Goal: Task Accomplishment & Management: Use online tool/utility

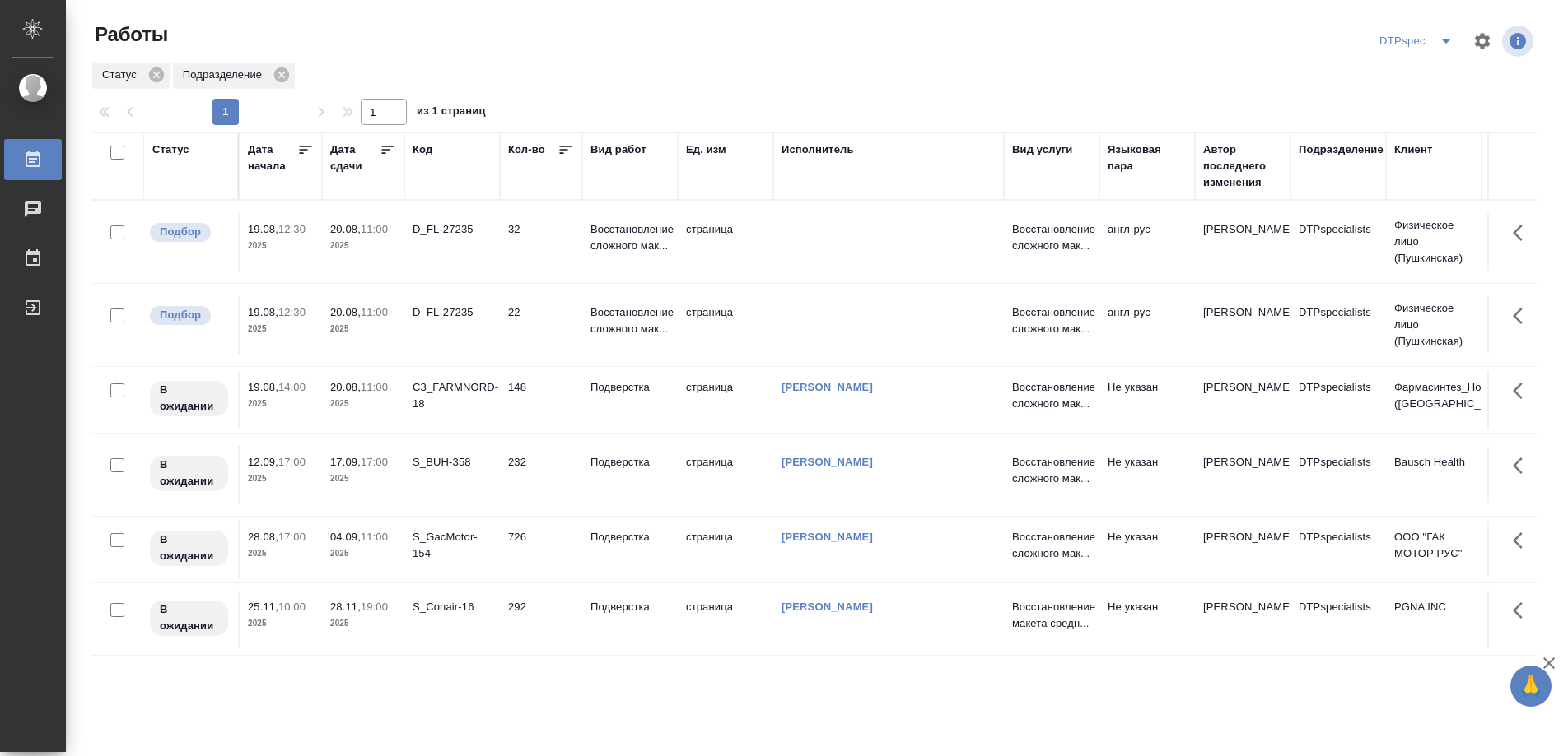
click at [385, 147] on icon at bounding box center [388, 149] width 12 height 8
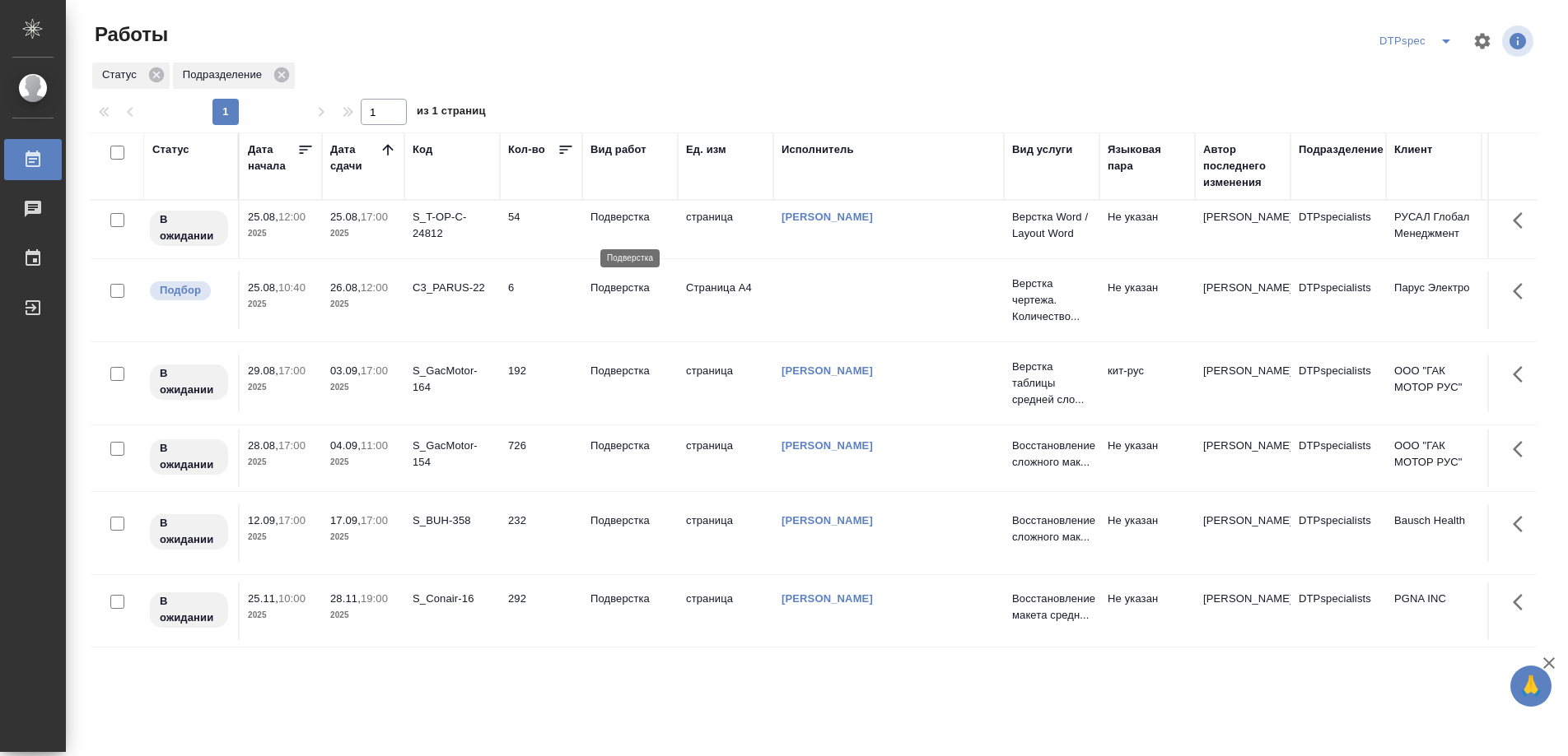
click at [623, 225] on p "Подверстка" at bounding box center [630, 217] width 79 height 17
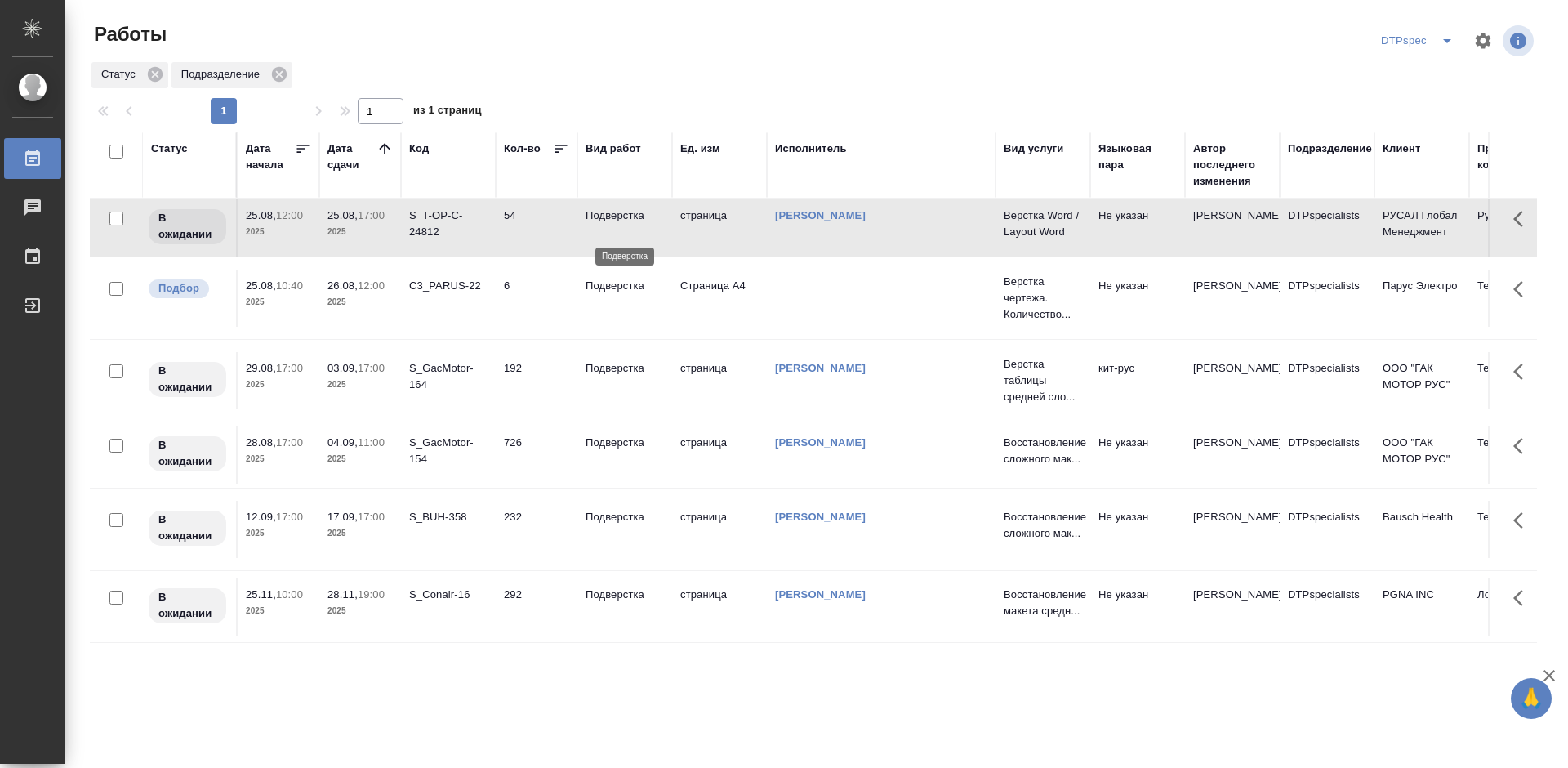
click at [610, 223] on p "Подверстка" at bounding box center [624, 215] width 78 height 16
click at [1551, 679] on icon "button" at bounding box center [1549, 675] width 11 height 11
click at [607, 224] on p "Подверстка" at bounding box center [624, 215] width 78 height 16
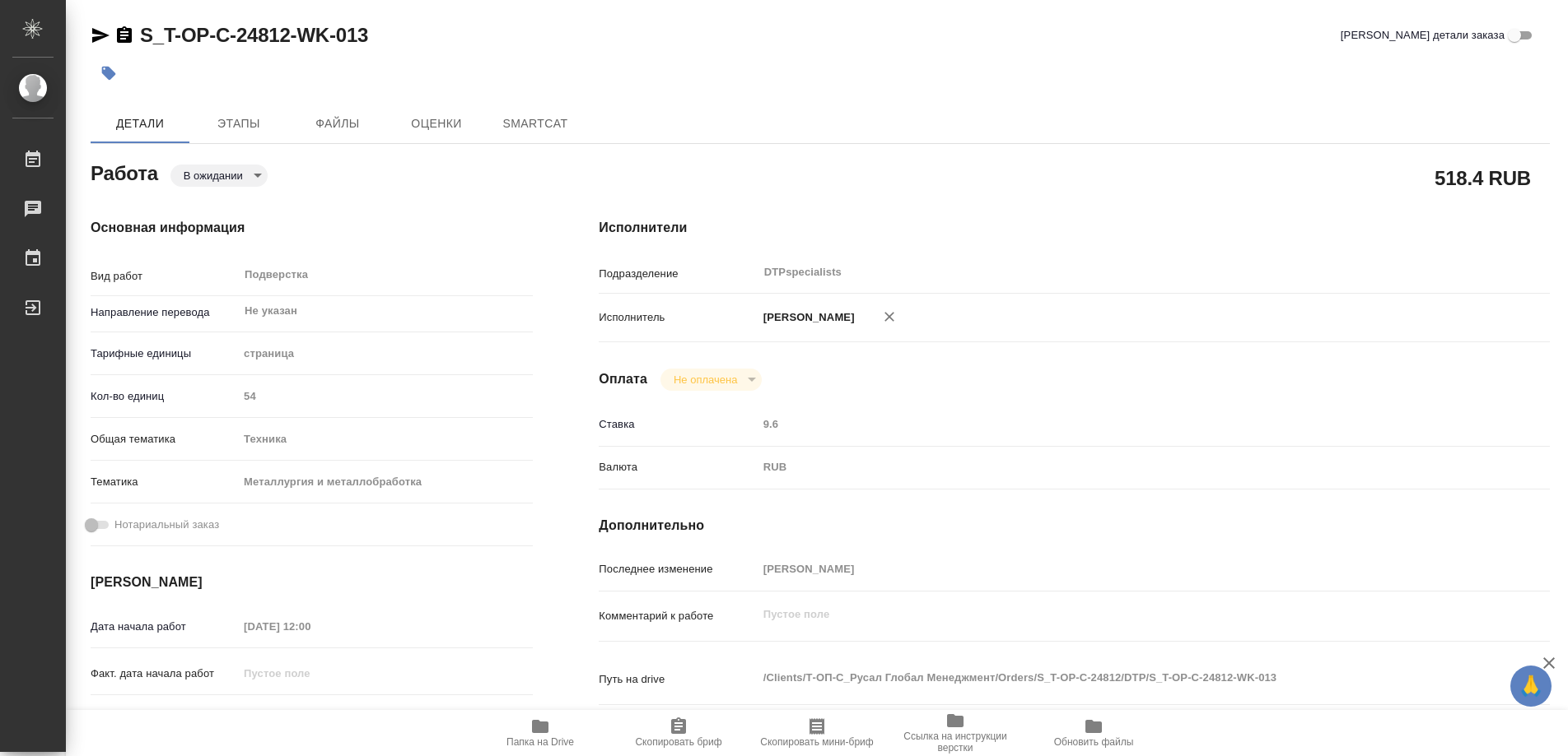
type textarea "x"
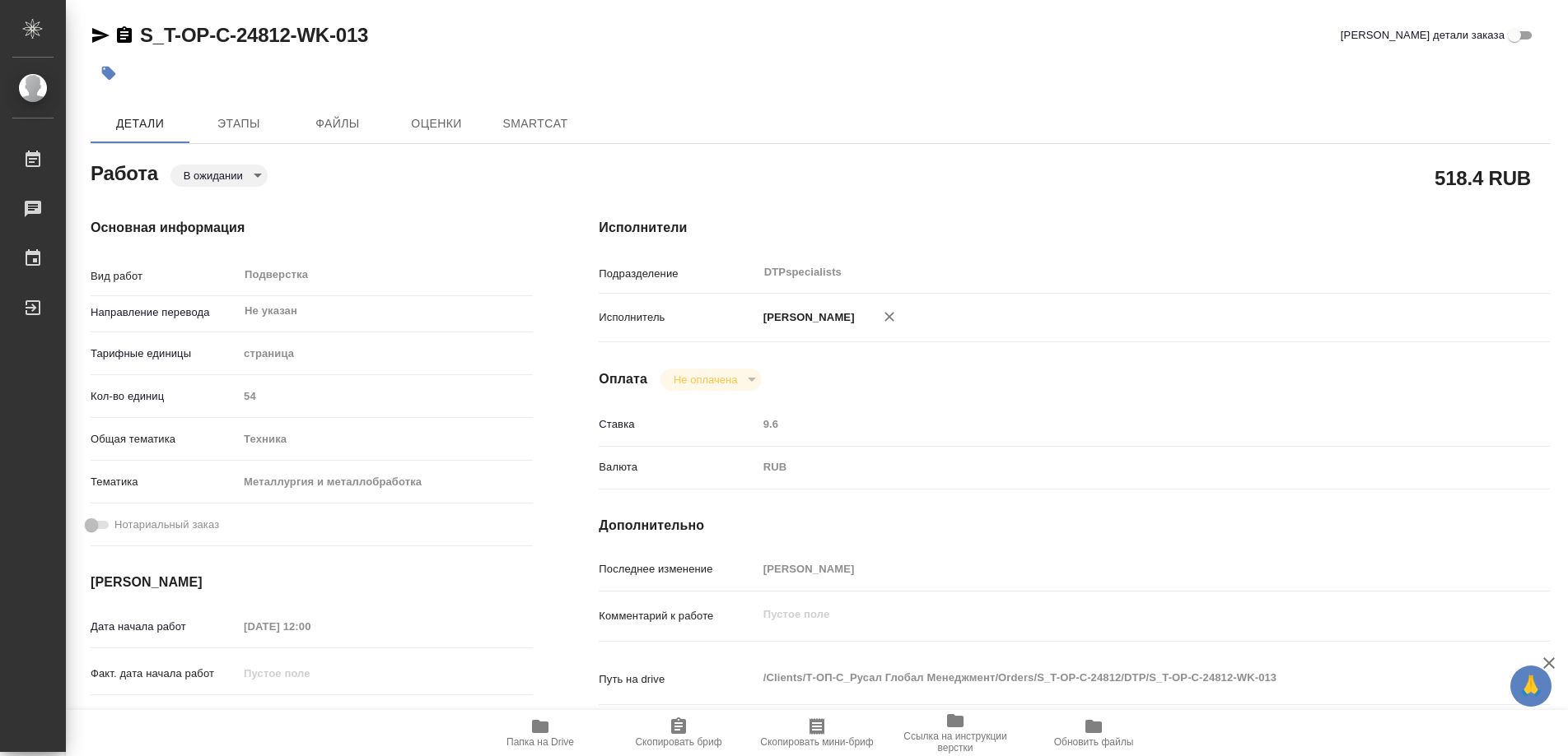
type textarea "x"
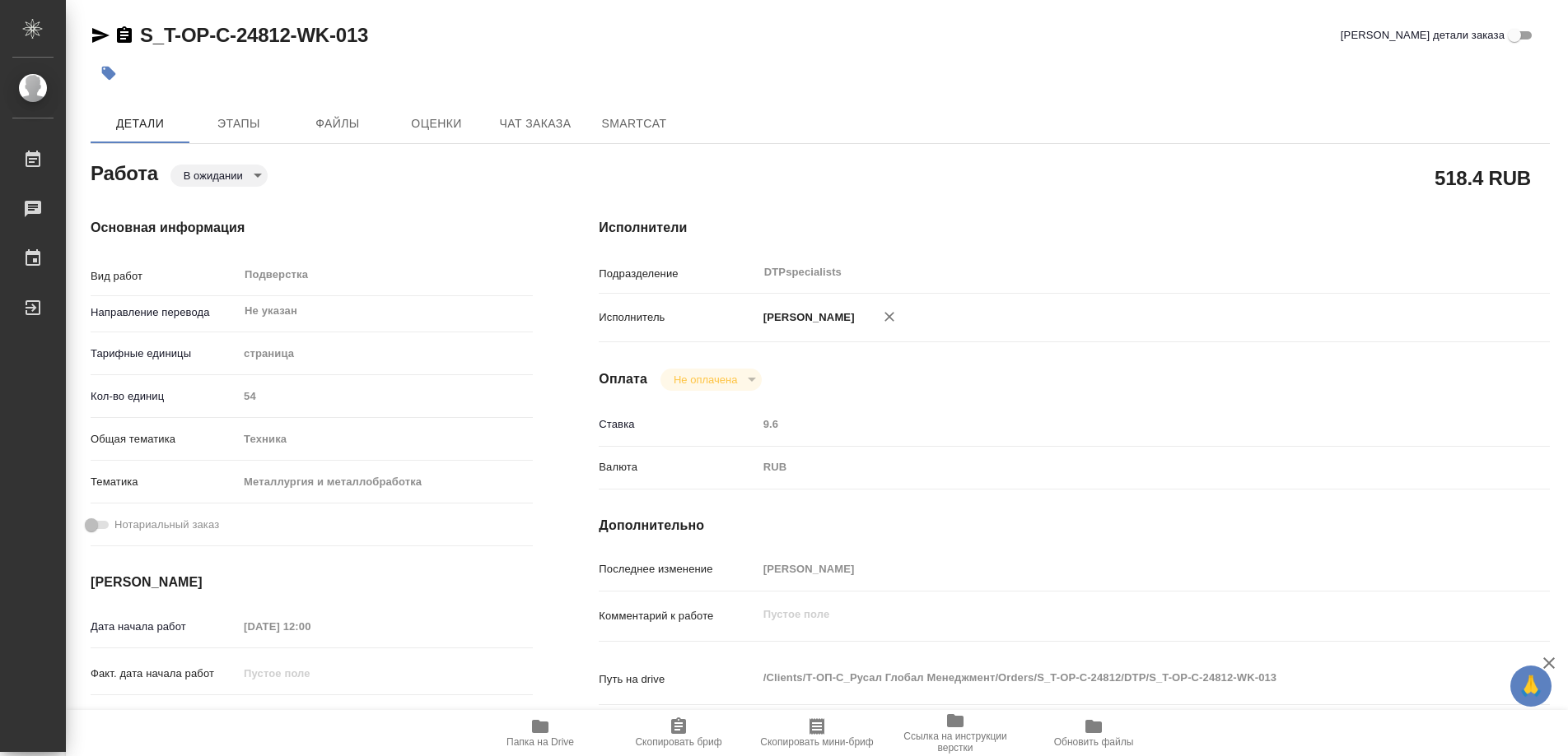
type textarea "x"
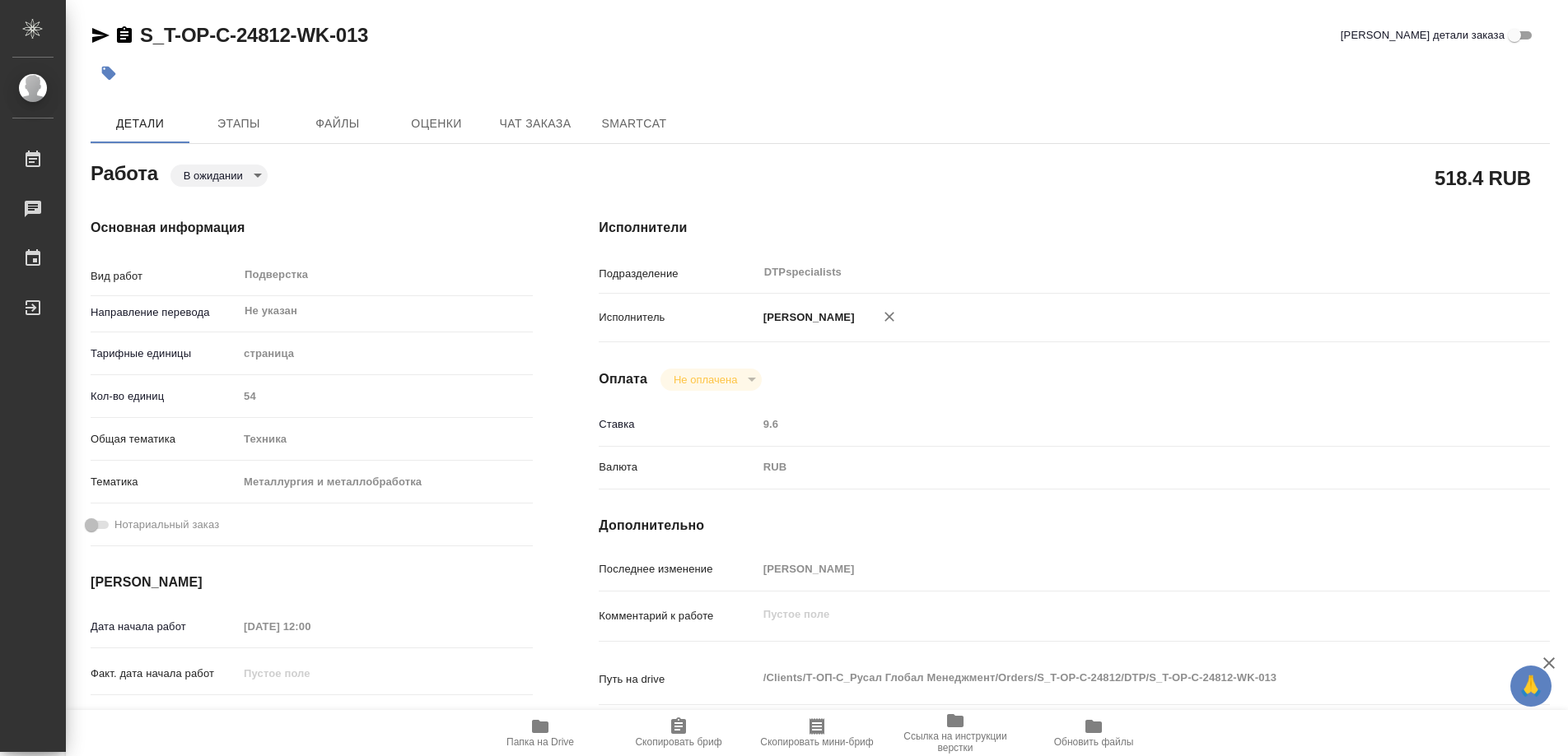
type textarea "x"
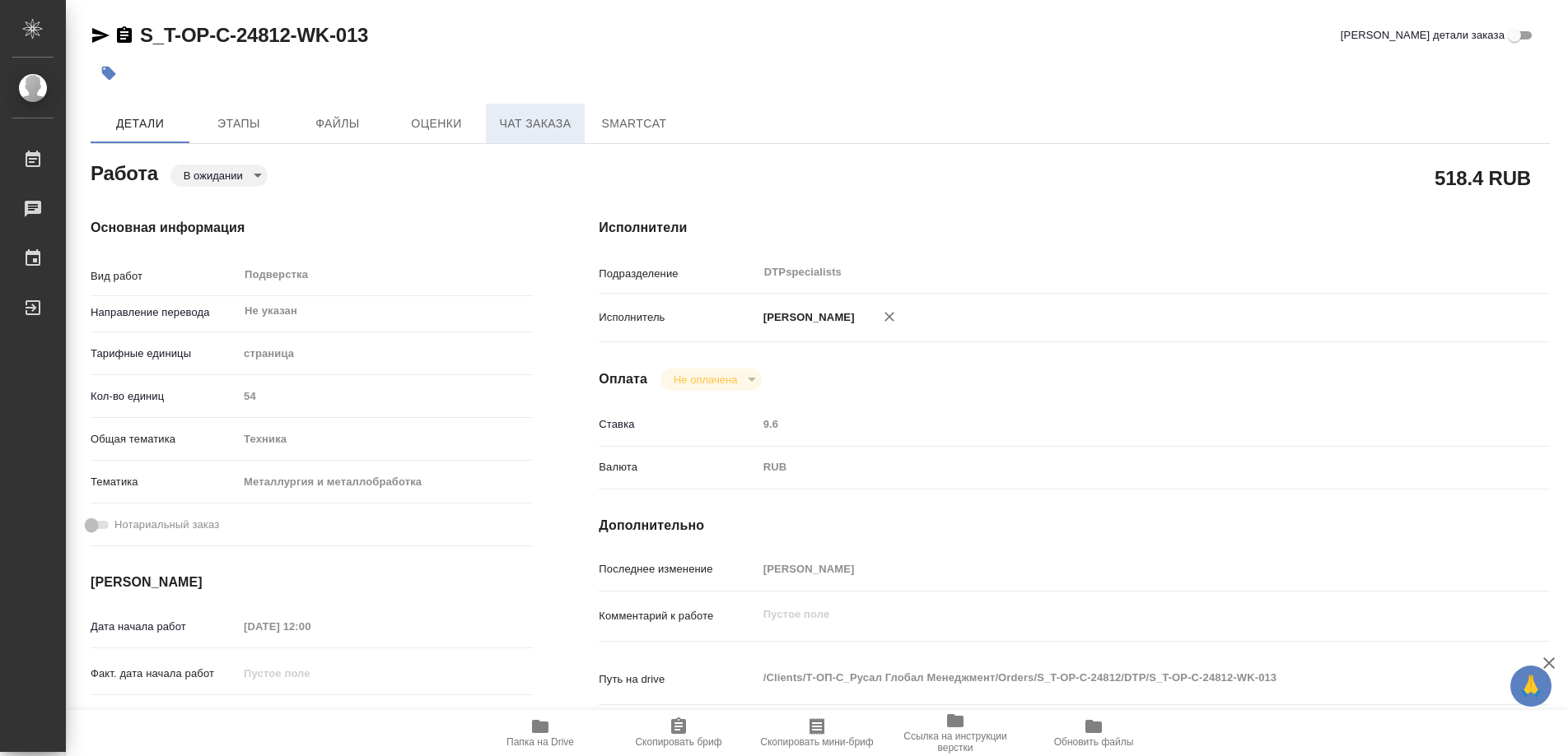
click at [533, 122] on span "Чат заказа" at bounding box center [535, 124] width 79 height 21
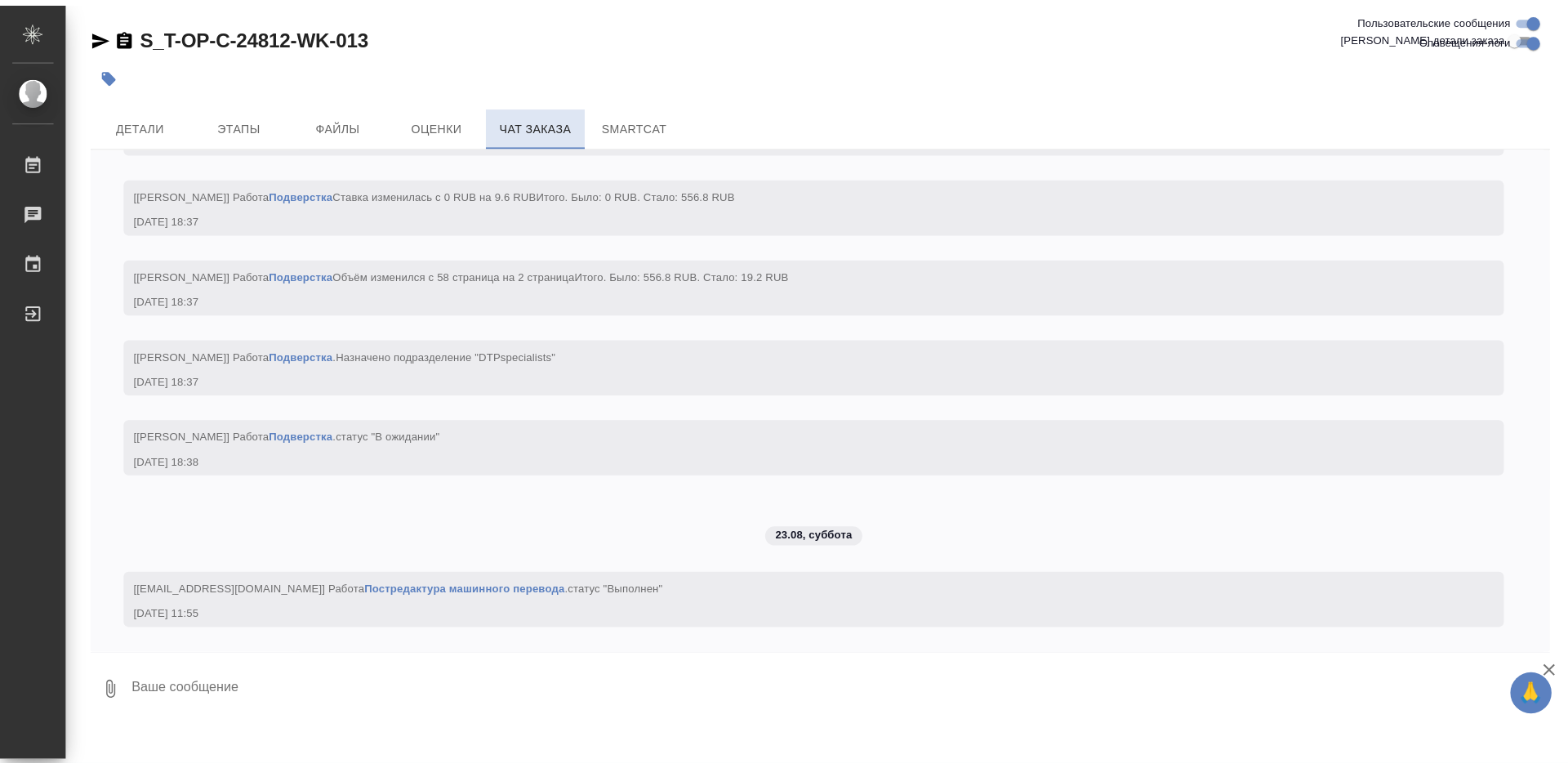
scroll to position [6973, 0]
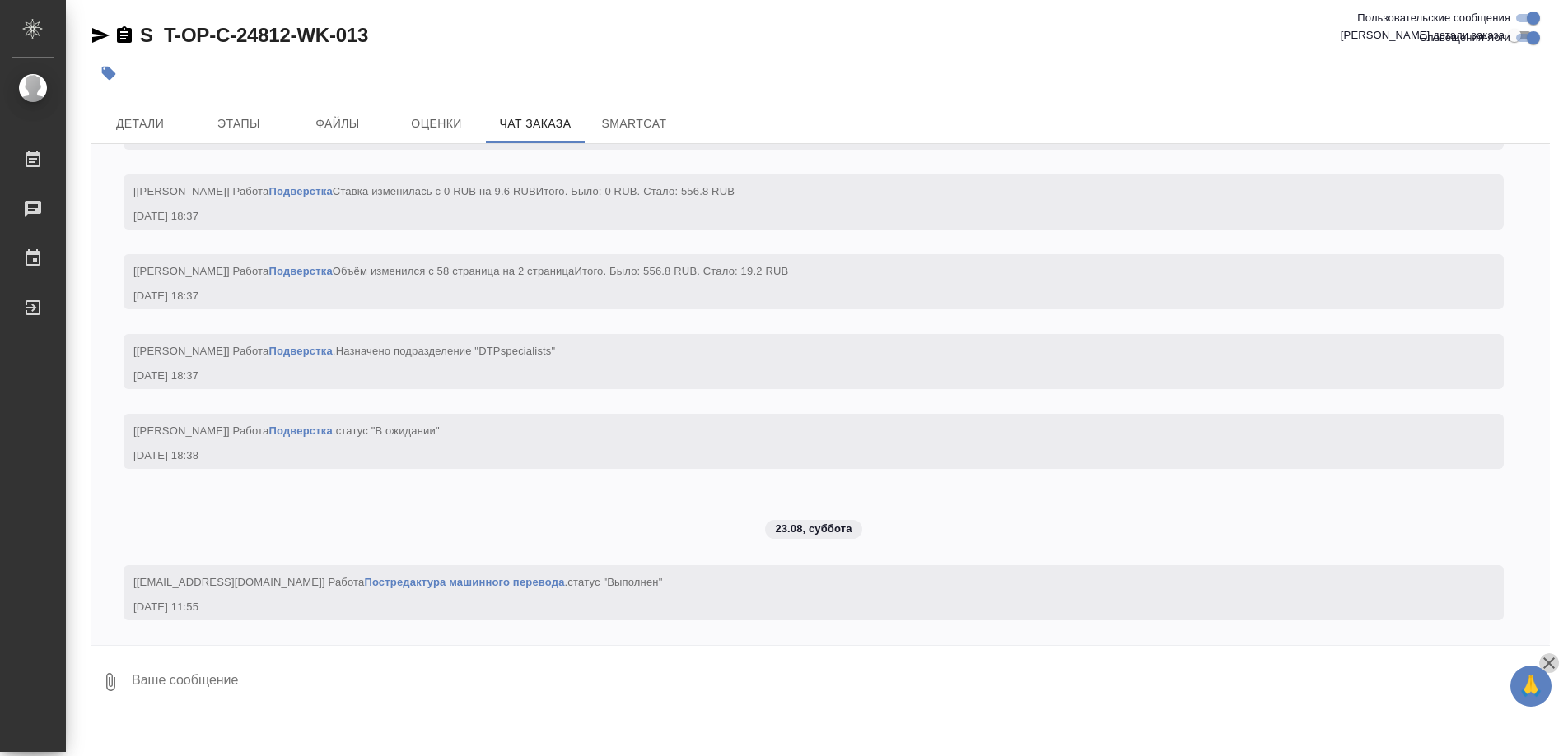
click at [1543, 662] on icon "button" at bounding box center [1549, 663] width 20 height 20
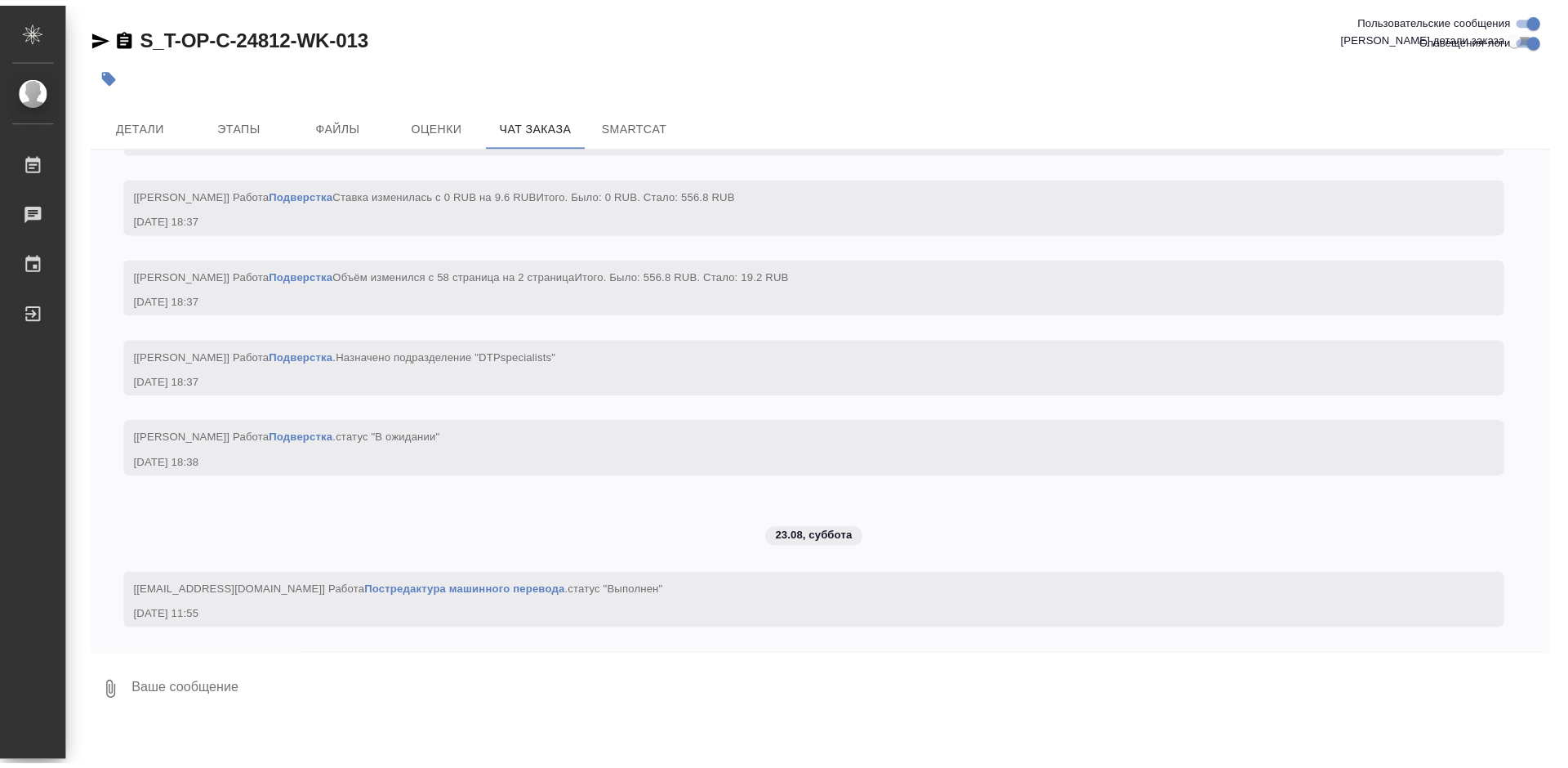
scroll to position [6960, 0]
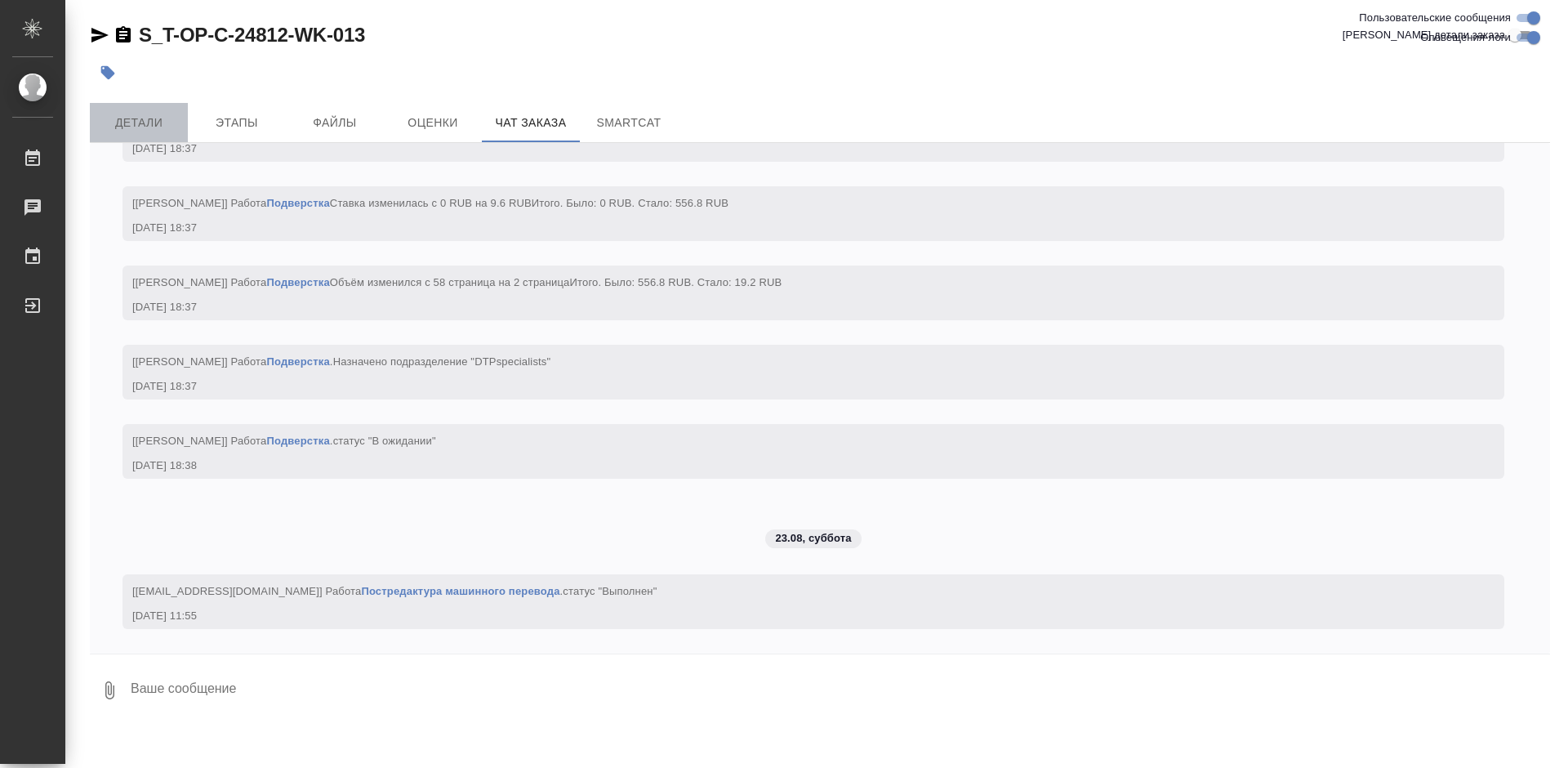
click at [163, 120] on span "Детали" at bounding box center [139, 123] width 78 height 21
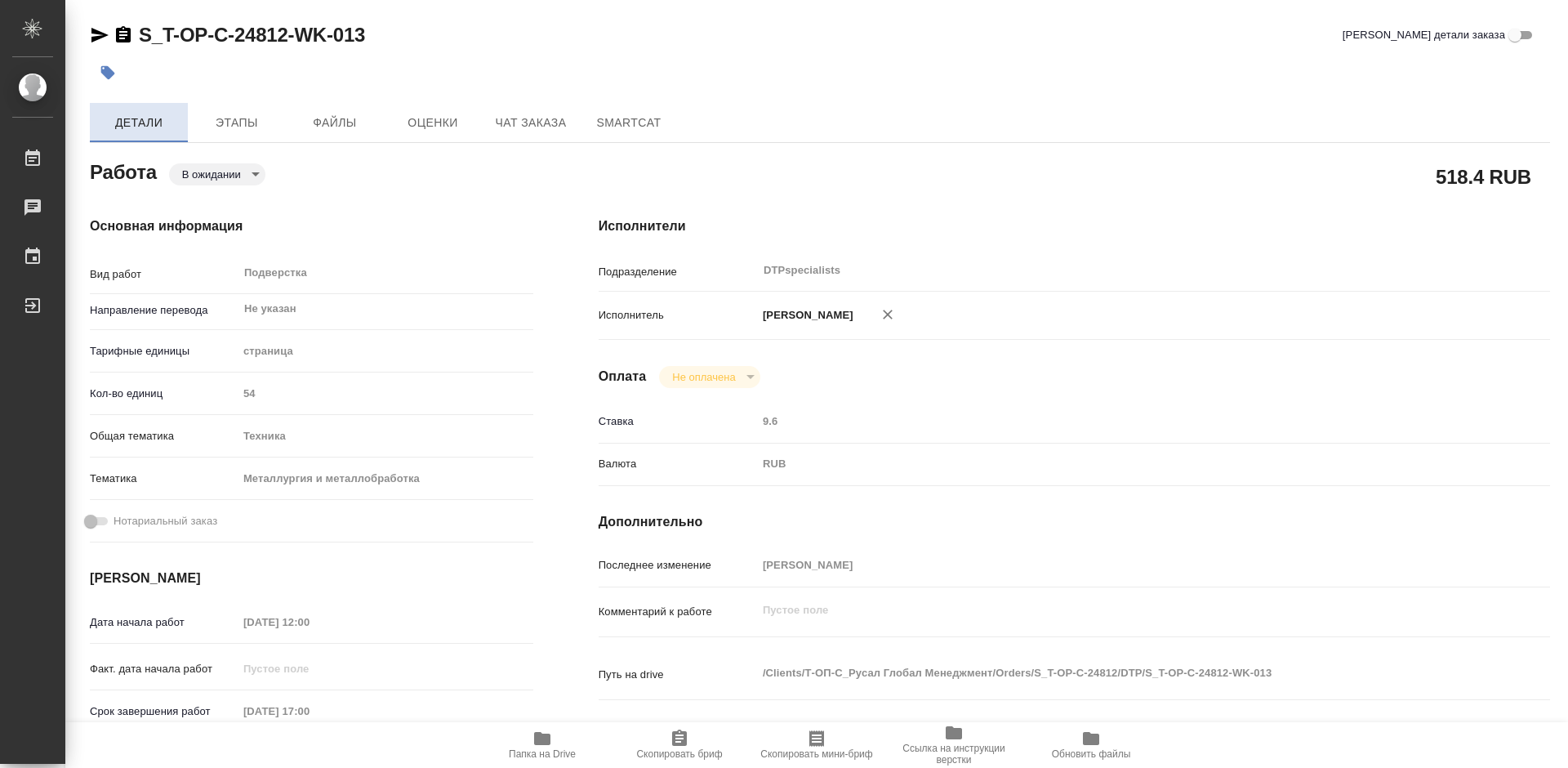
type textarea "x"
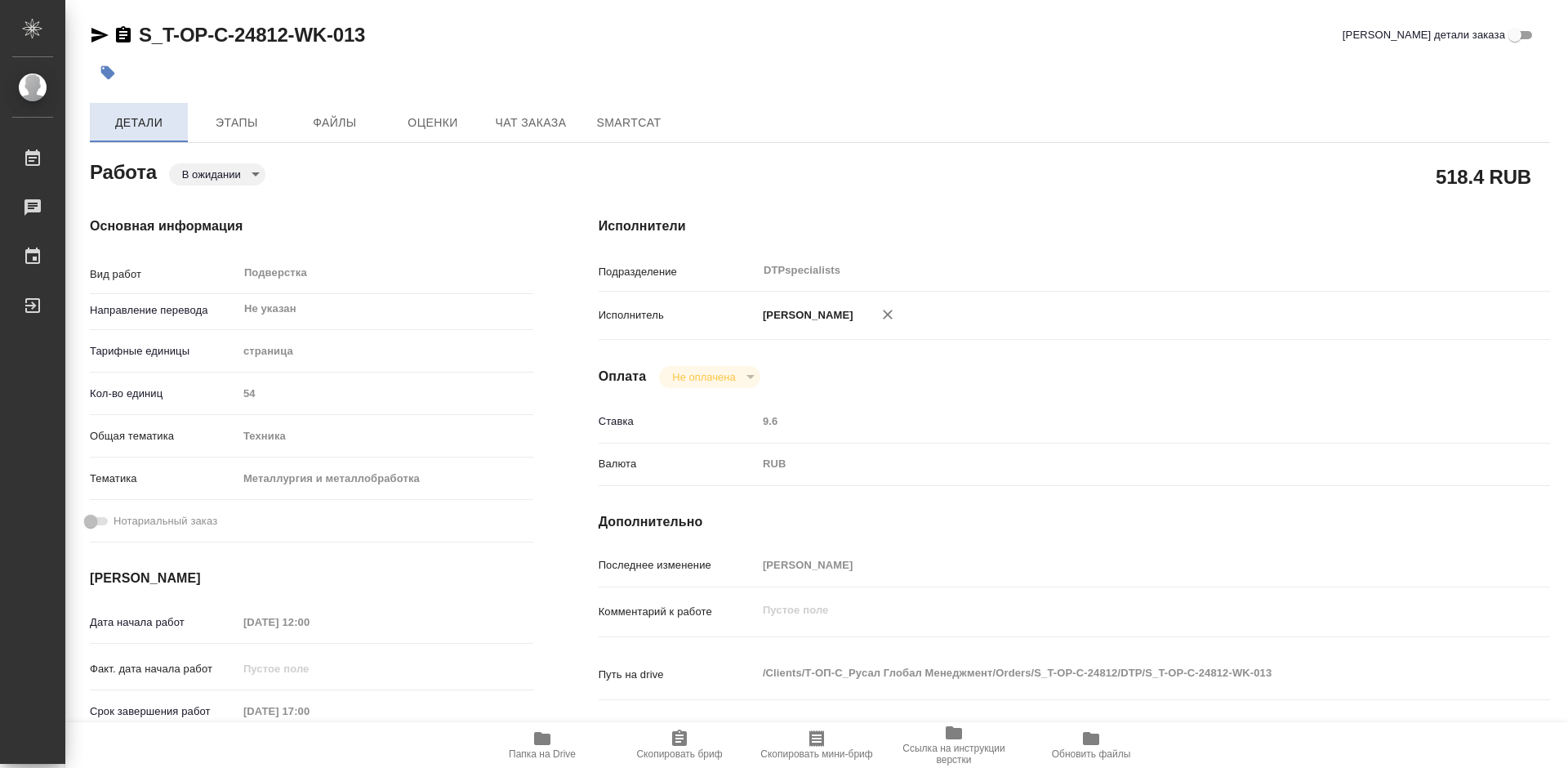
type textarea "x"
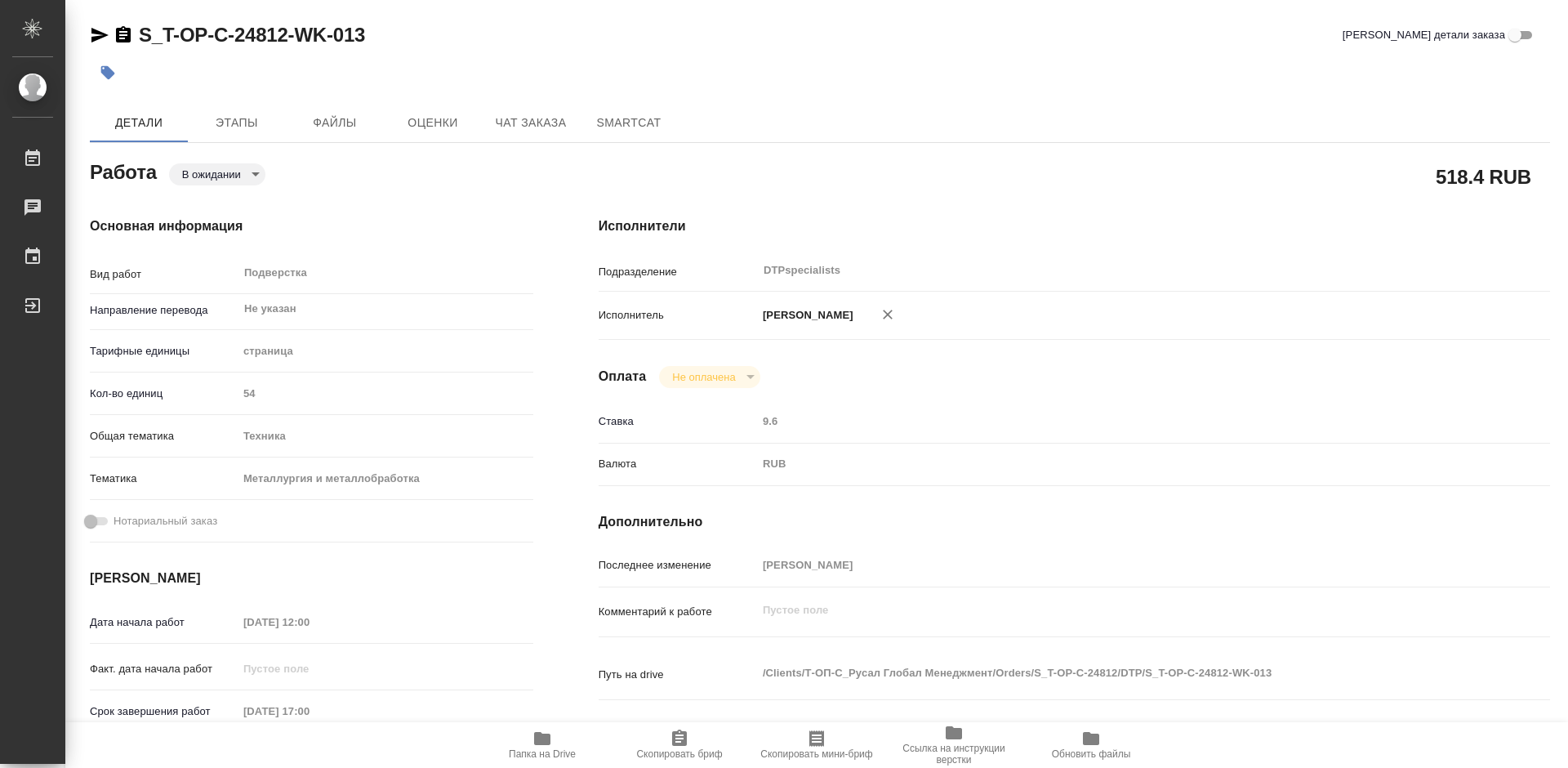
type textarea "x"
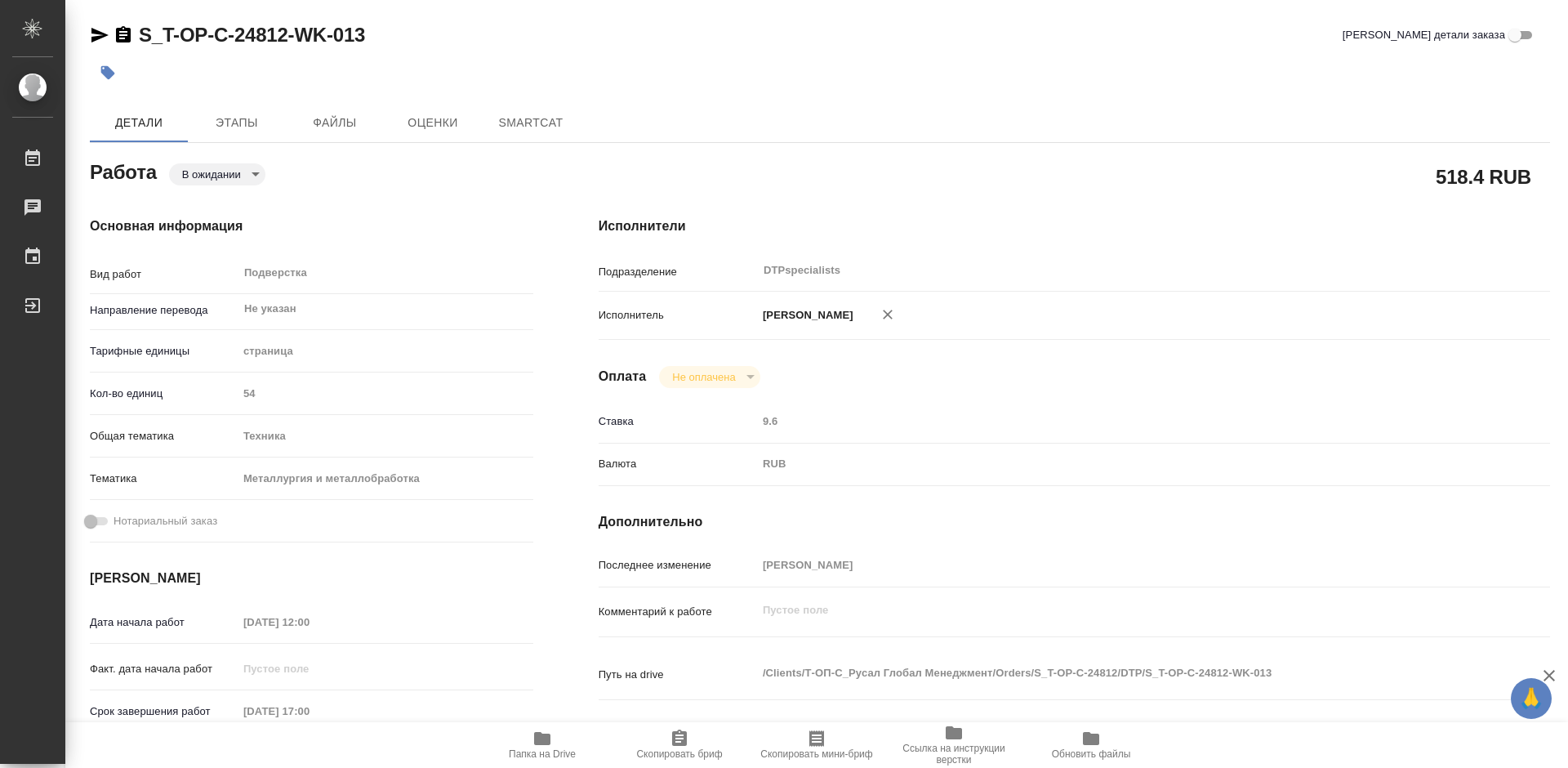
type textarea "x"
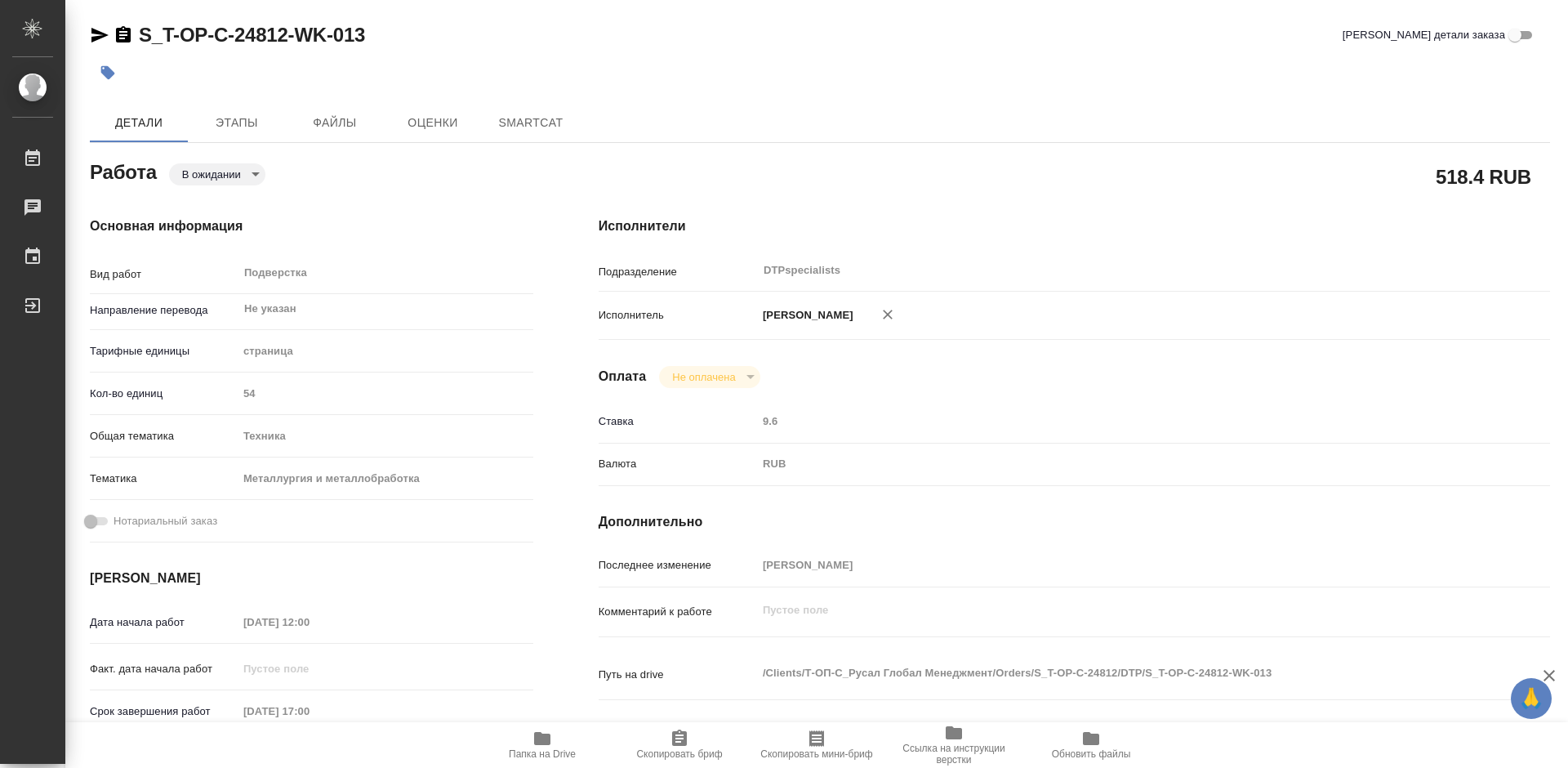
type textarea "x"
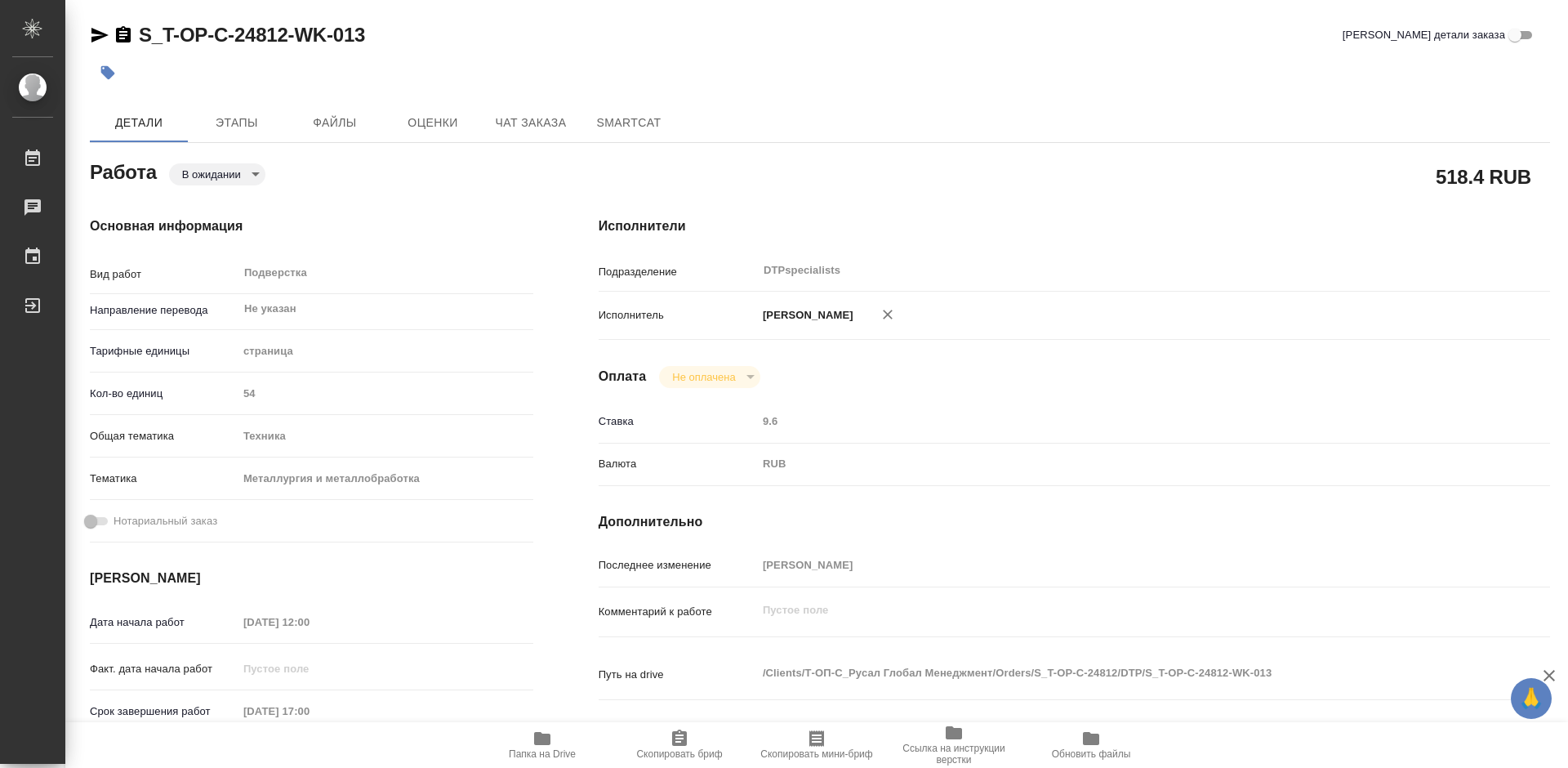
type textarea "x"
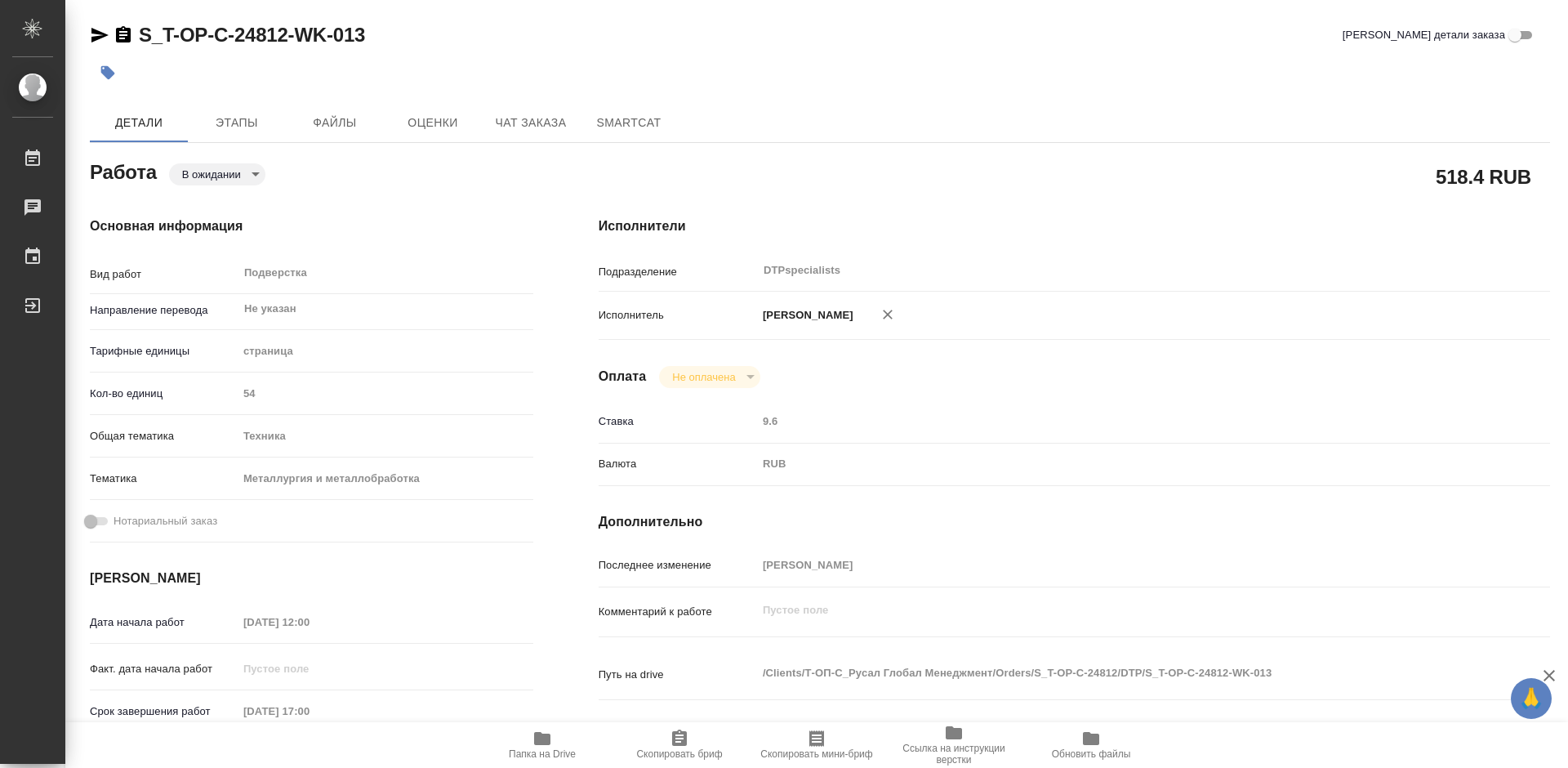
type textarea "x"
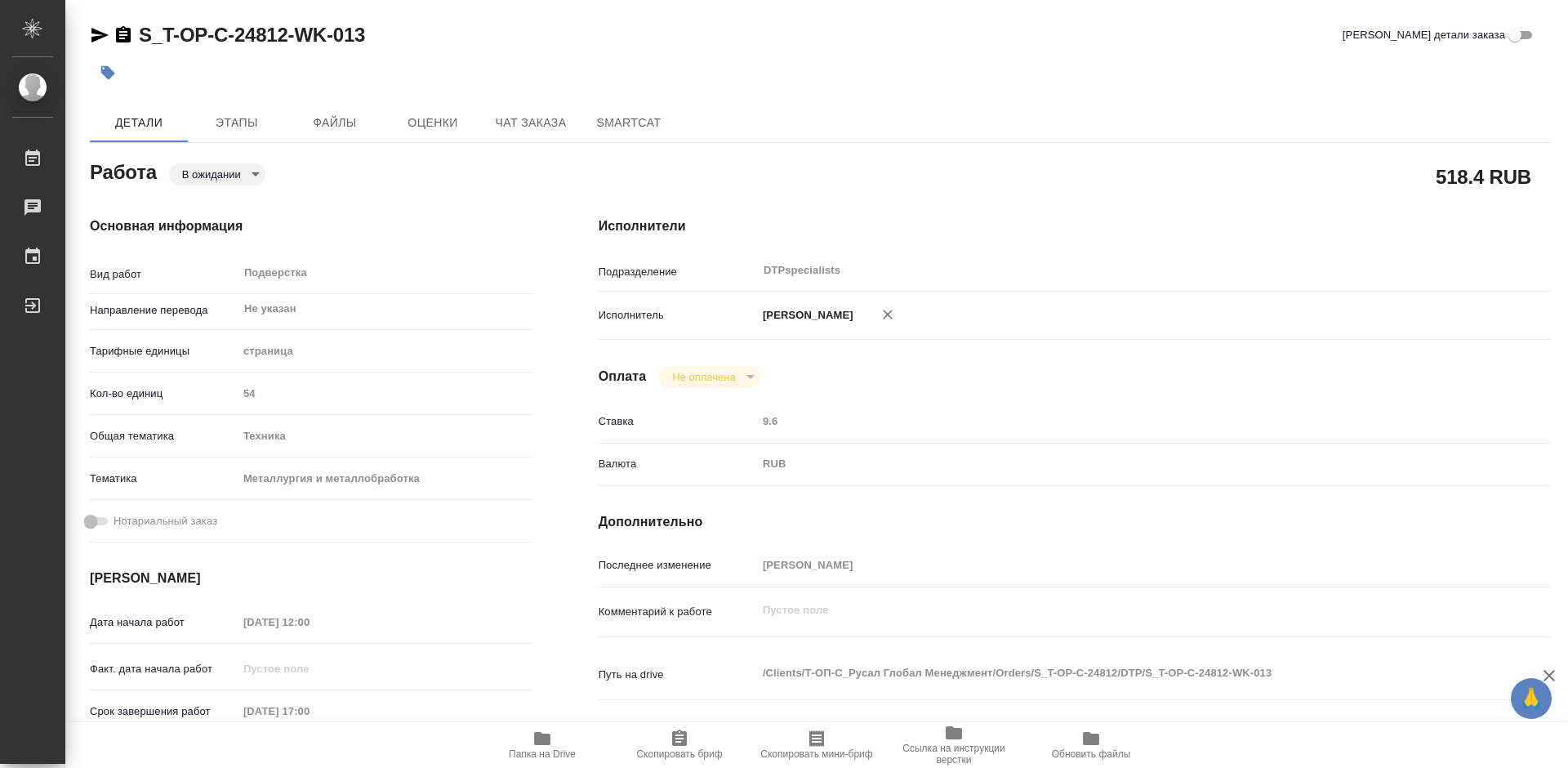
type textarea "x"
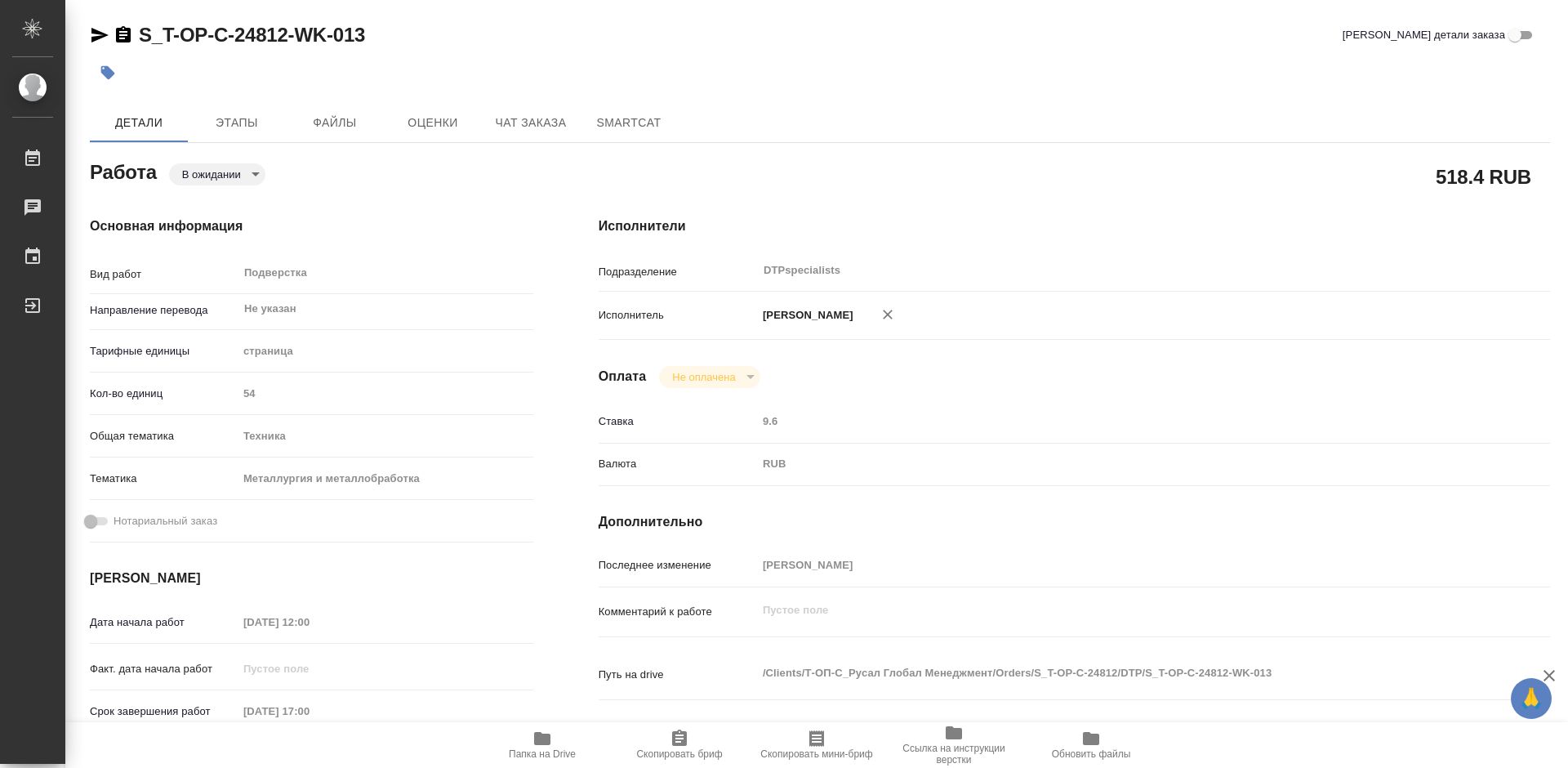
type textarea "x"
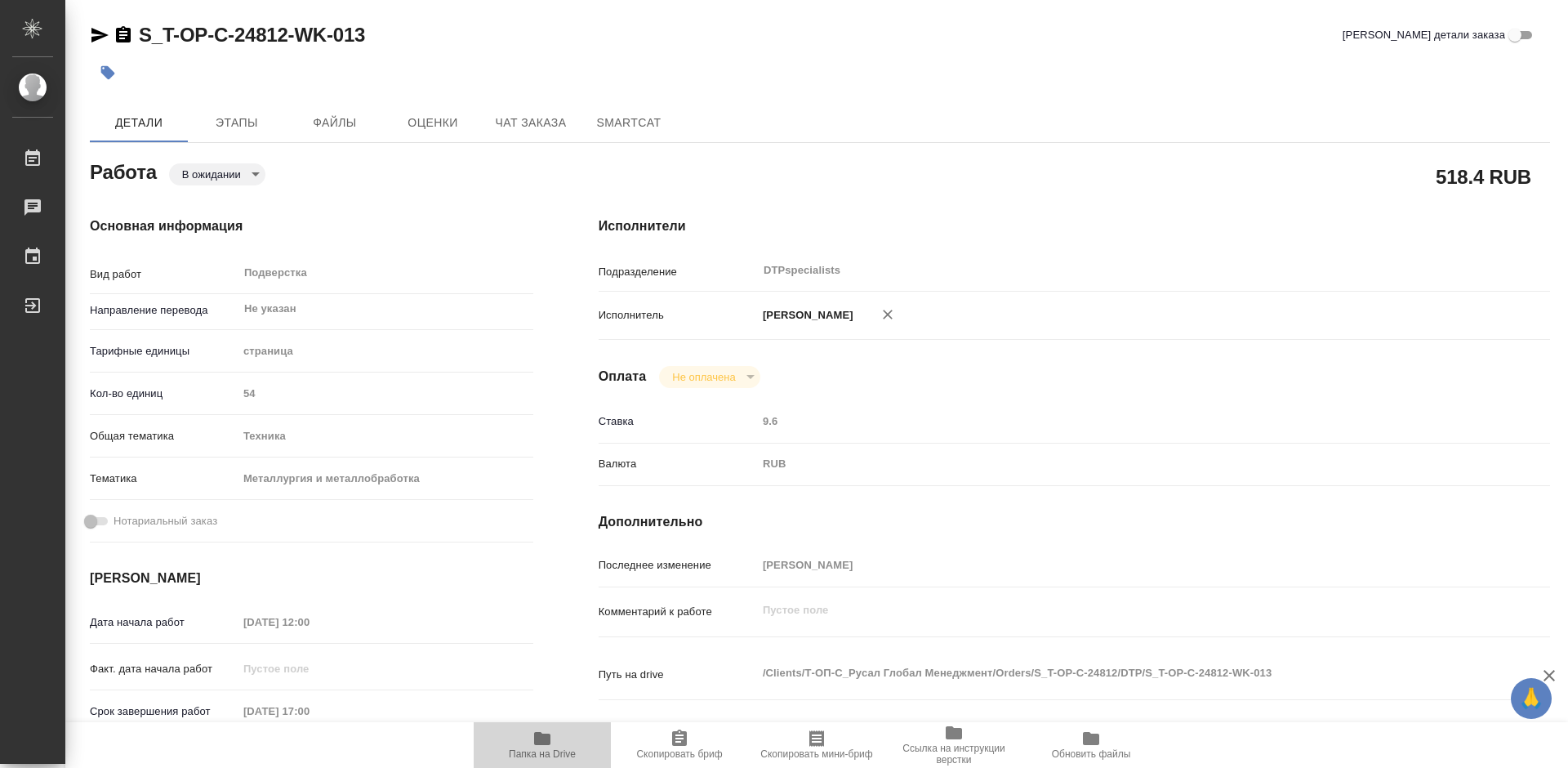
click at [539, 748] on icon "button" at bounding box center [542, 738] width 20 height 20
click at [536, 126] on span "Чат заказа" at bounding box center [531, 123] width 78 height 21
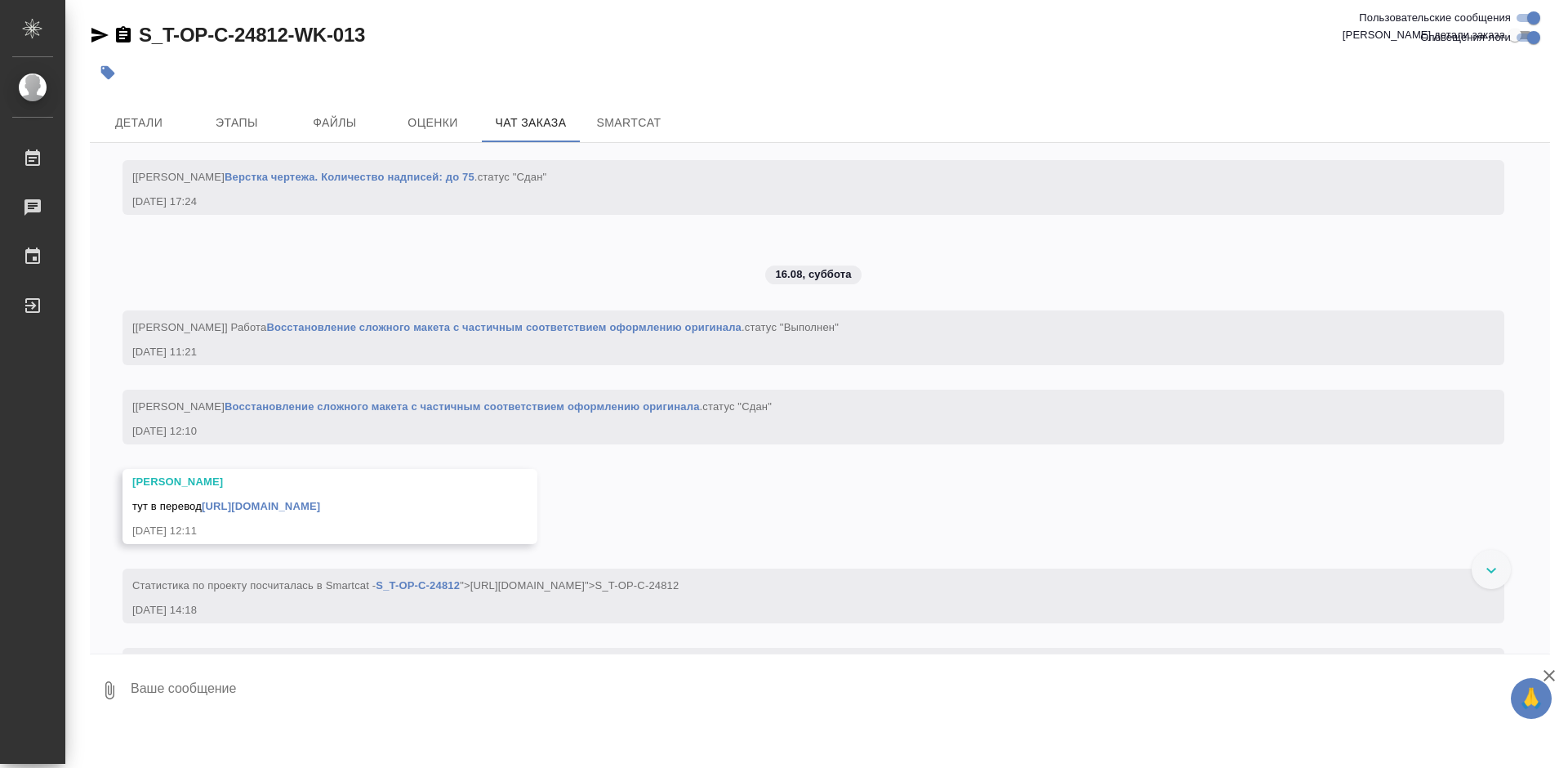
scroll to position [3822, 0]
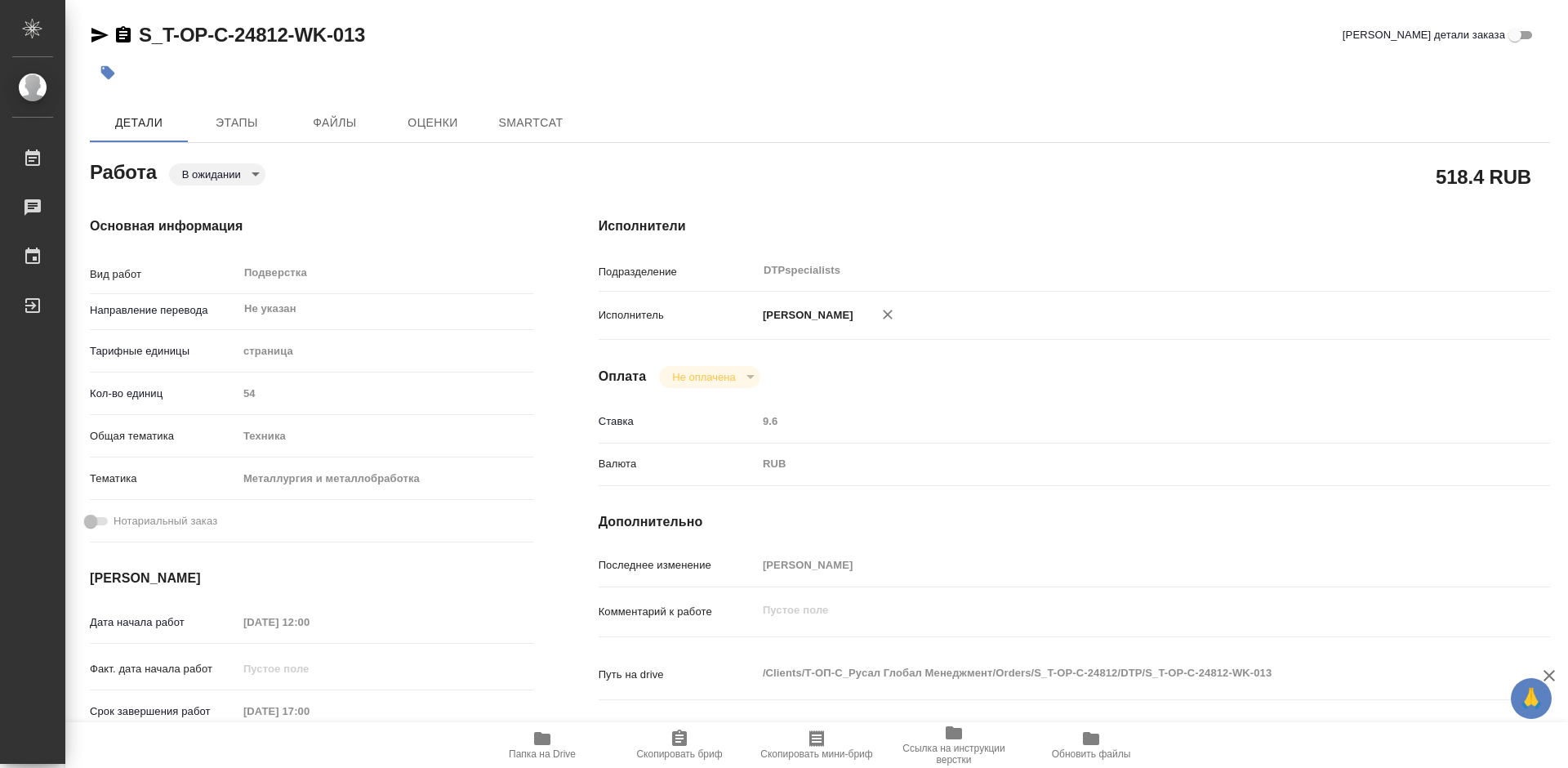
type textarea "x"
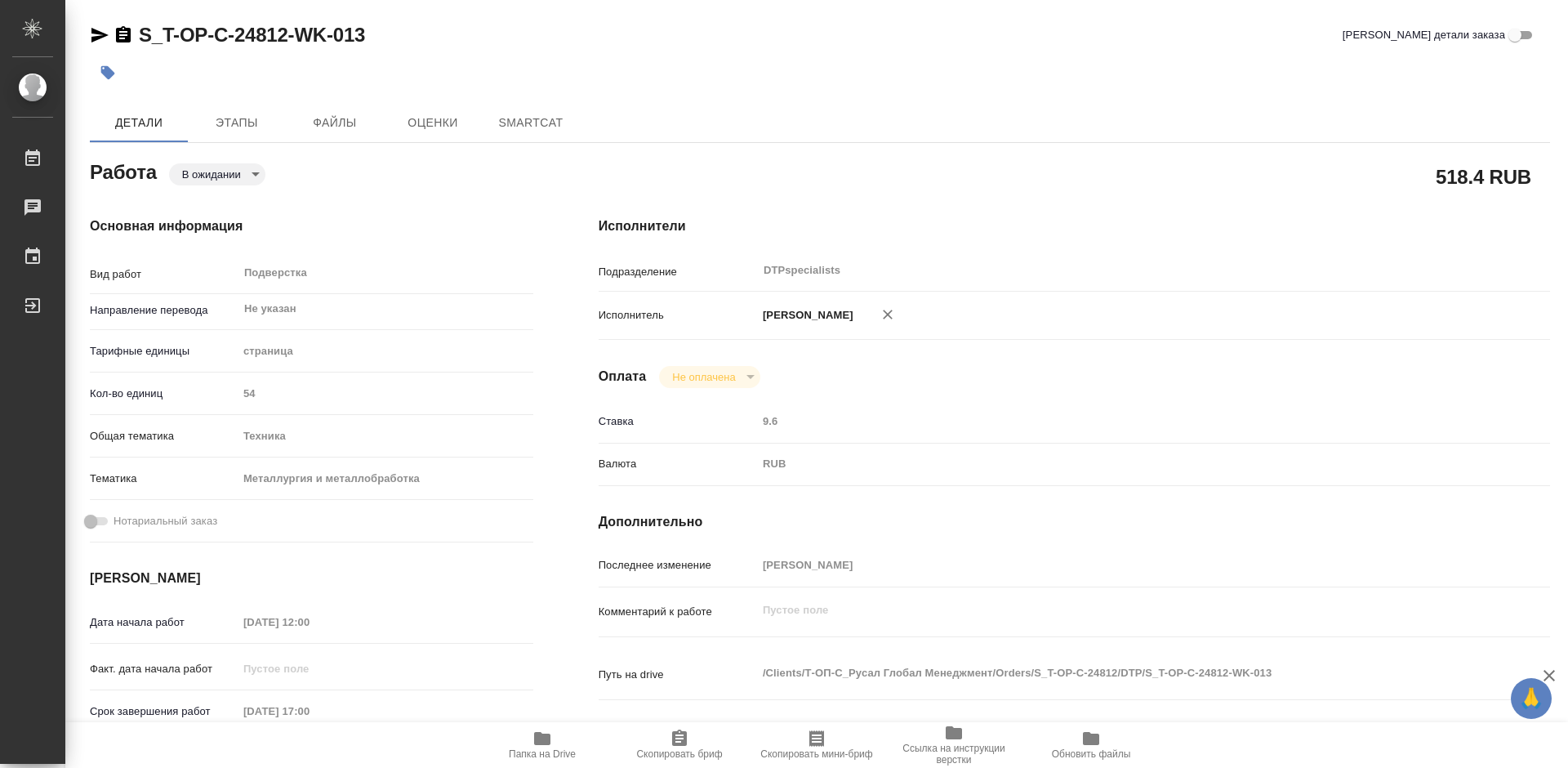
type textarea "x"
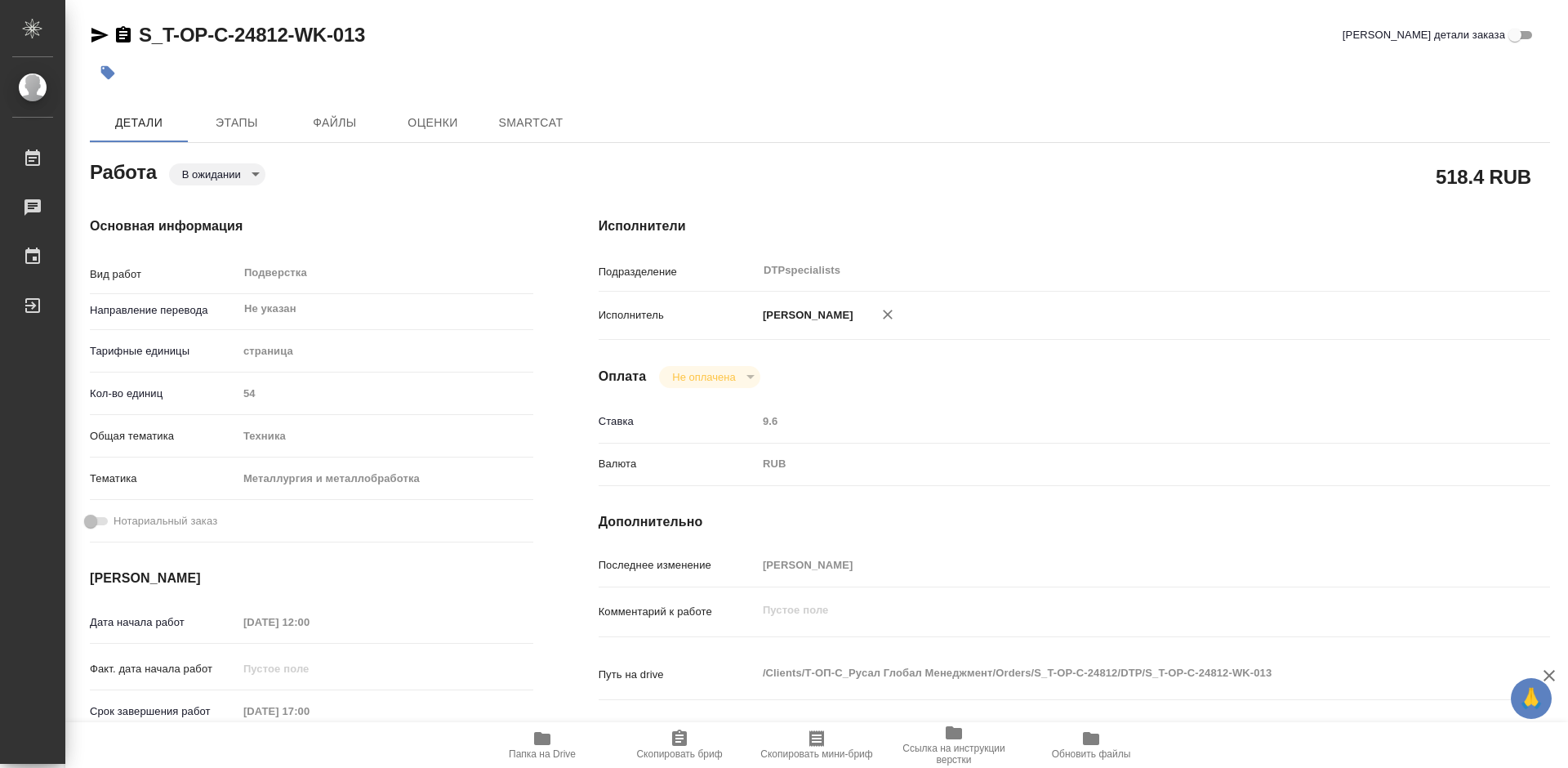
type textarea "x"
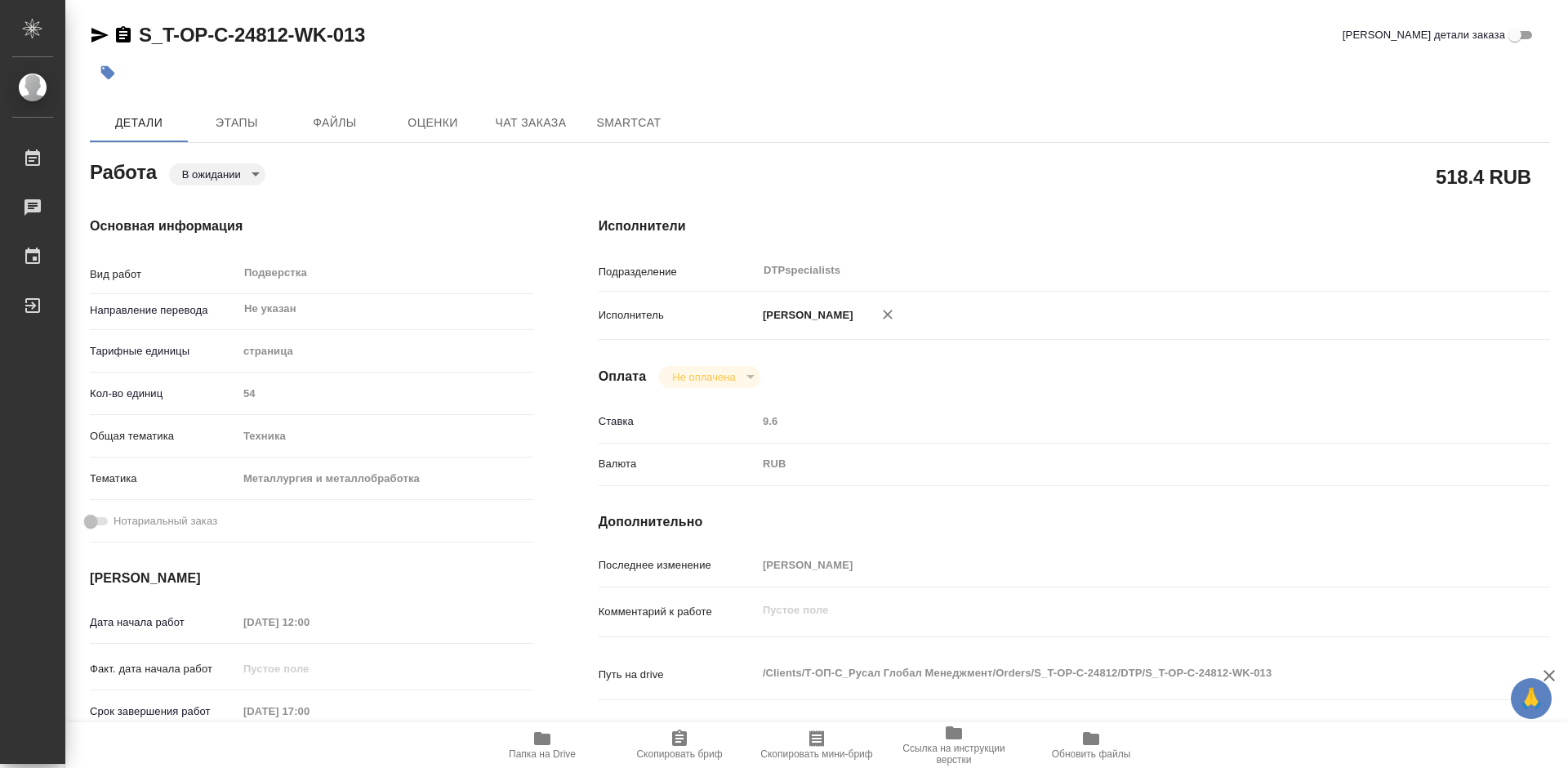
type textarea "x"
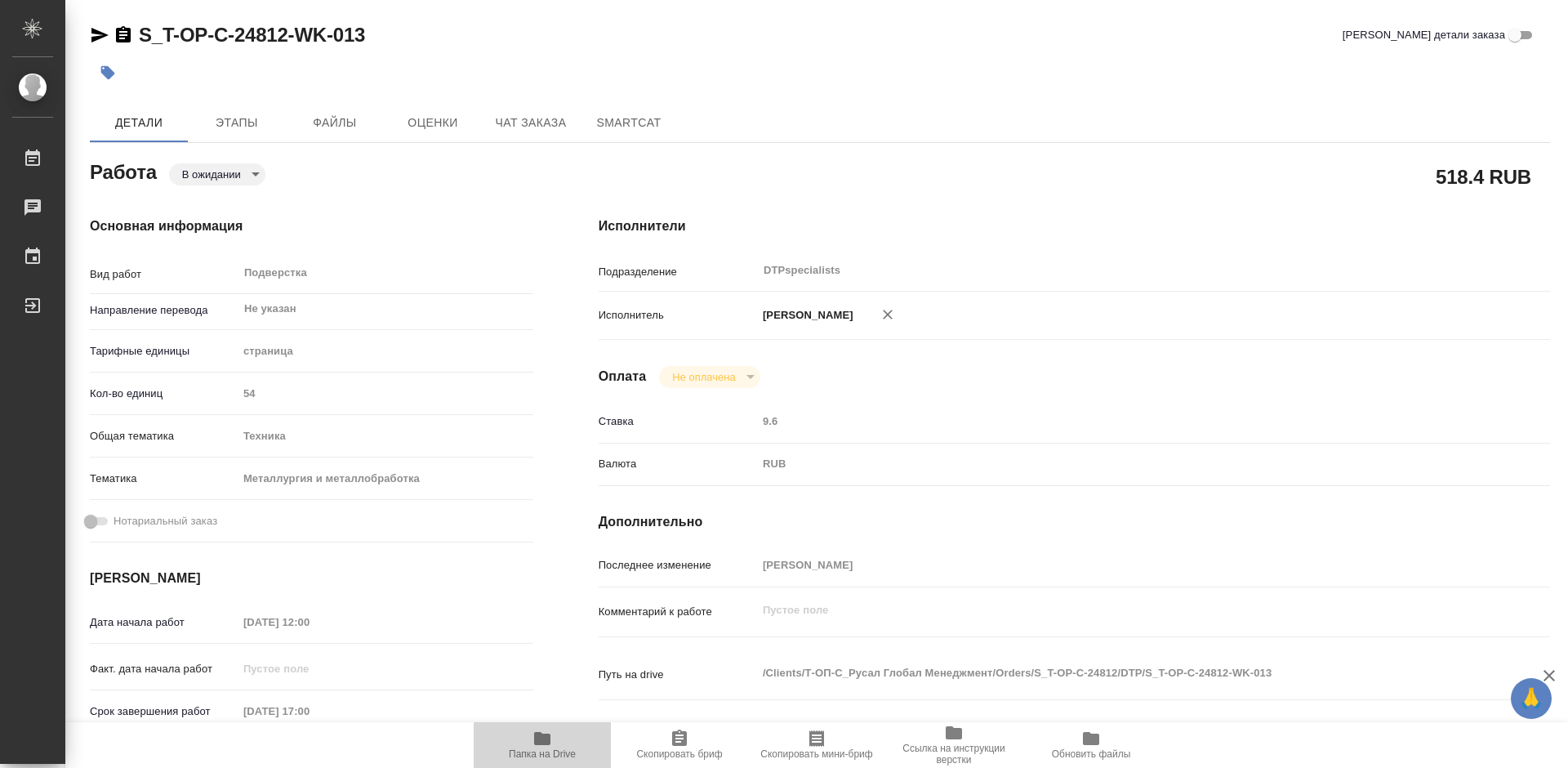
click at [541, 744] on icon "button" at bounding box center [542, 738] width 16 height 13
type textarea "x"
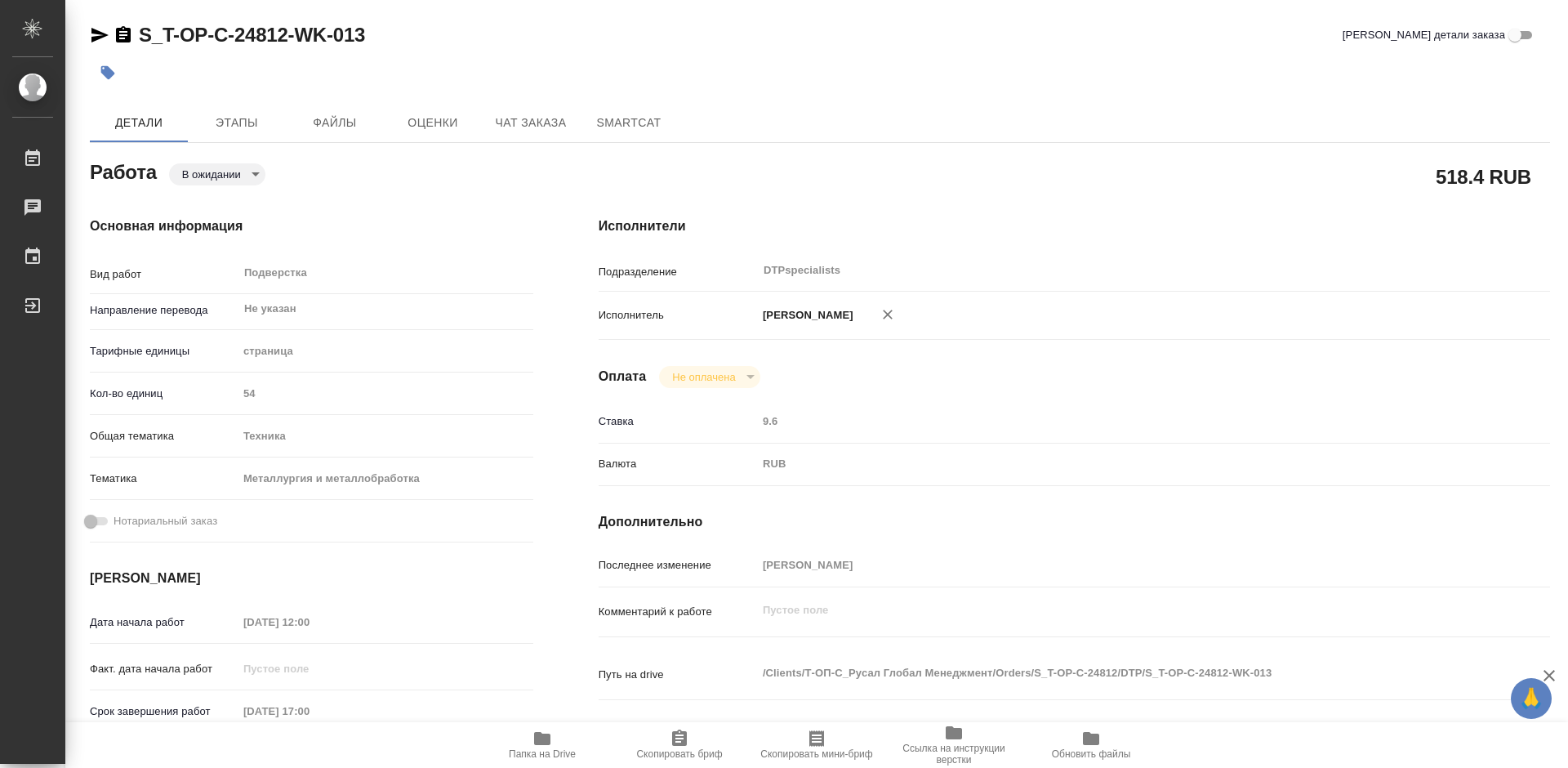
type textarea "x"
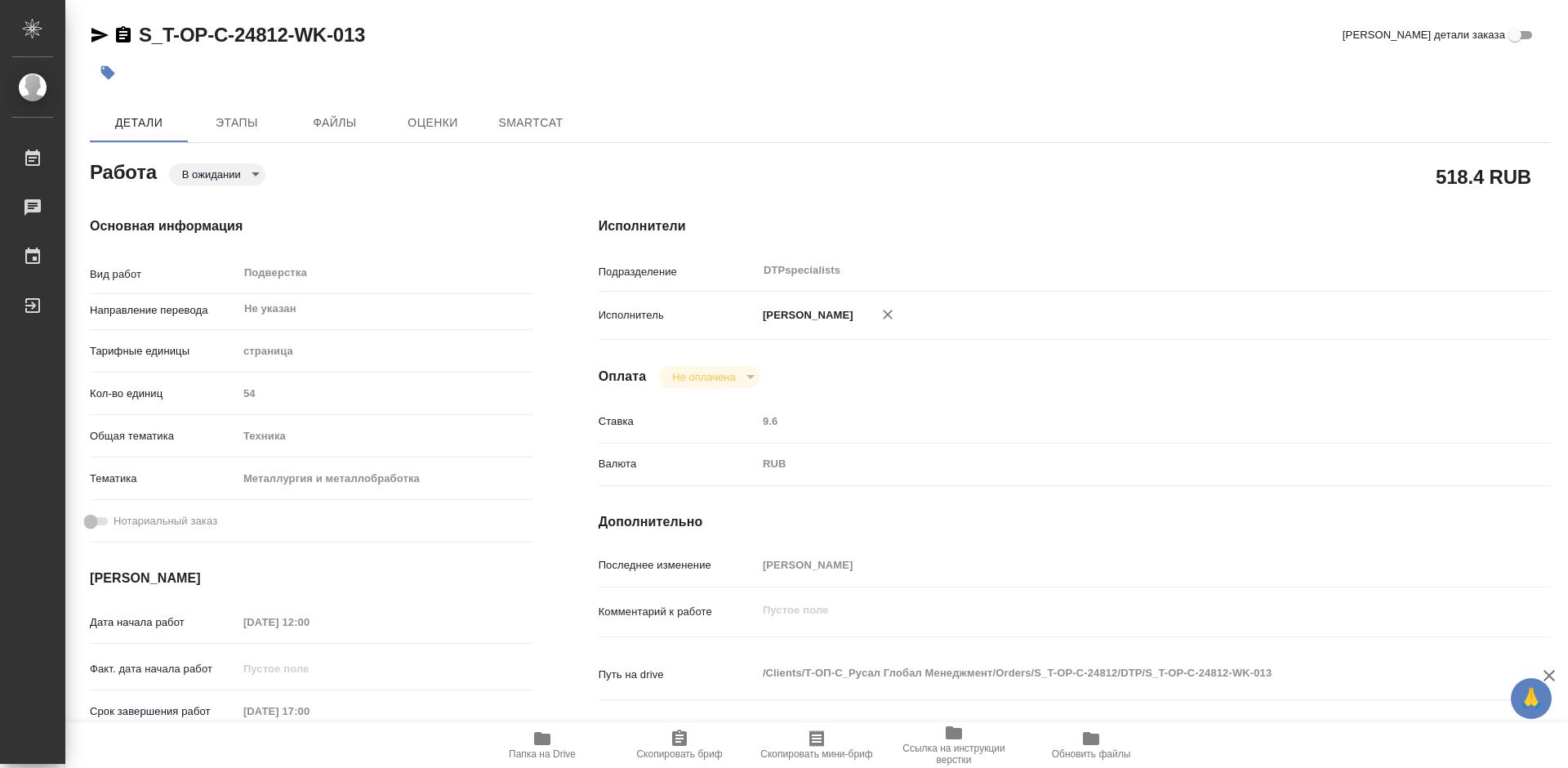
type textarea "x"
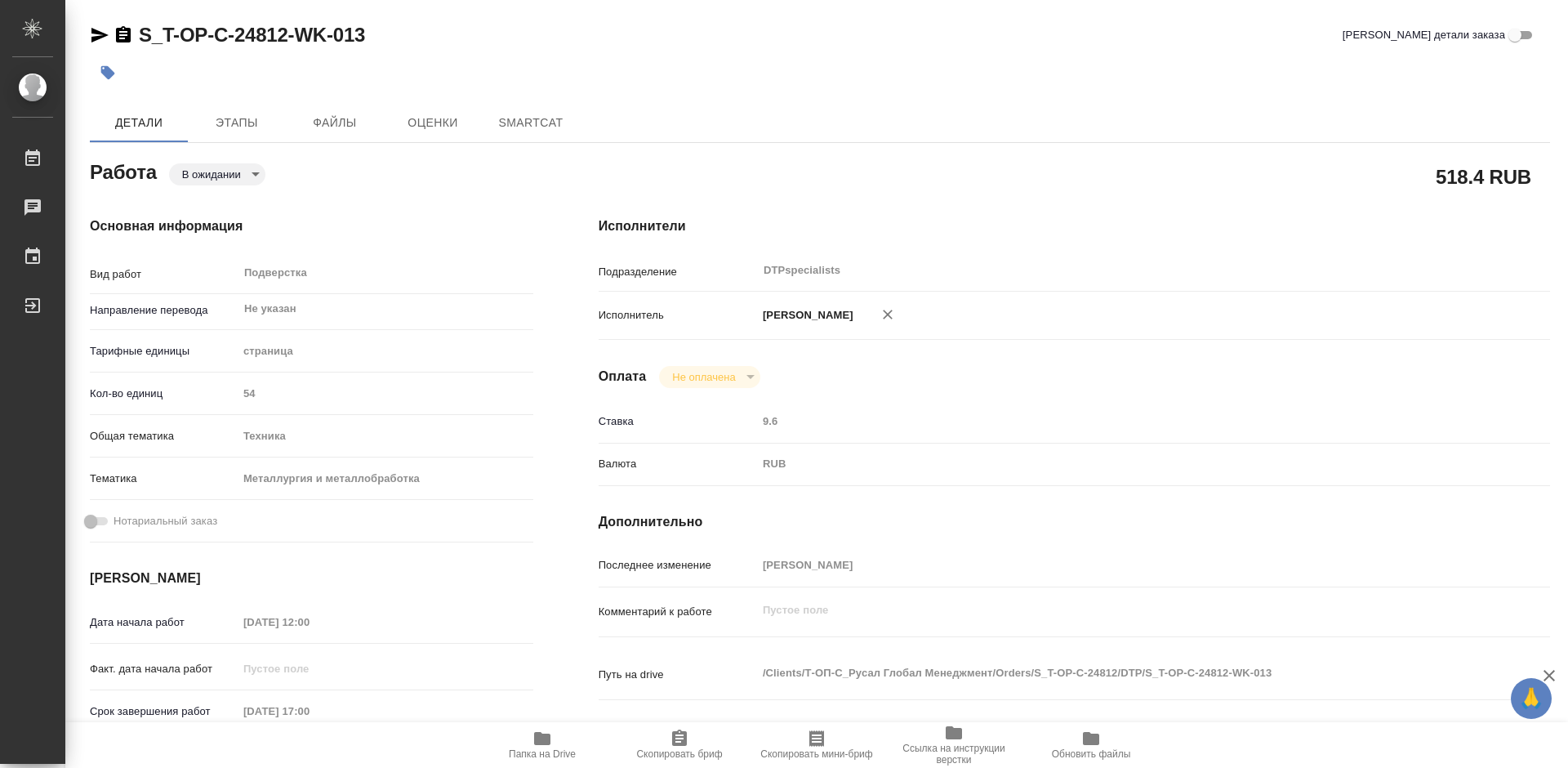
type textarea "x"
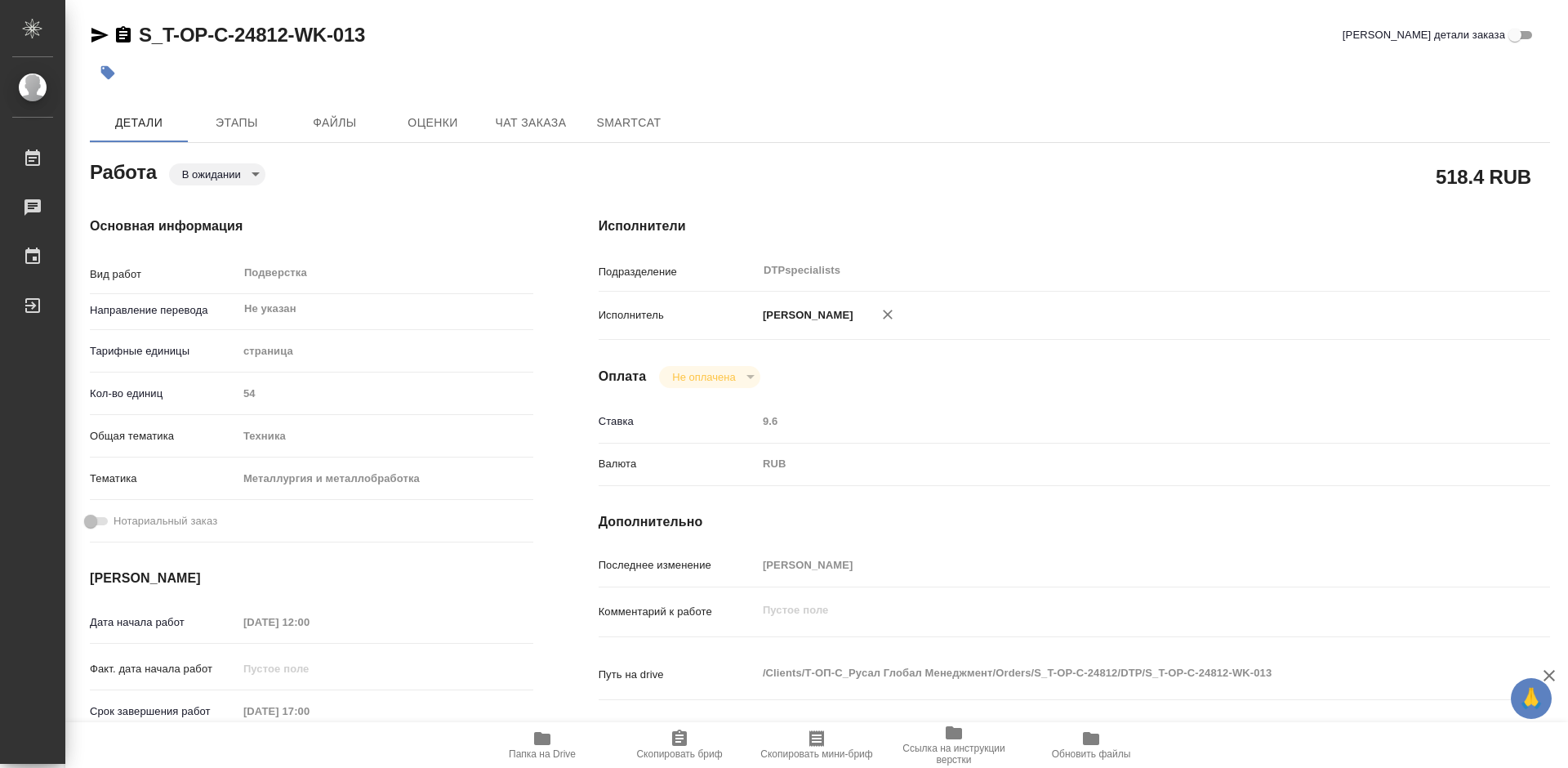
type textarea "x"
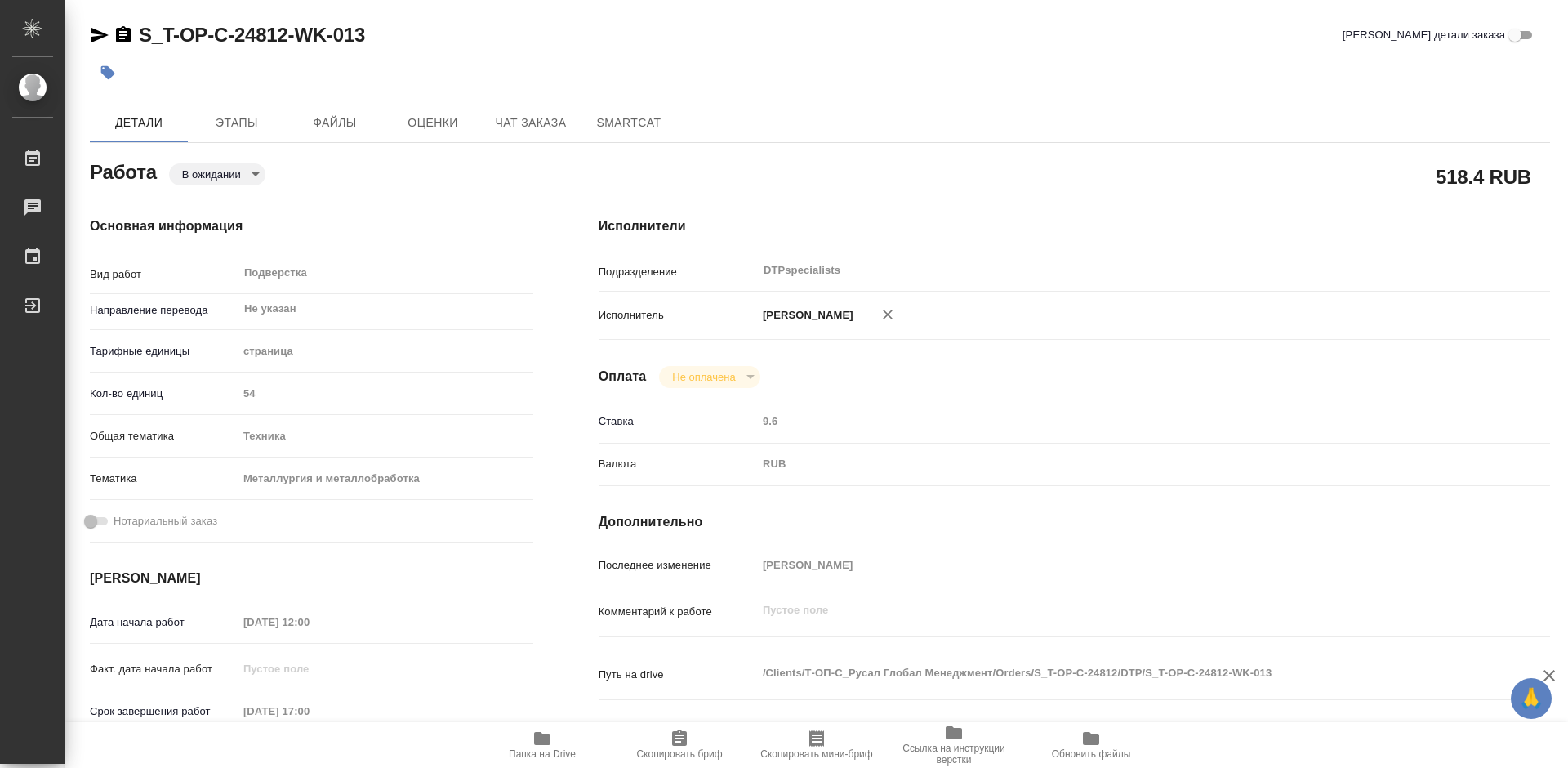
type textarea "x"
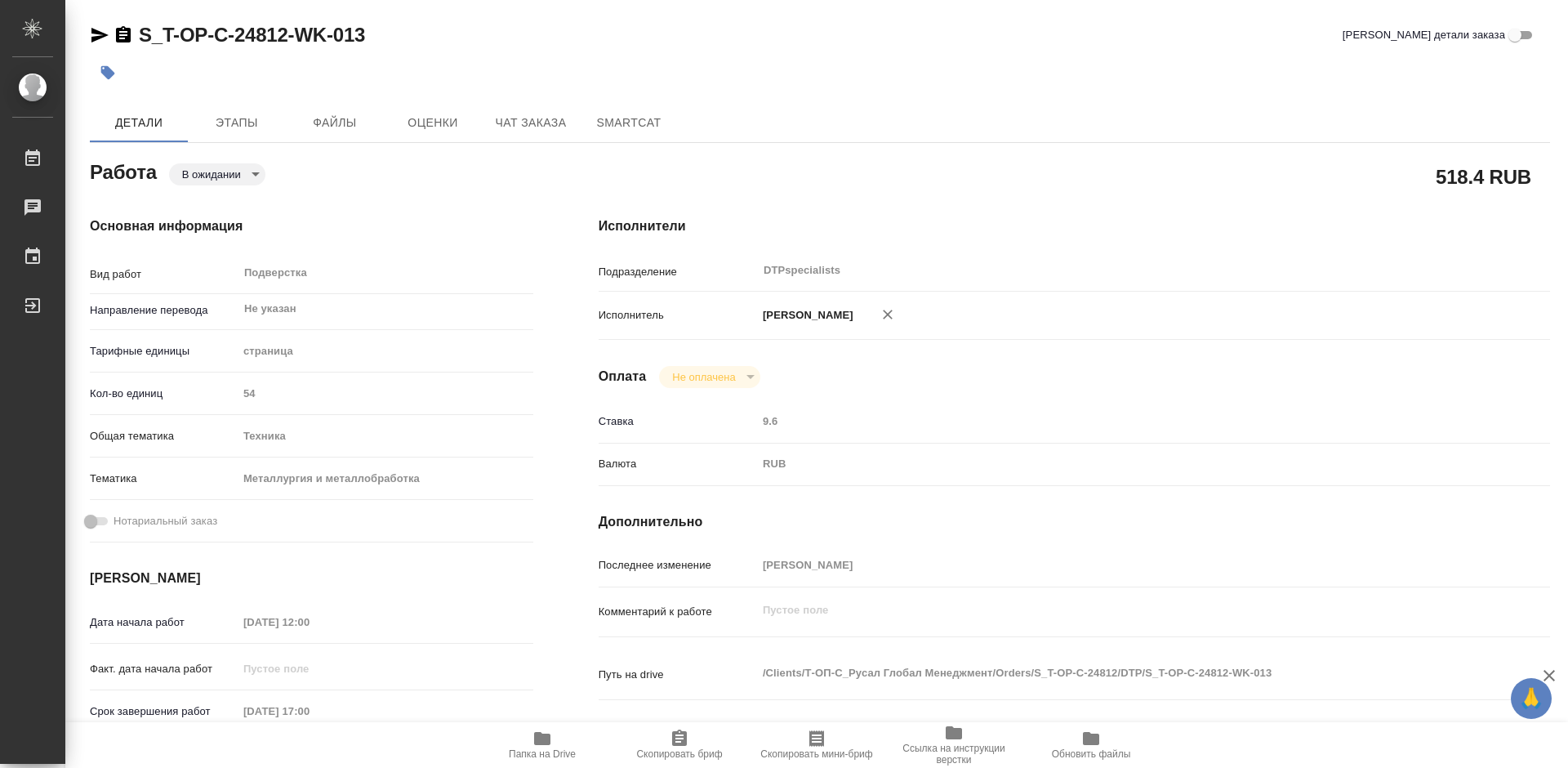
type textarea "x"
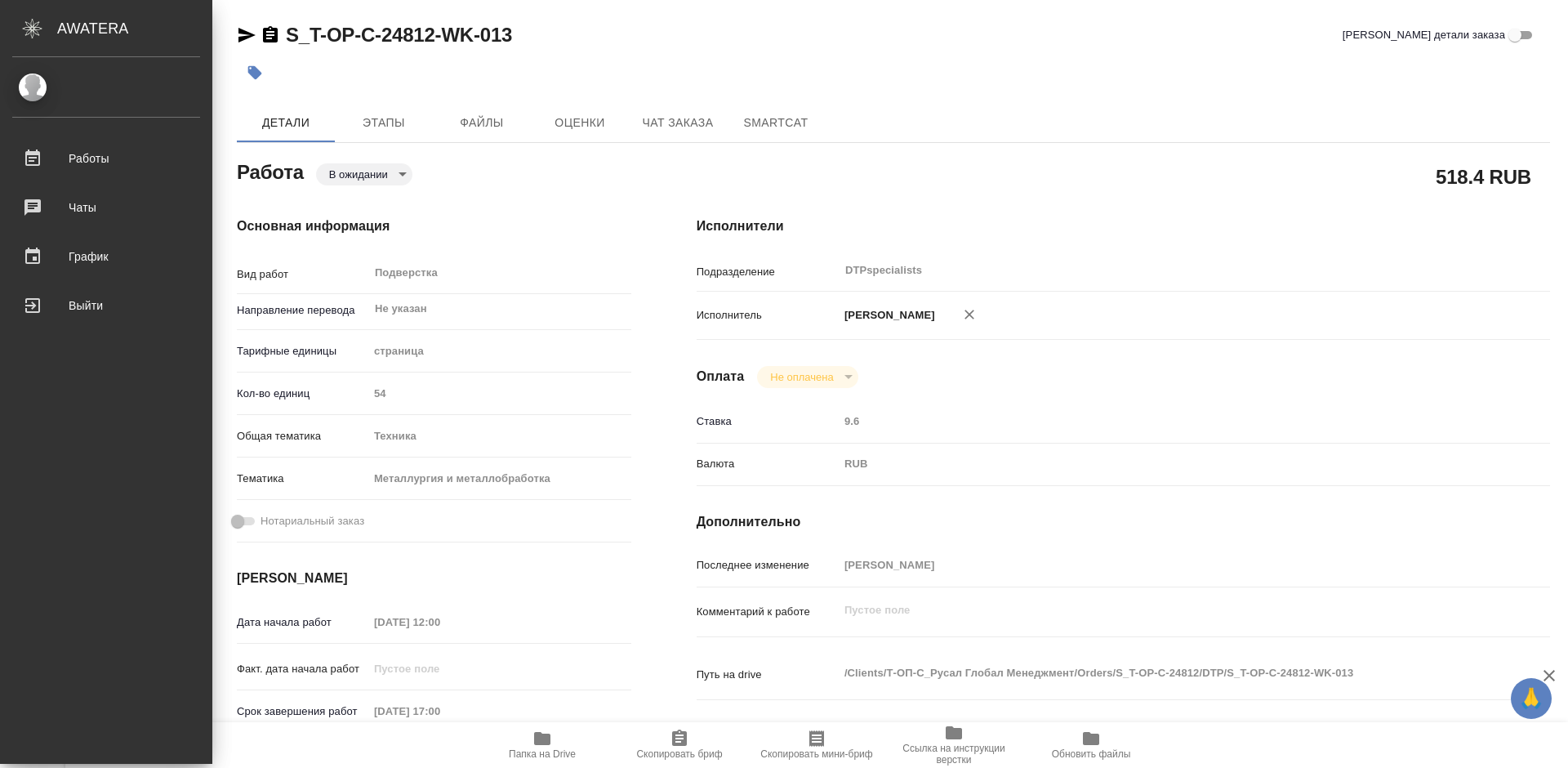
type textarea "x"
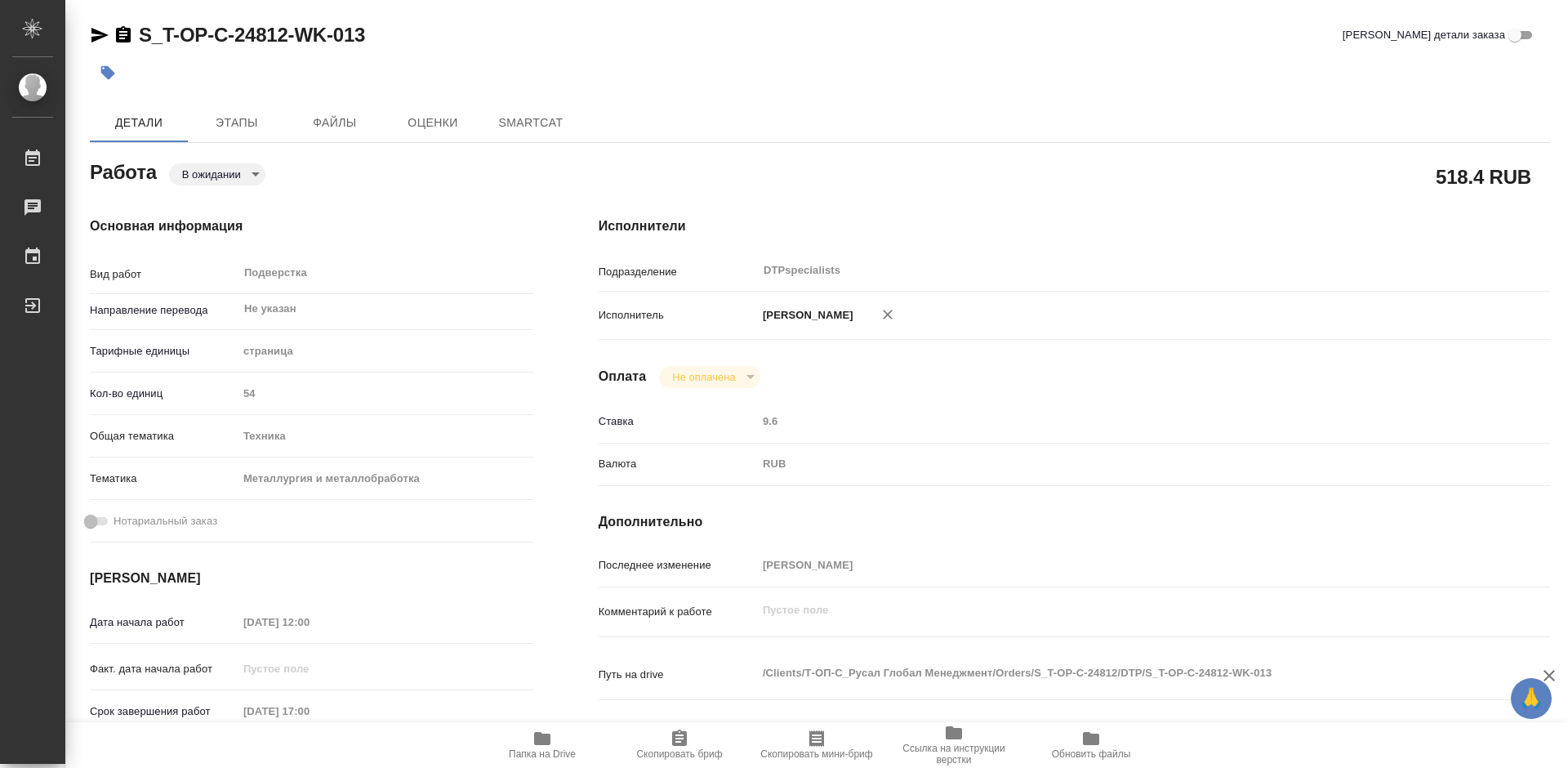
type textarea "x"
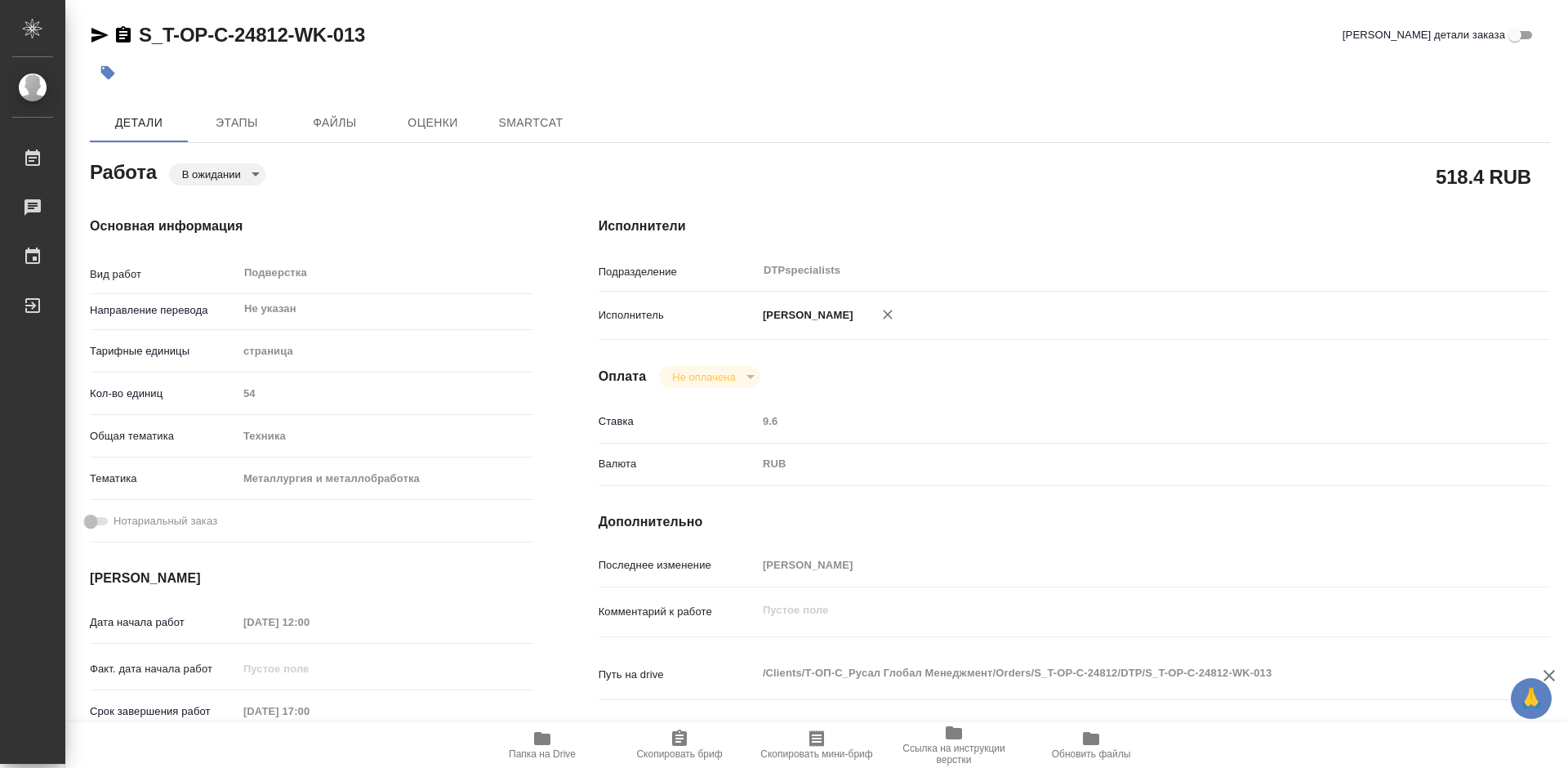
type textarea "x"
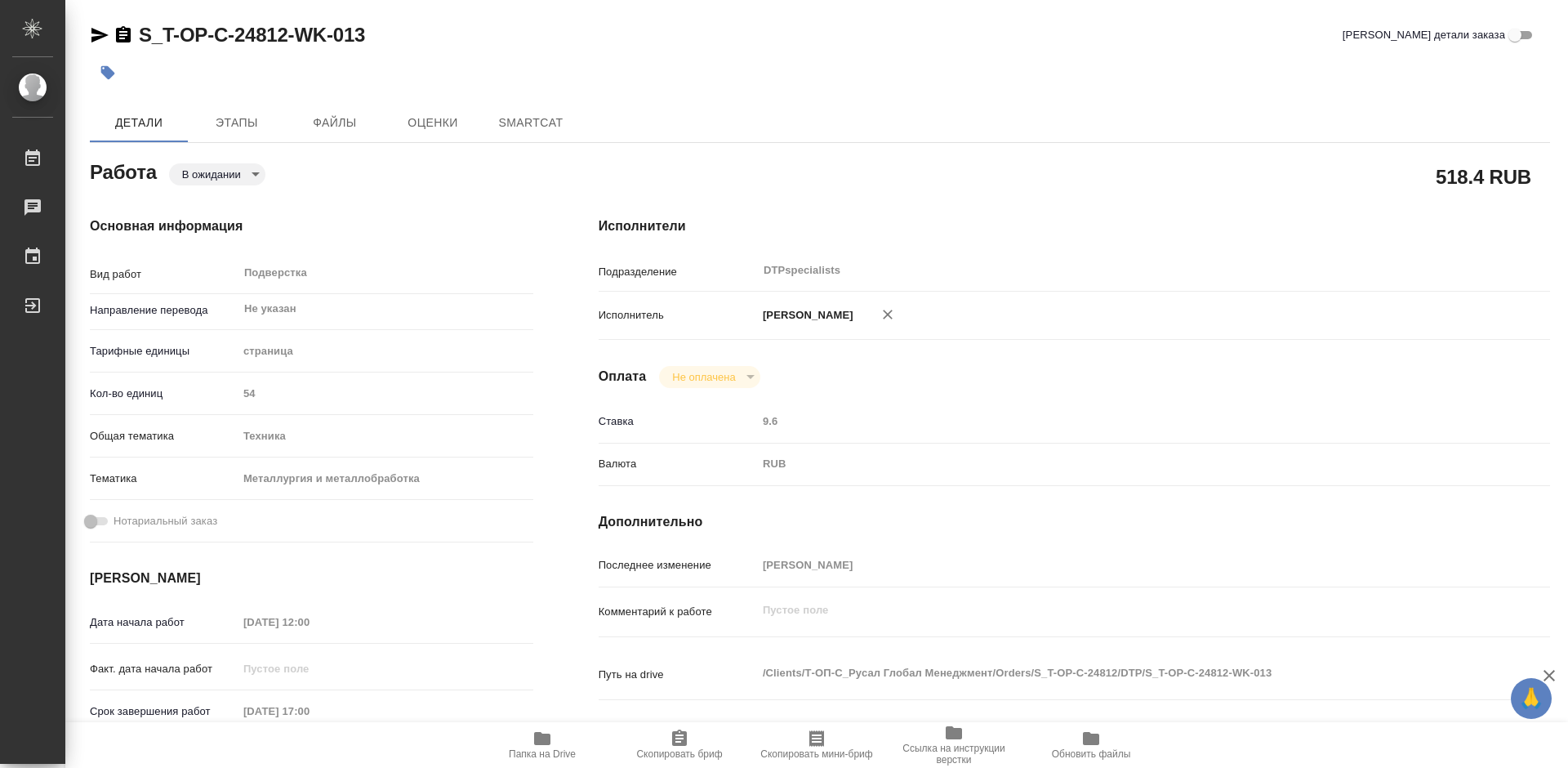
type textarea "x"
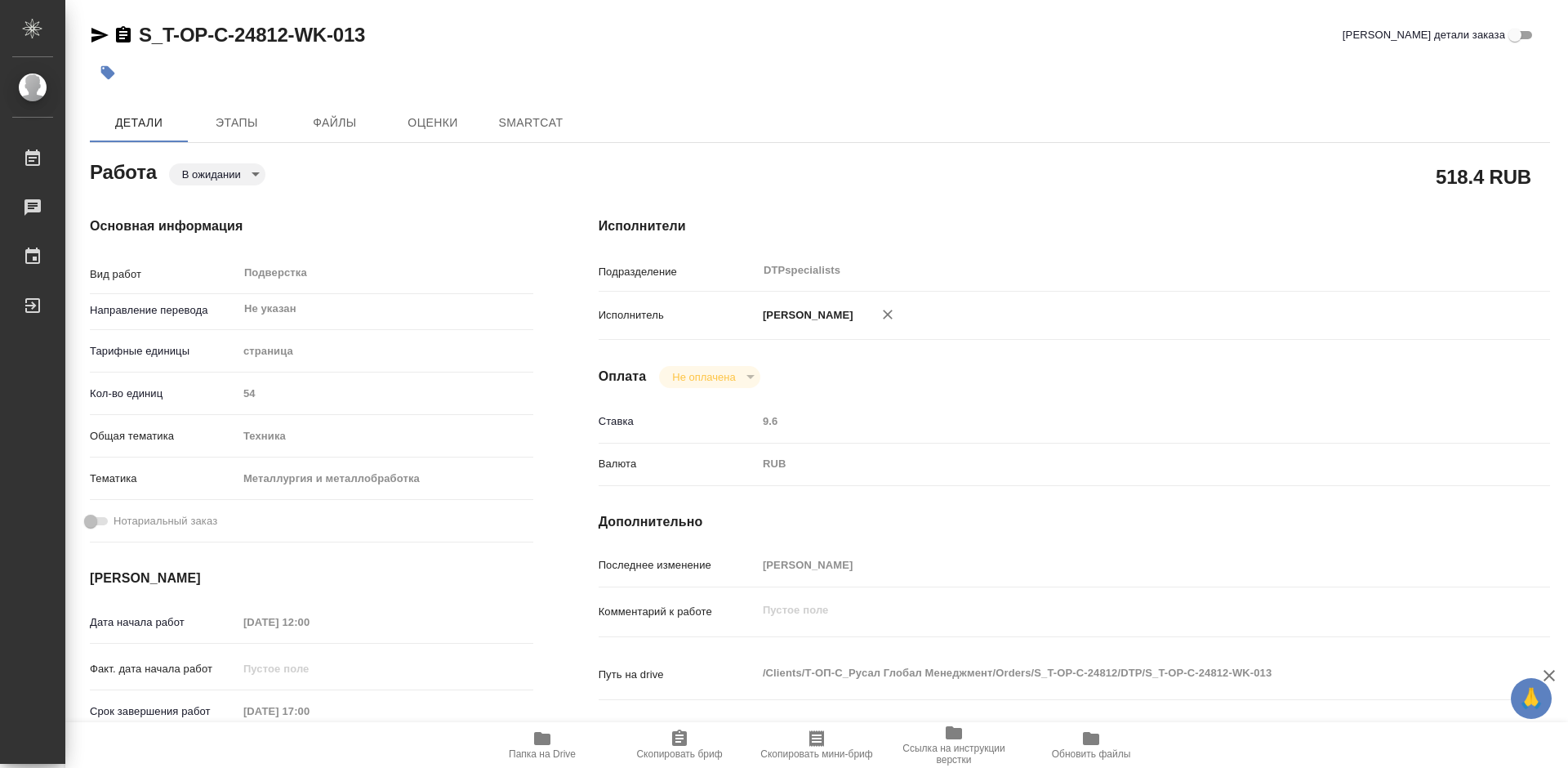
type textarea "x"
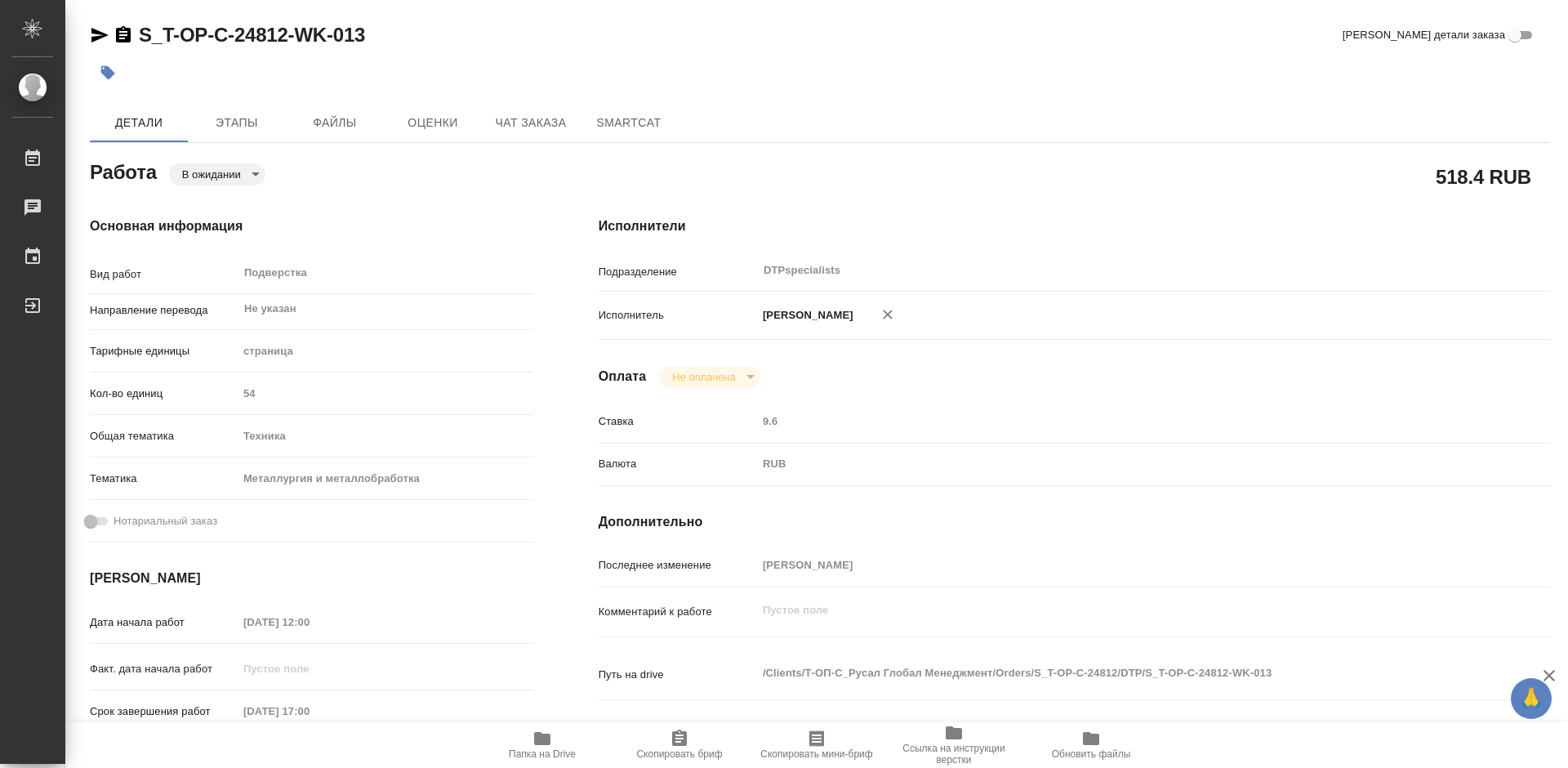
type textarea "x"
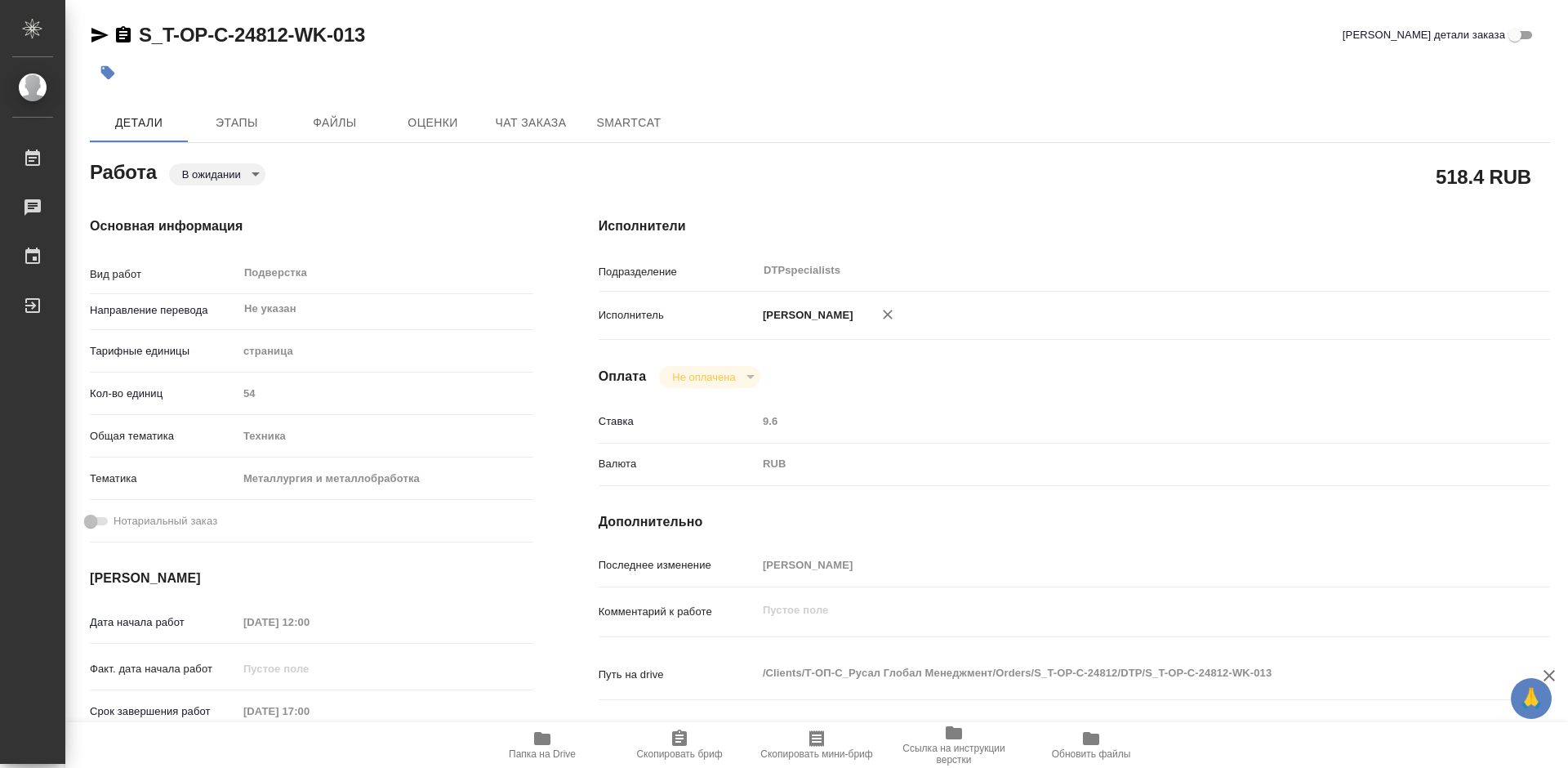
type textarea "x"
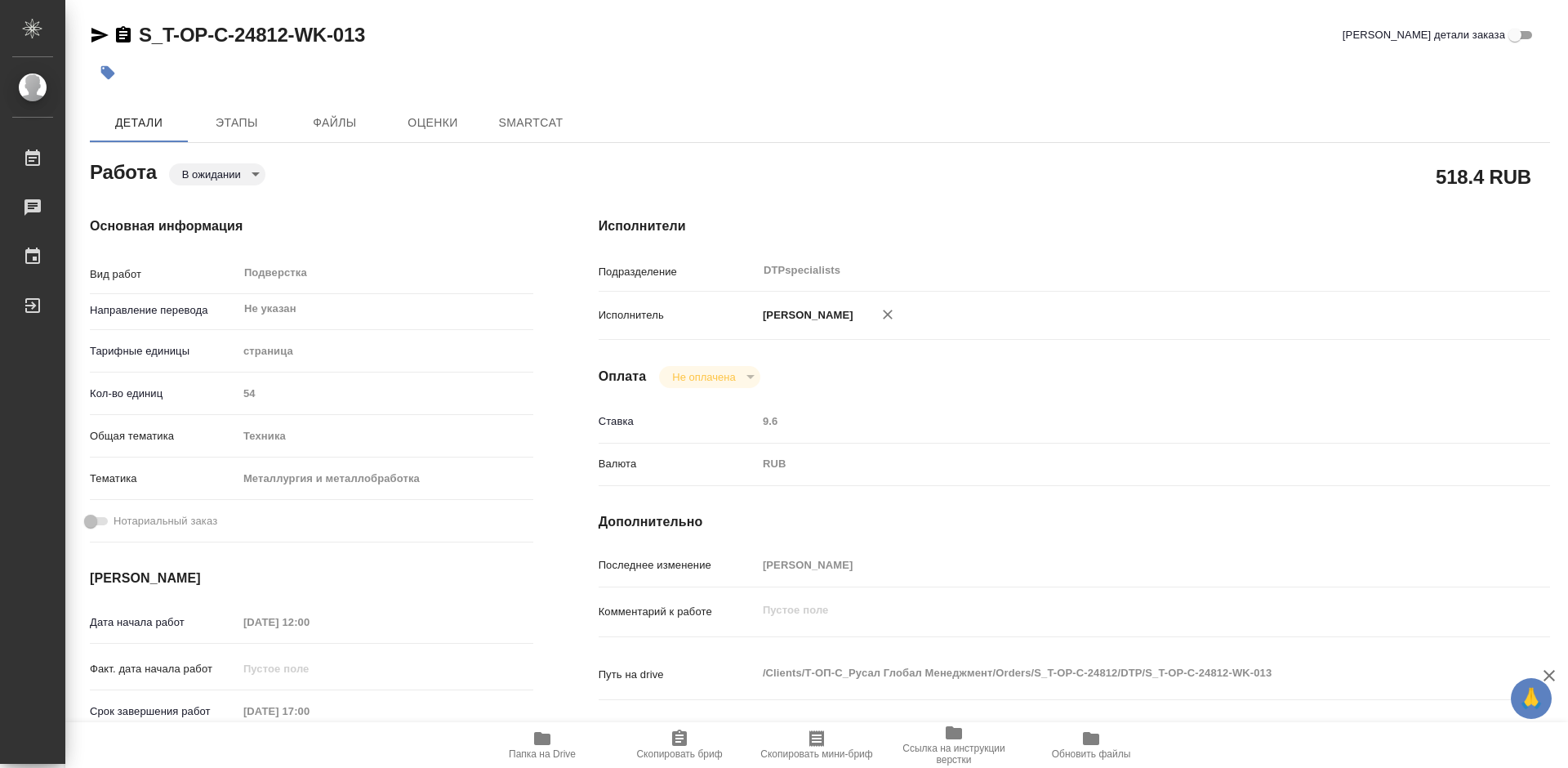
type textarea "x"
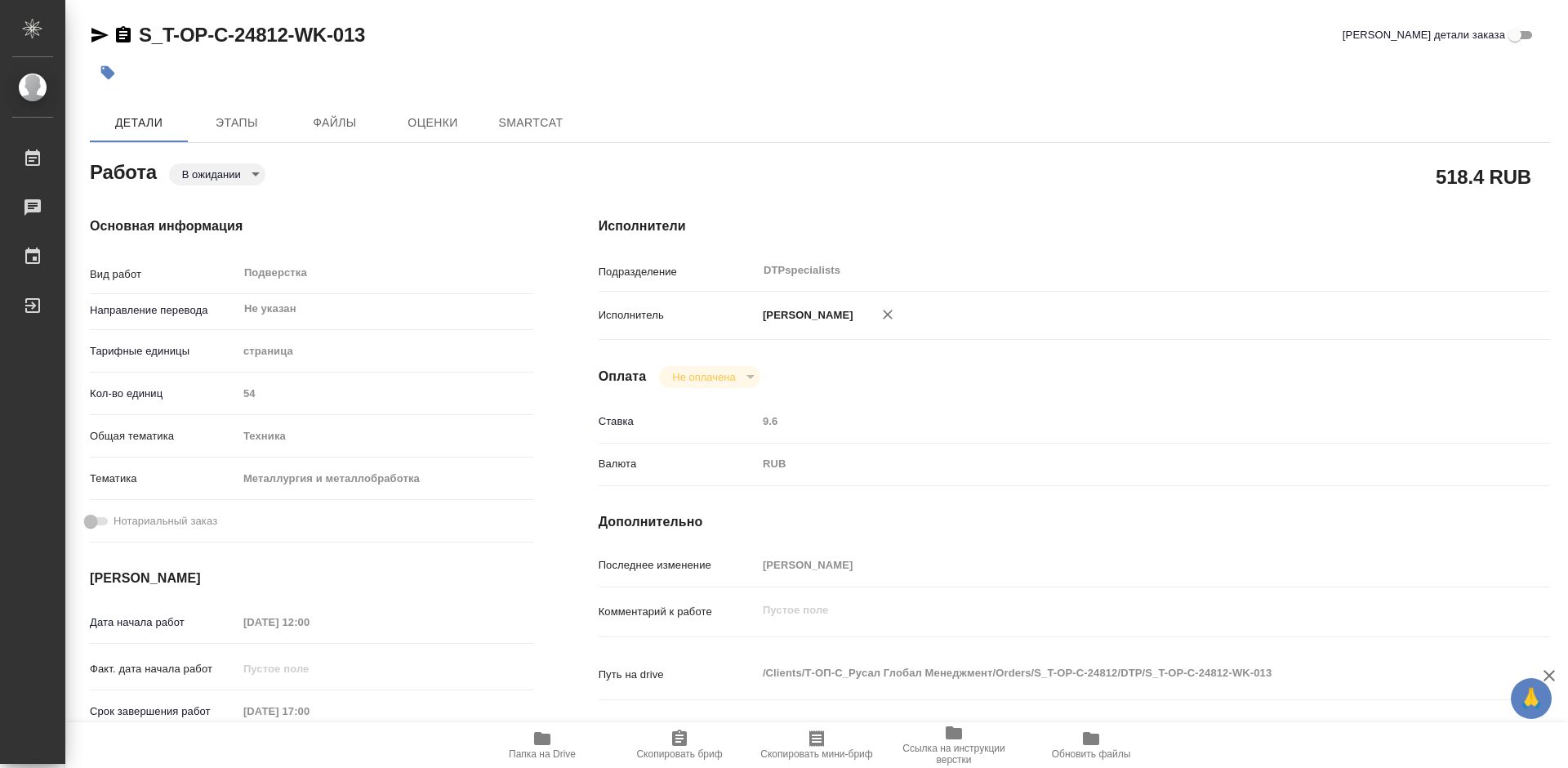
type textarea "x"
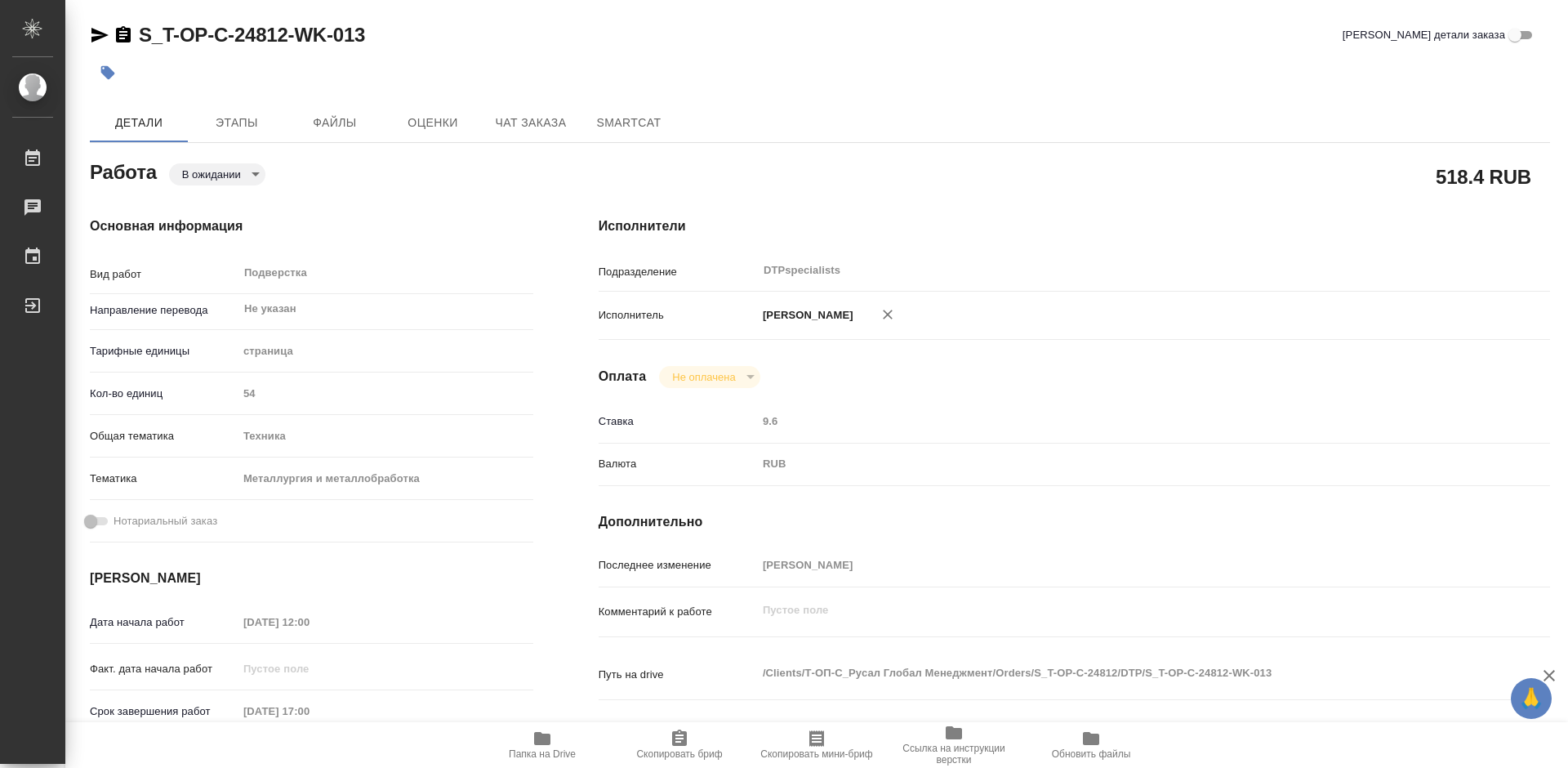
type textarea "x"
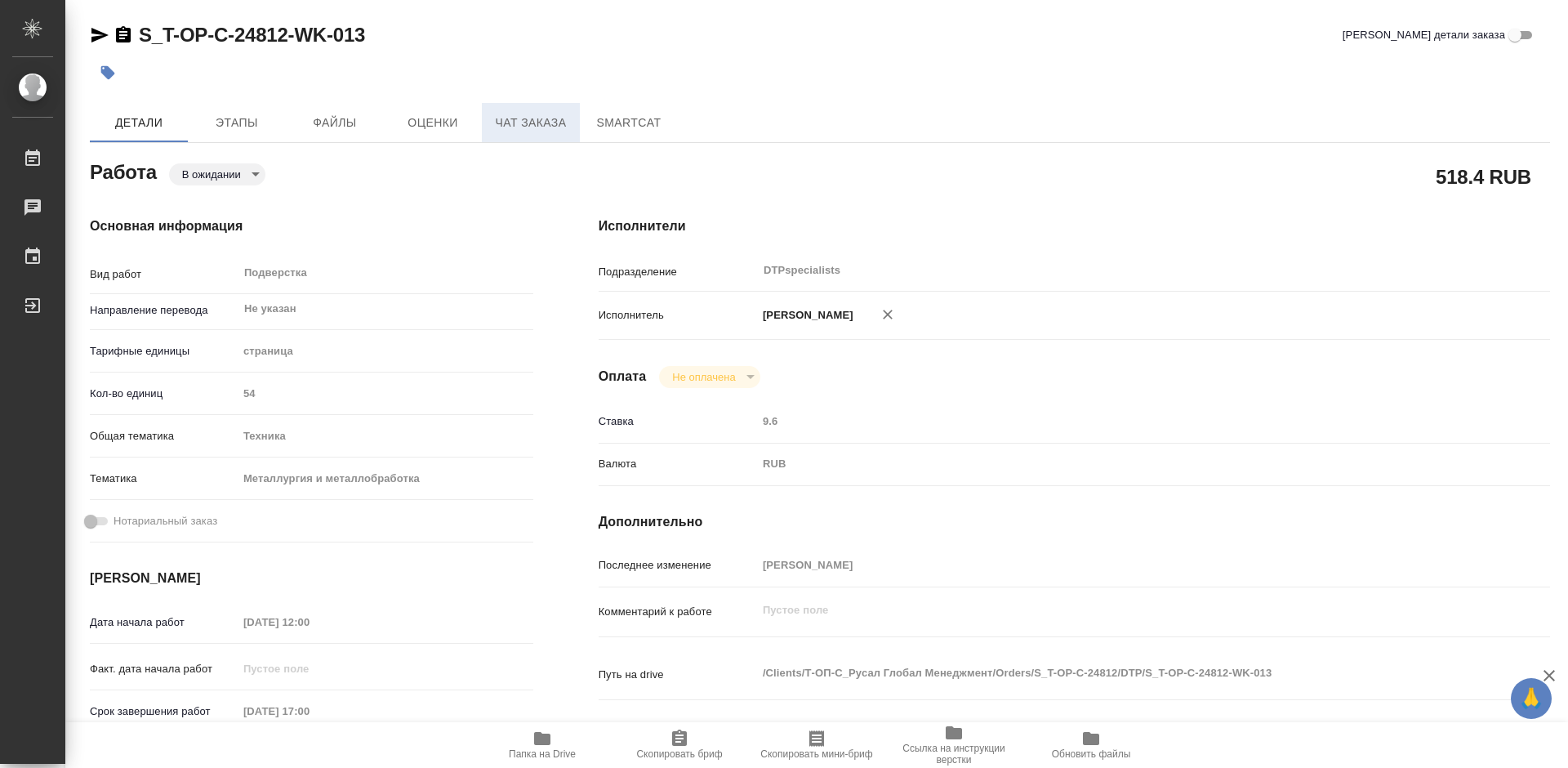
type textarea "x"
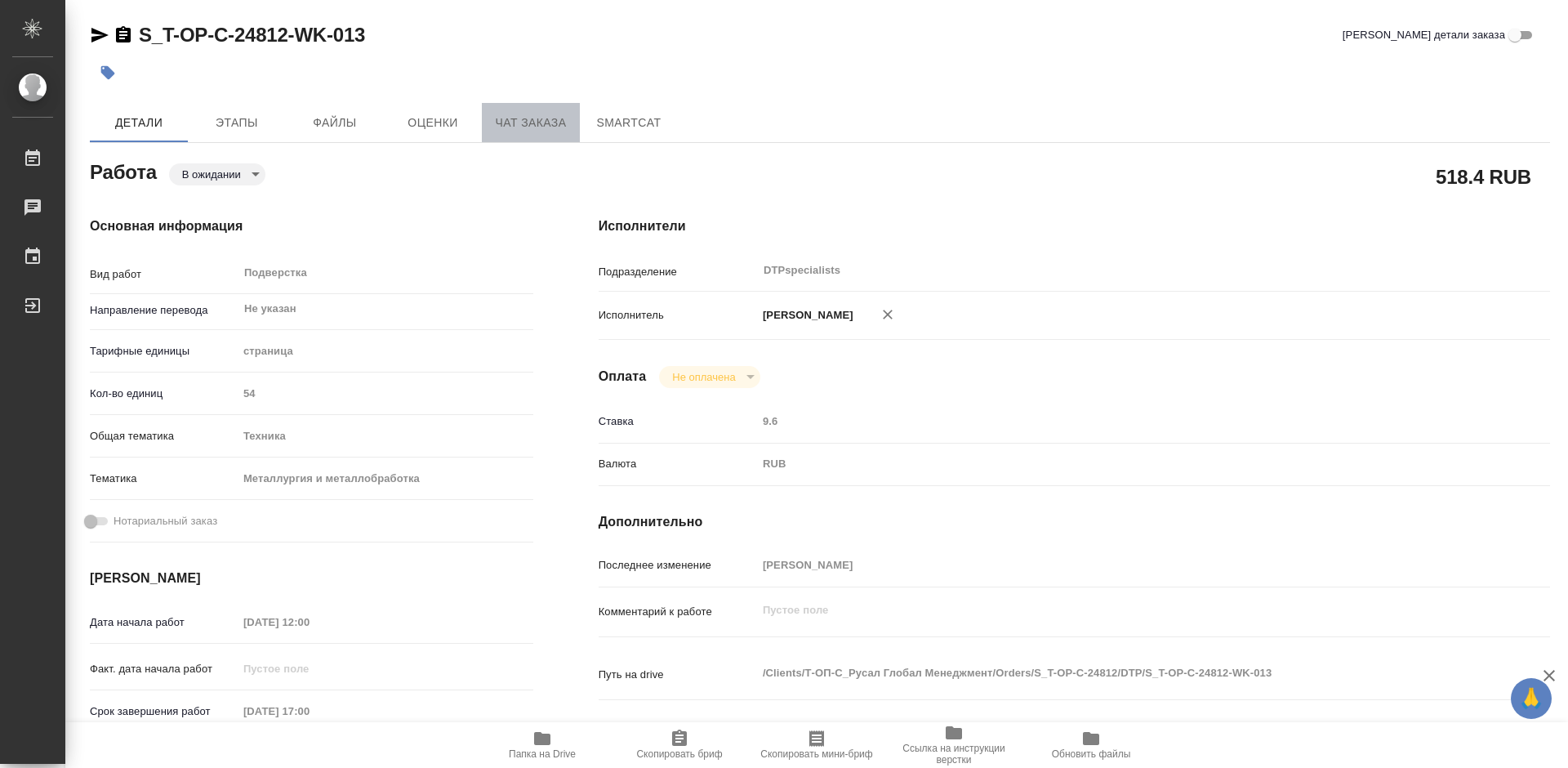
click at [550, 116] on span "Чат заказа" at bounding box center [531, 123] width 78 height 21
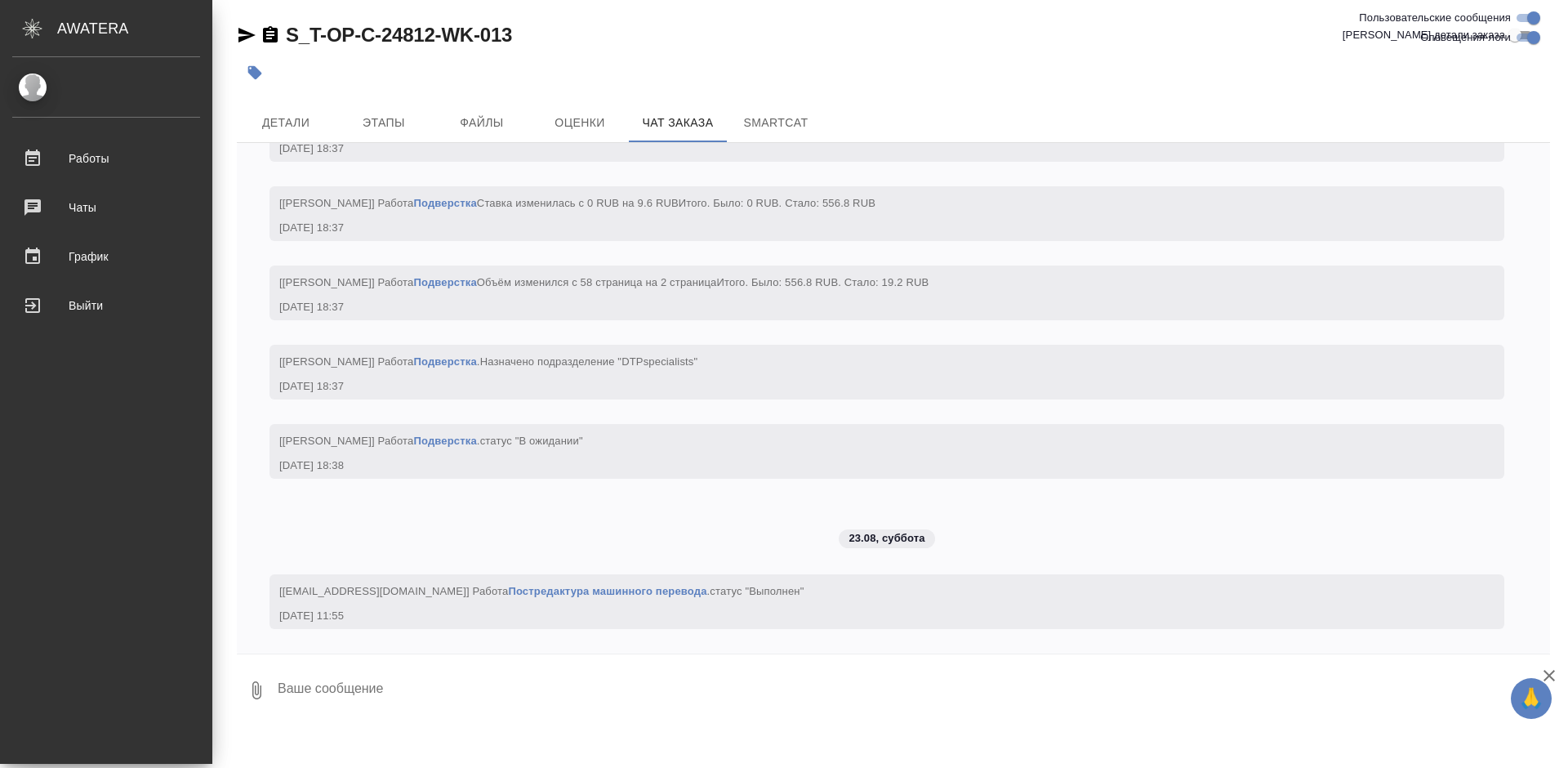
scroll to position [6960, 0]
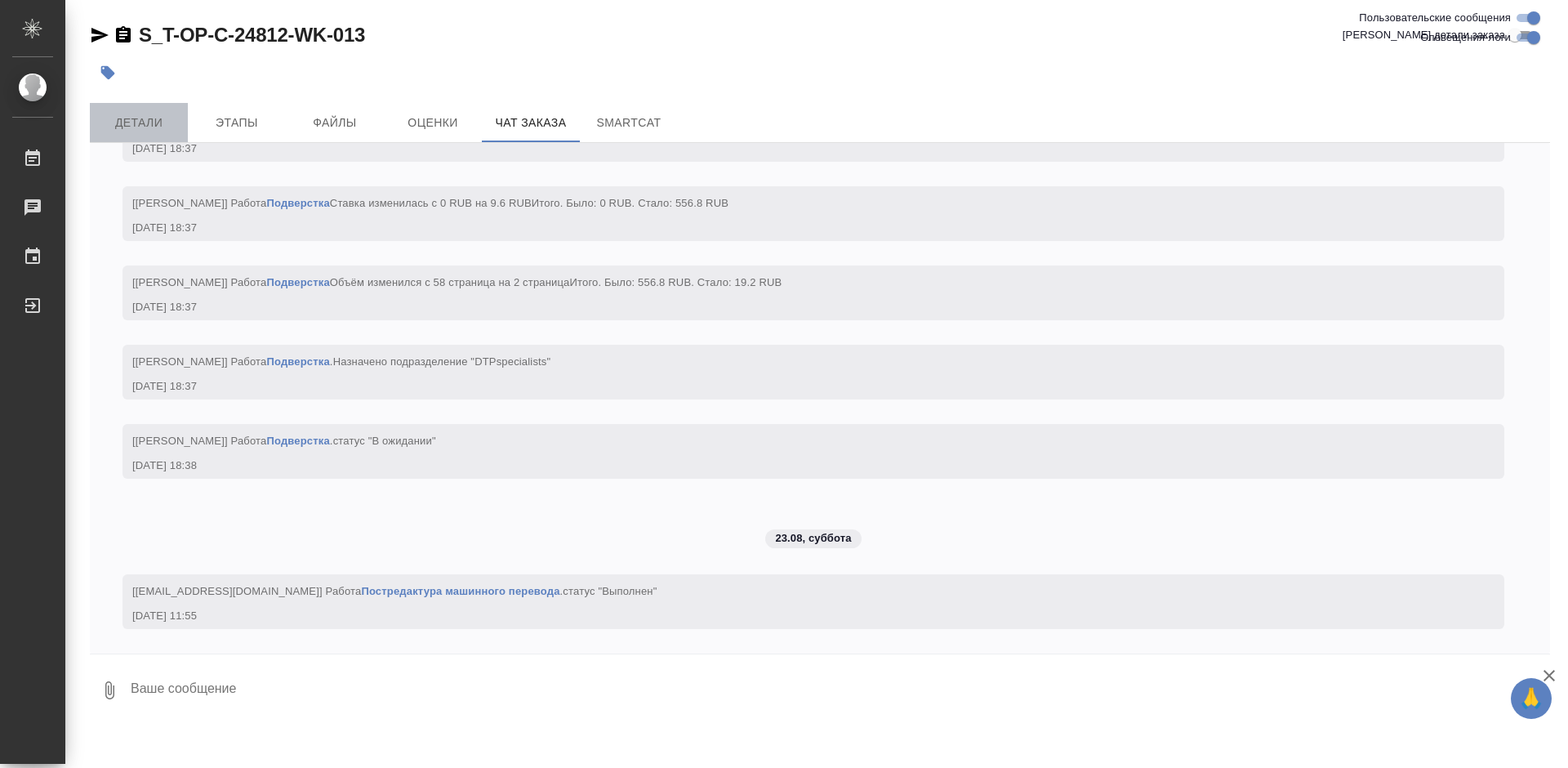
click at [119, 139] on button "Детали" at bounding box center [139, 122] width 98 height 39
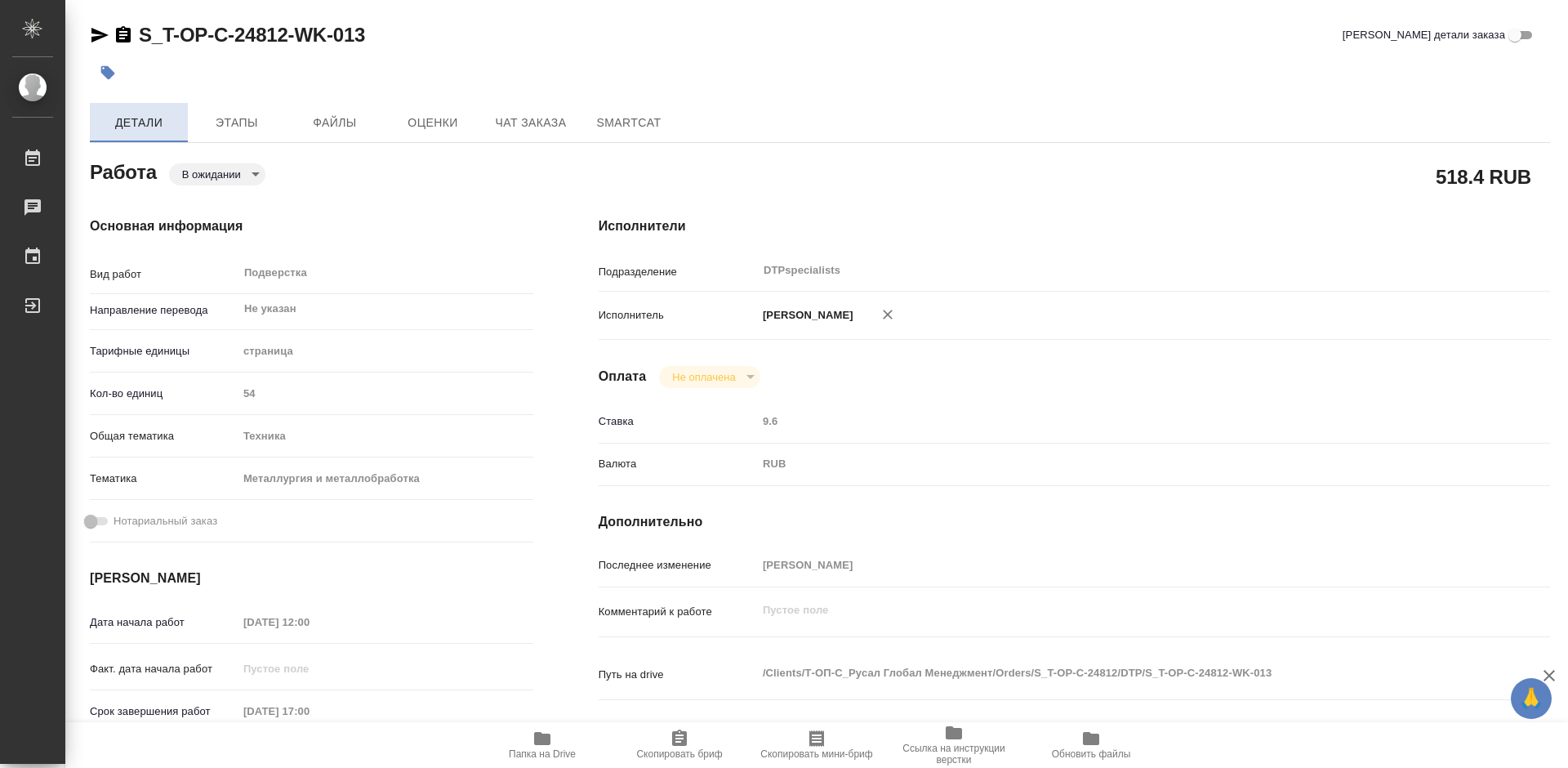
type textarea "x"
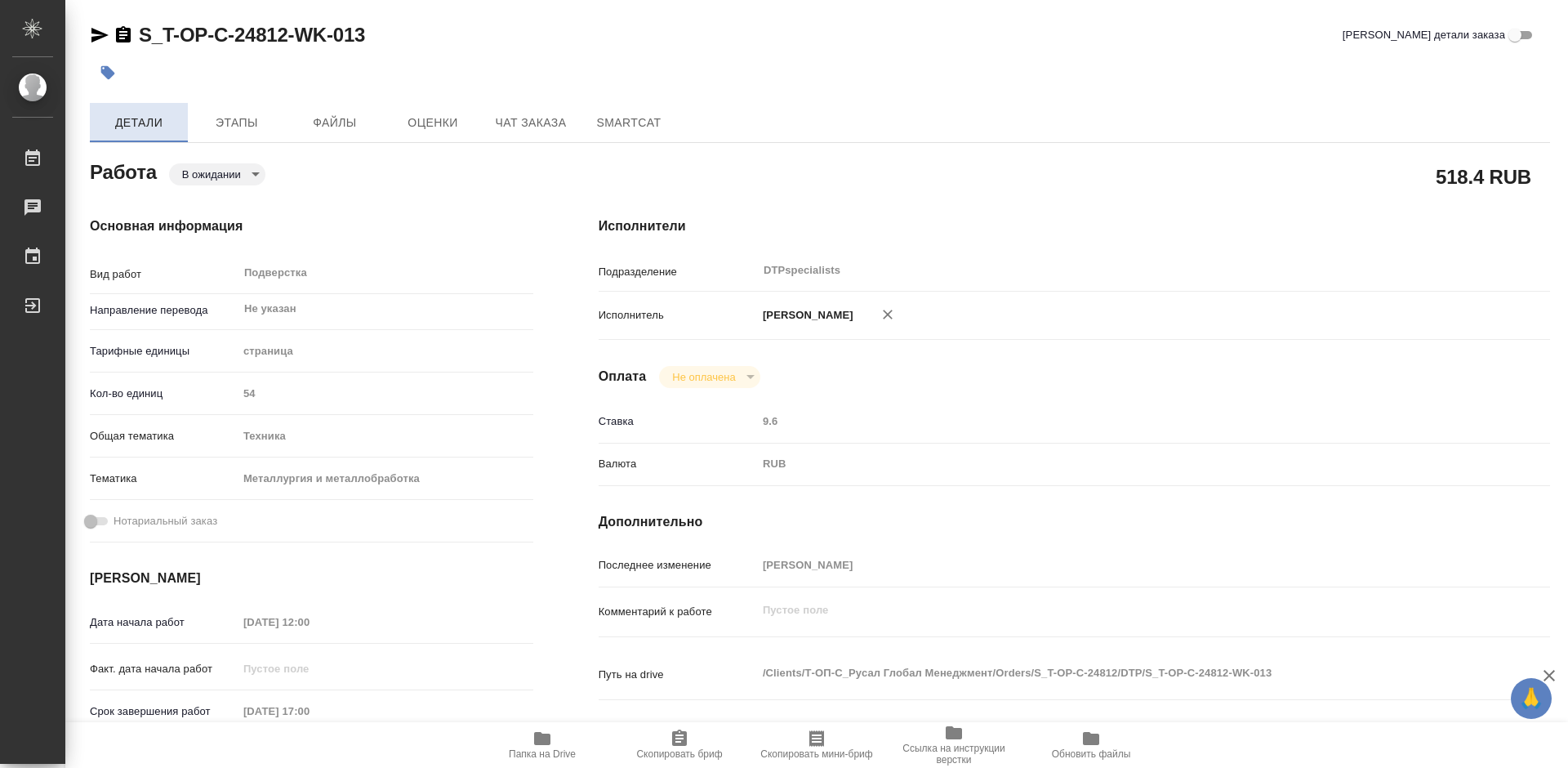
type textarea "x"
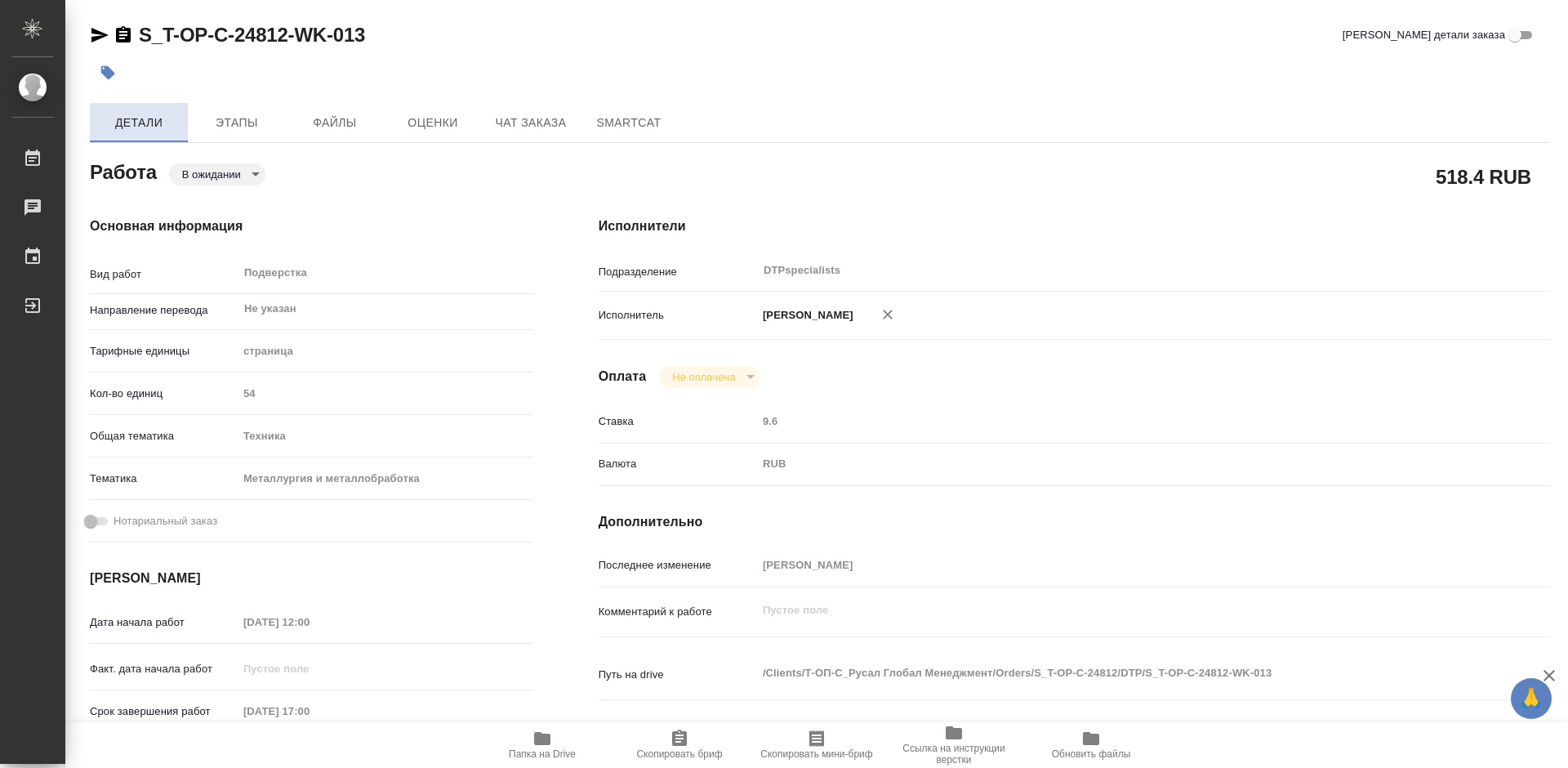
type textarea "x"
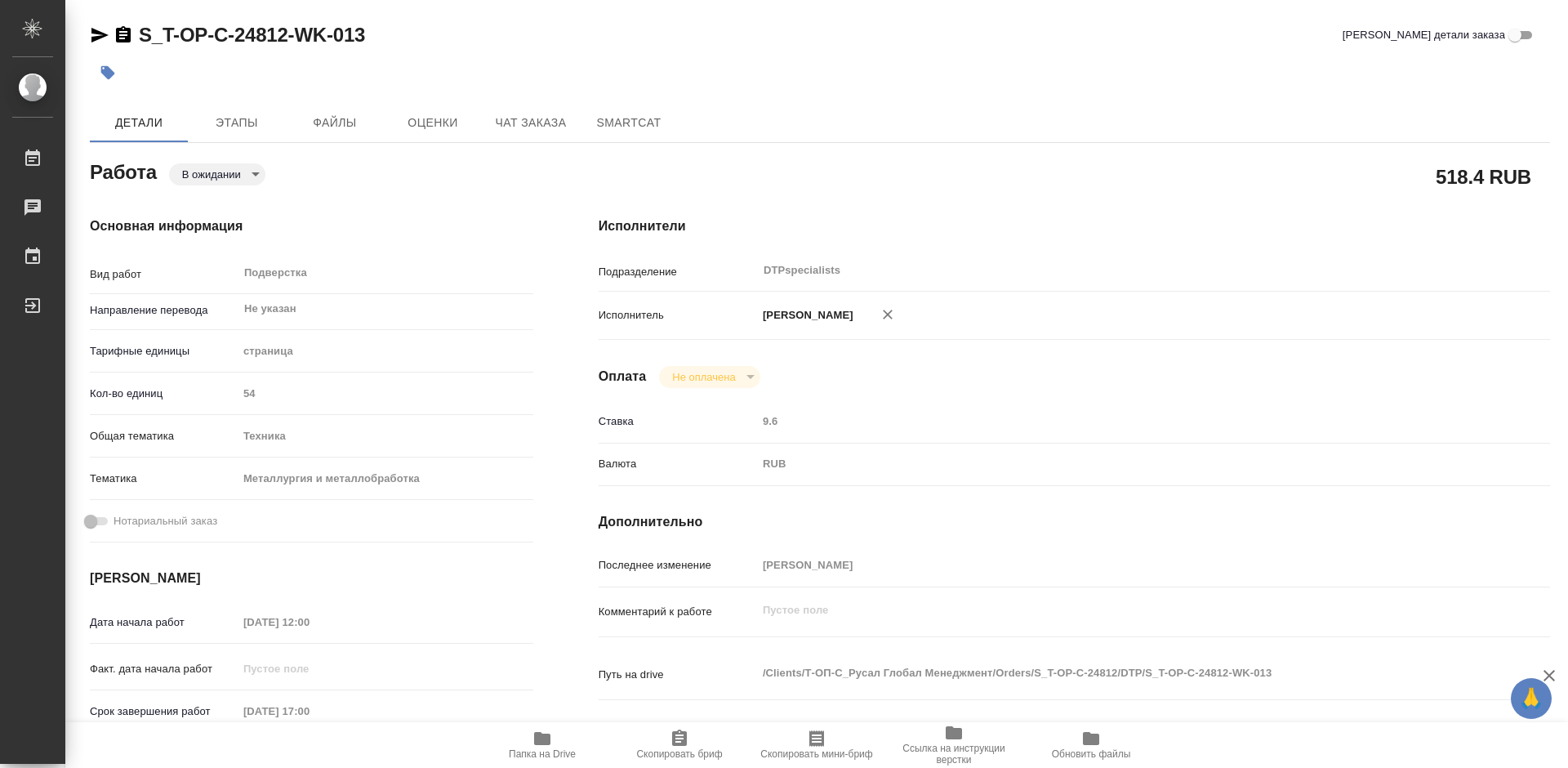
type textarea "x"
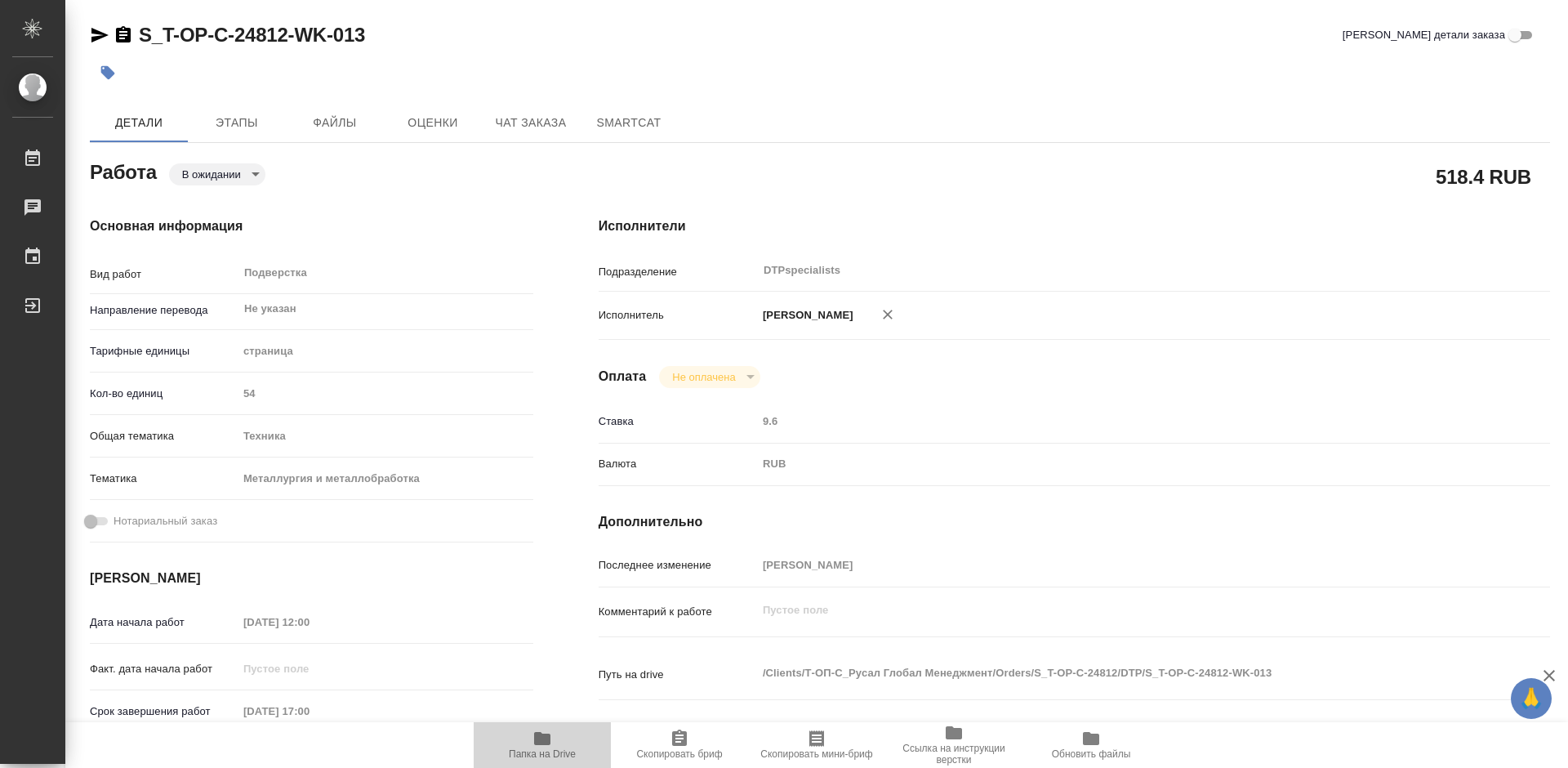
click at [519, 750] on span "Папка на Drive" at bounding box center [542, 754] width 67 height 11
click at [97, 31] on icon "button" at bounding box center [100, 35] width 17 height 15
type textarea "x"
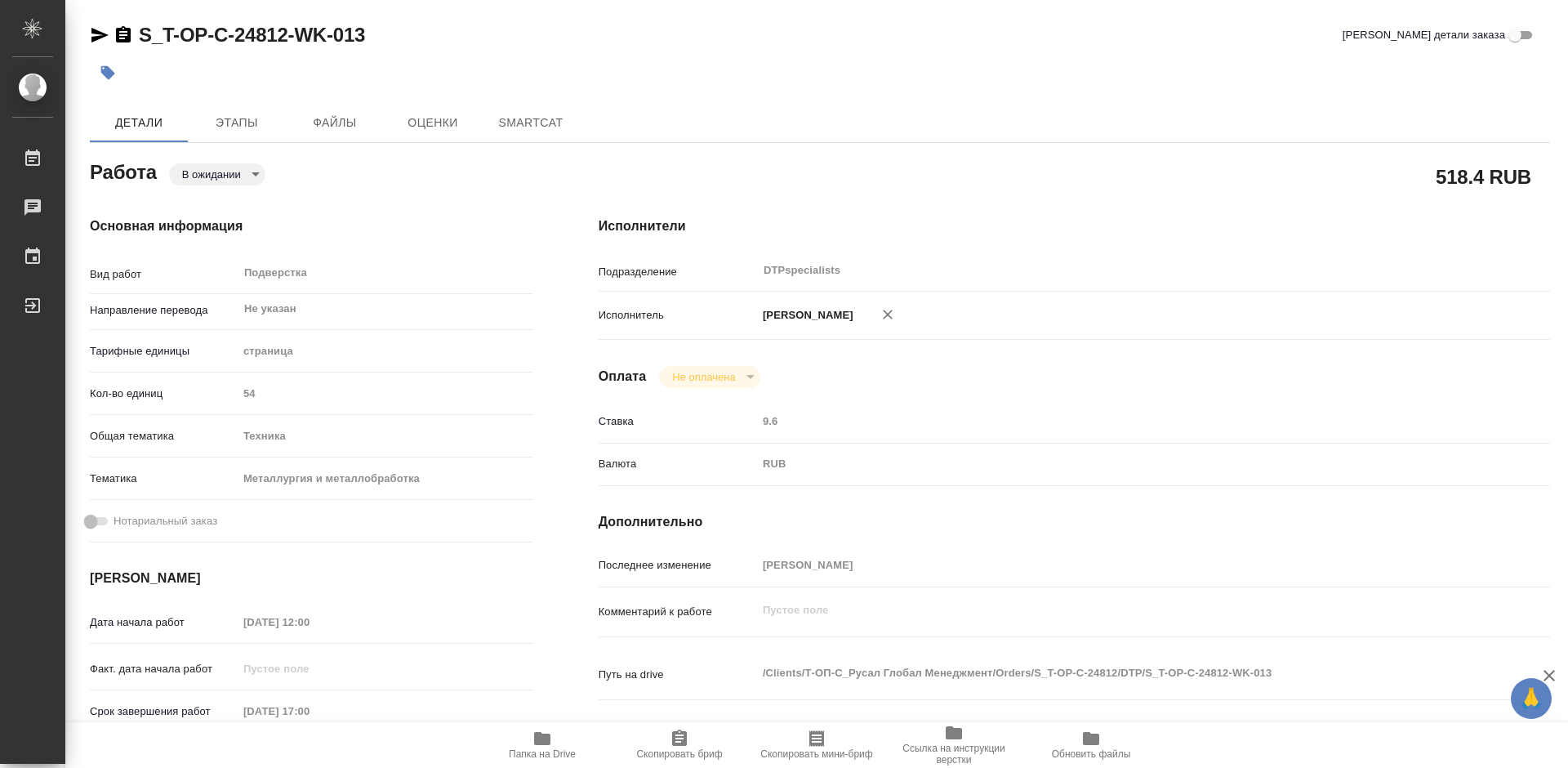
type textarea "x"
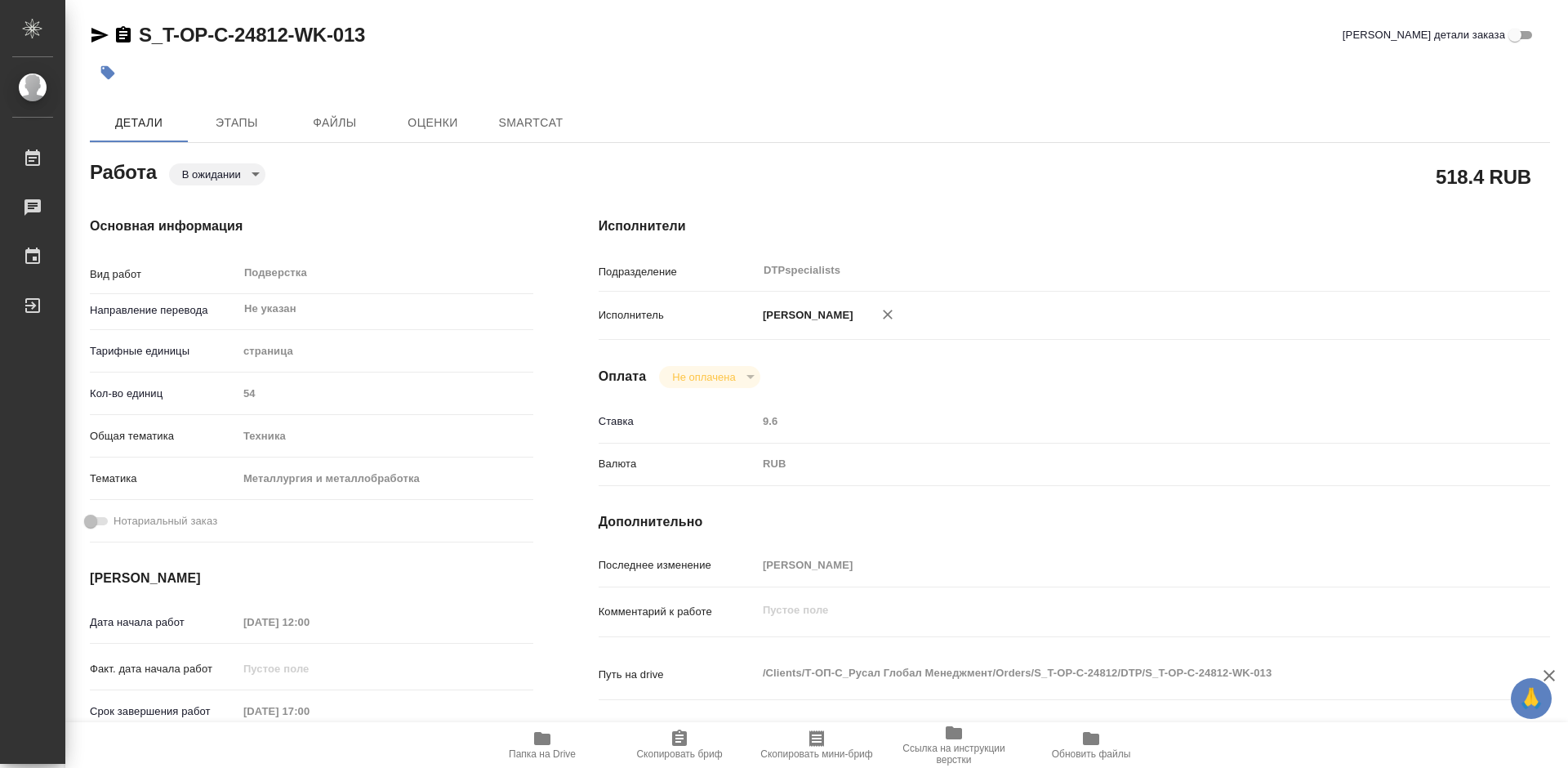
type textarea "x"
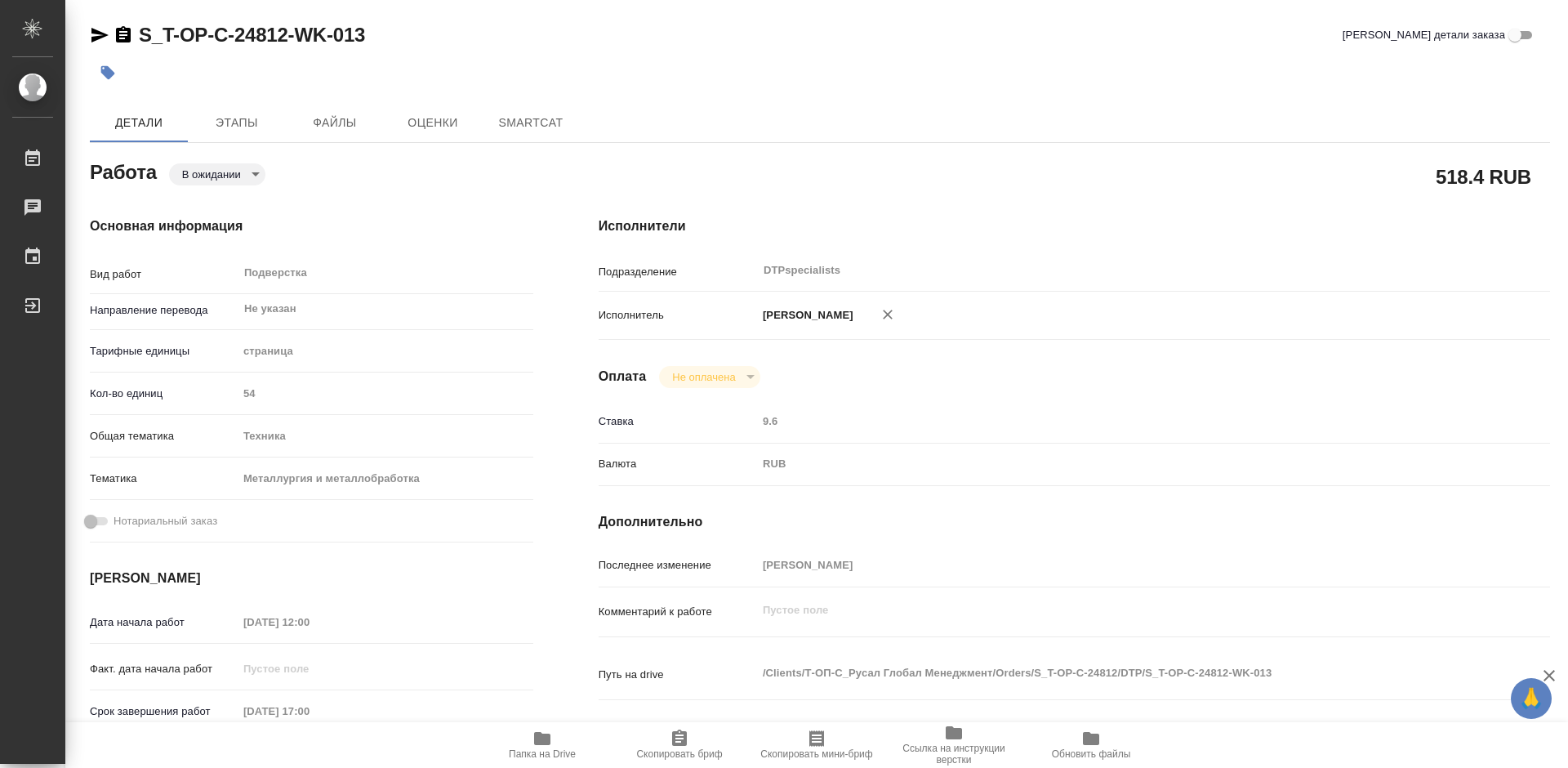
type textarea "x"
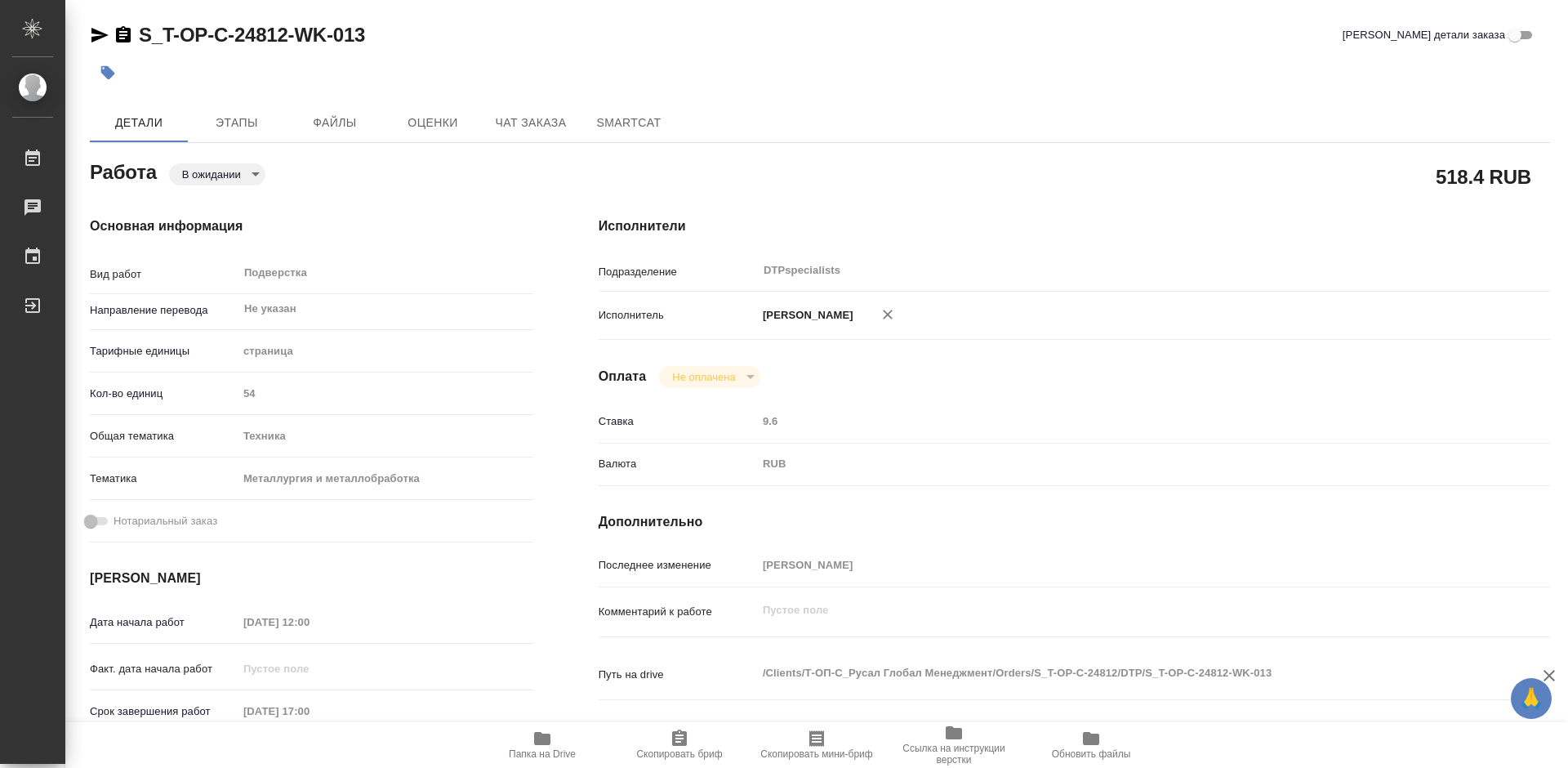
type textarea "x"
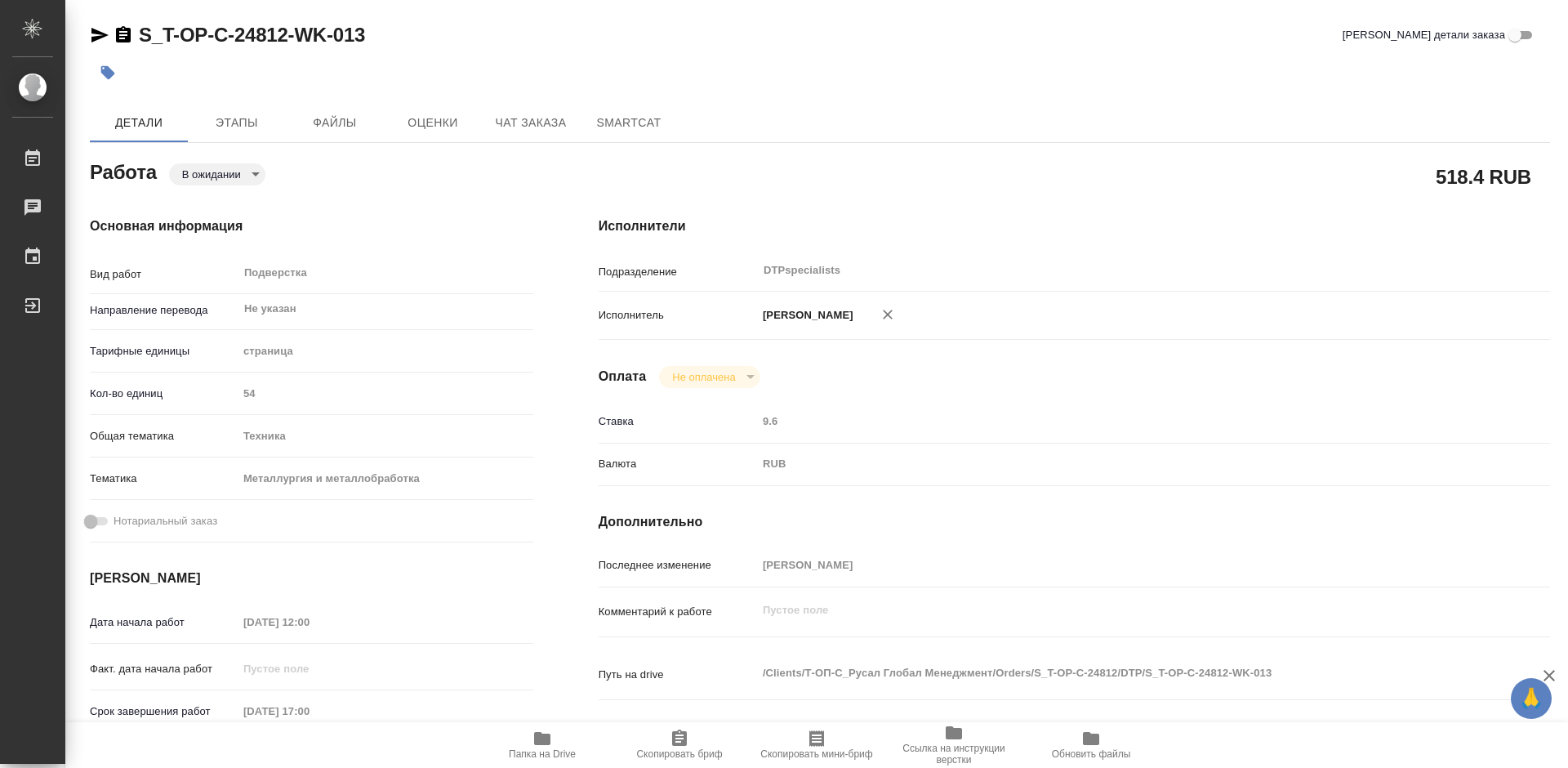
type textarea "x"
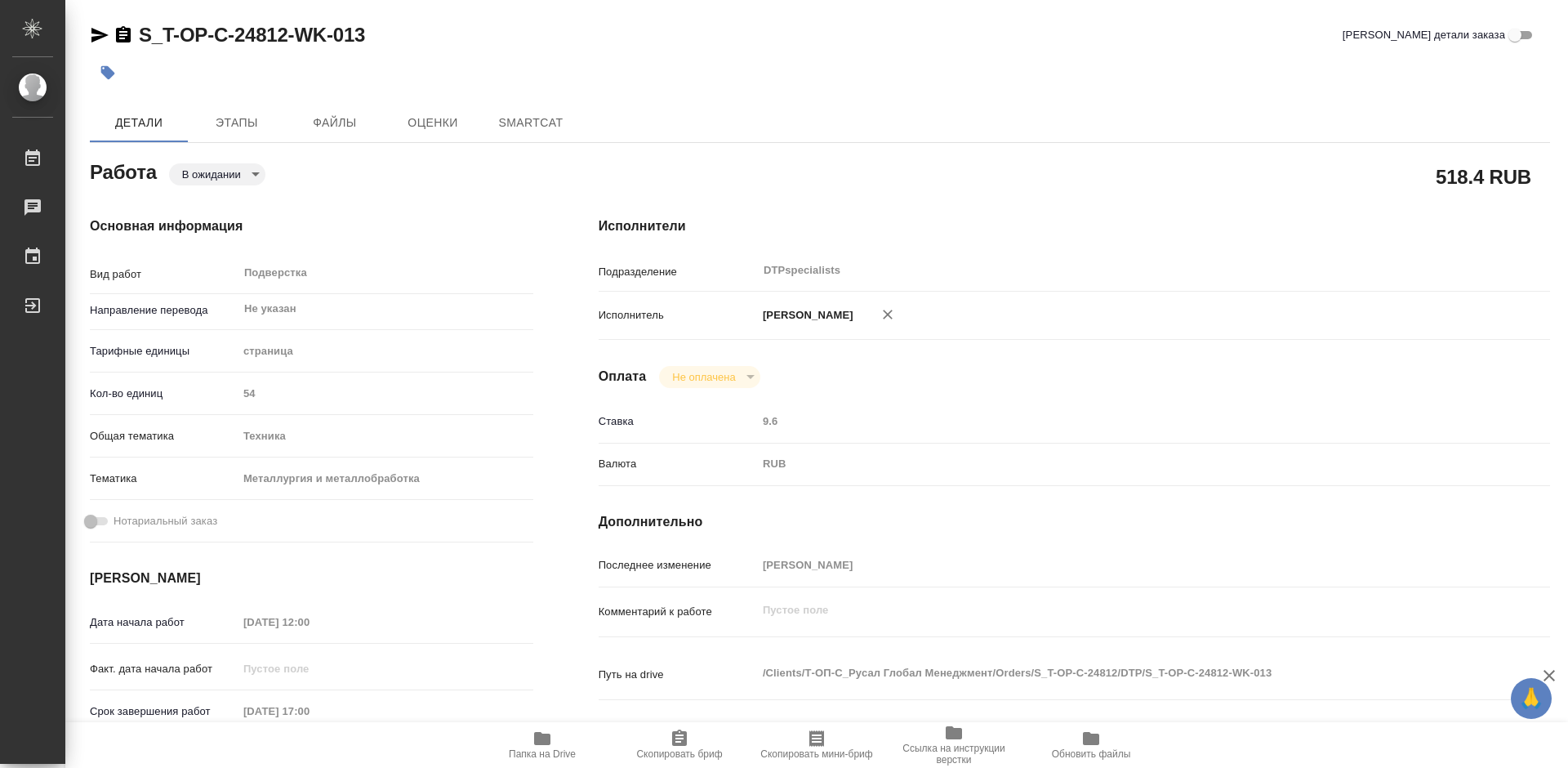
type textarea "x"
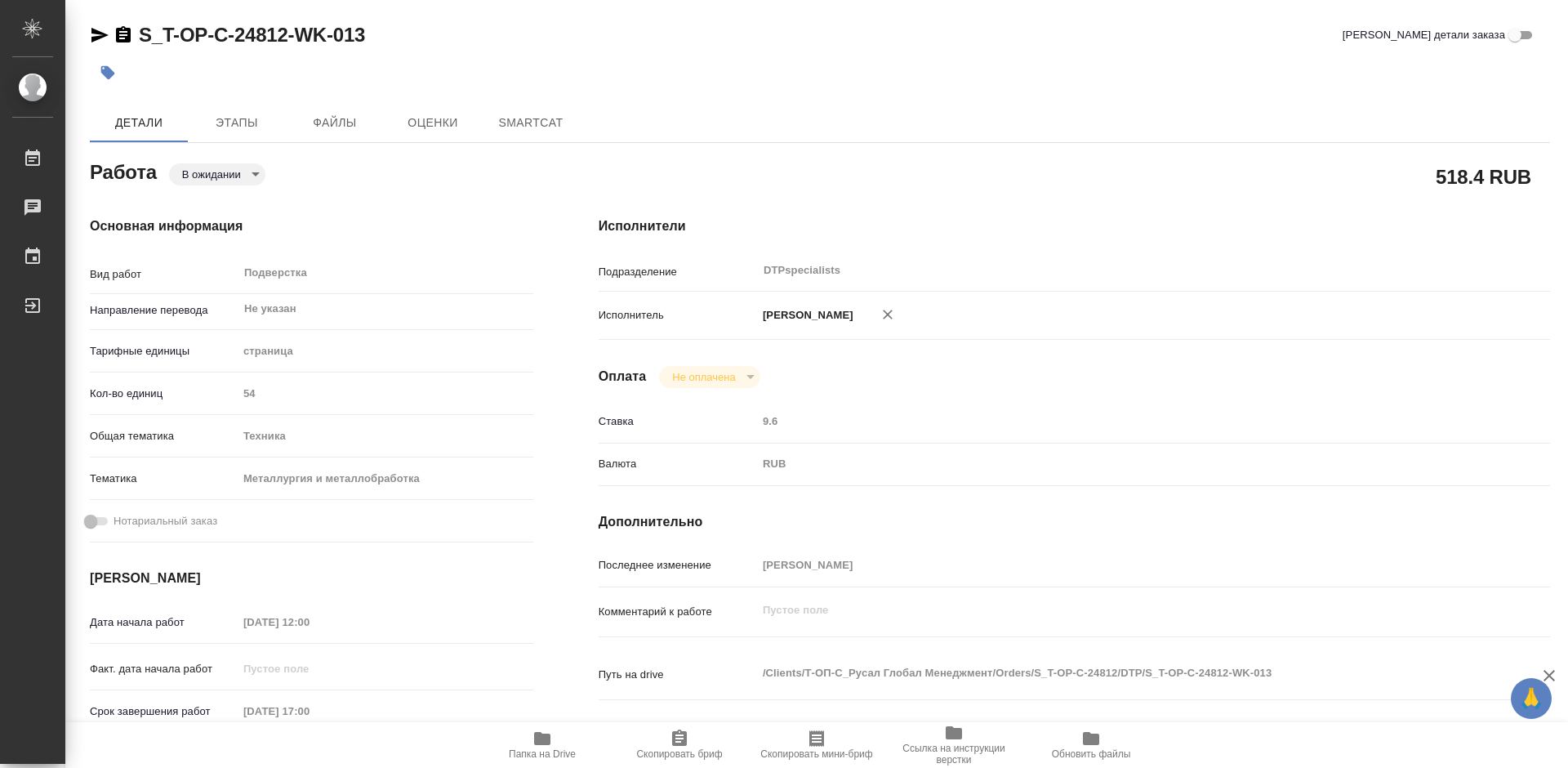
type textarea "x"
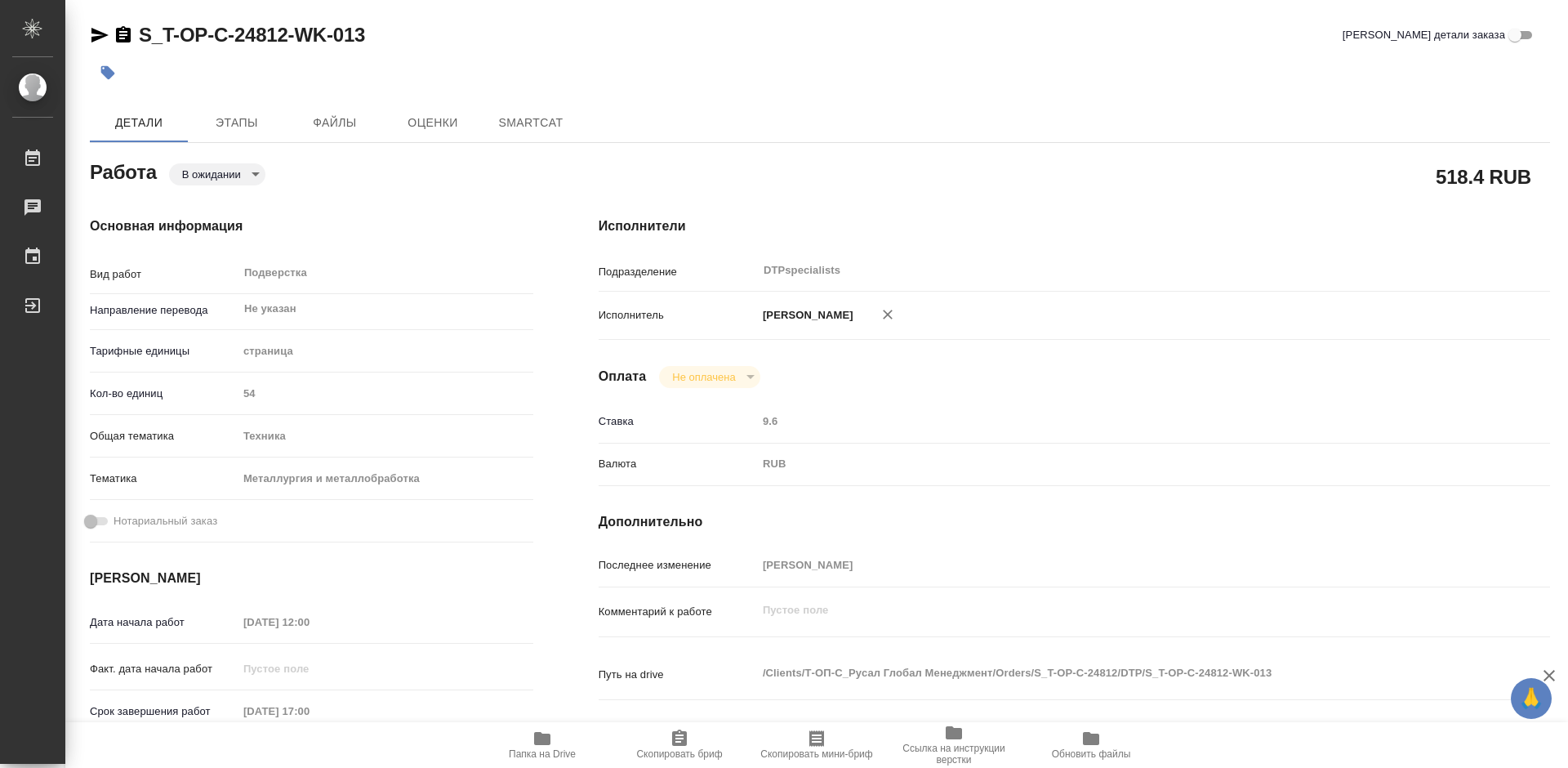
type textarea "x"
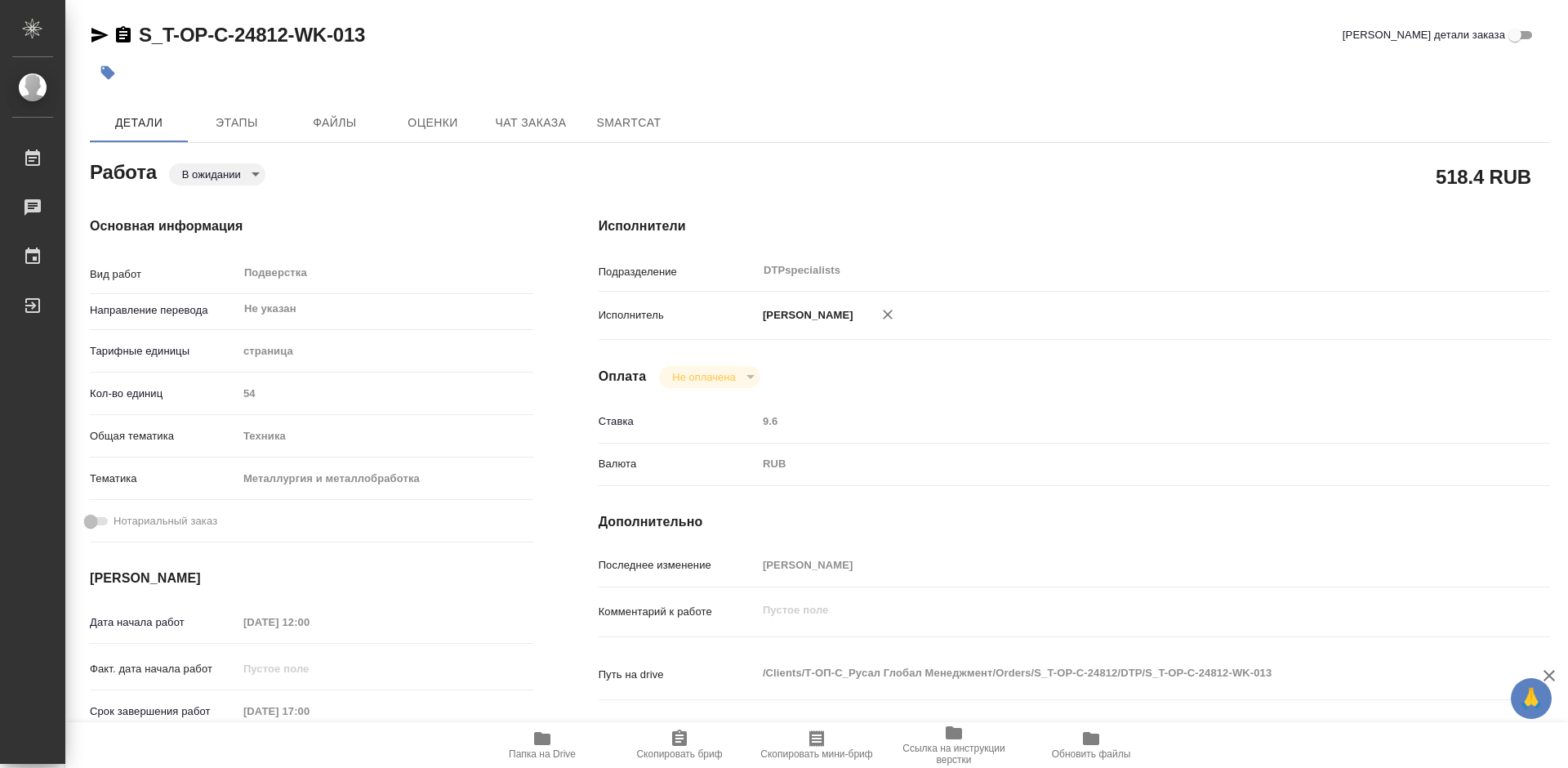
type textarea "x"
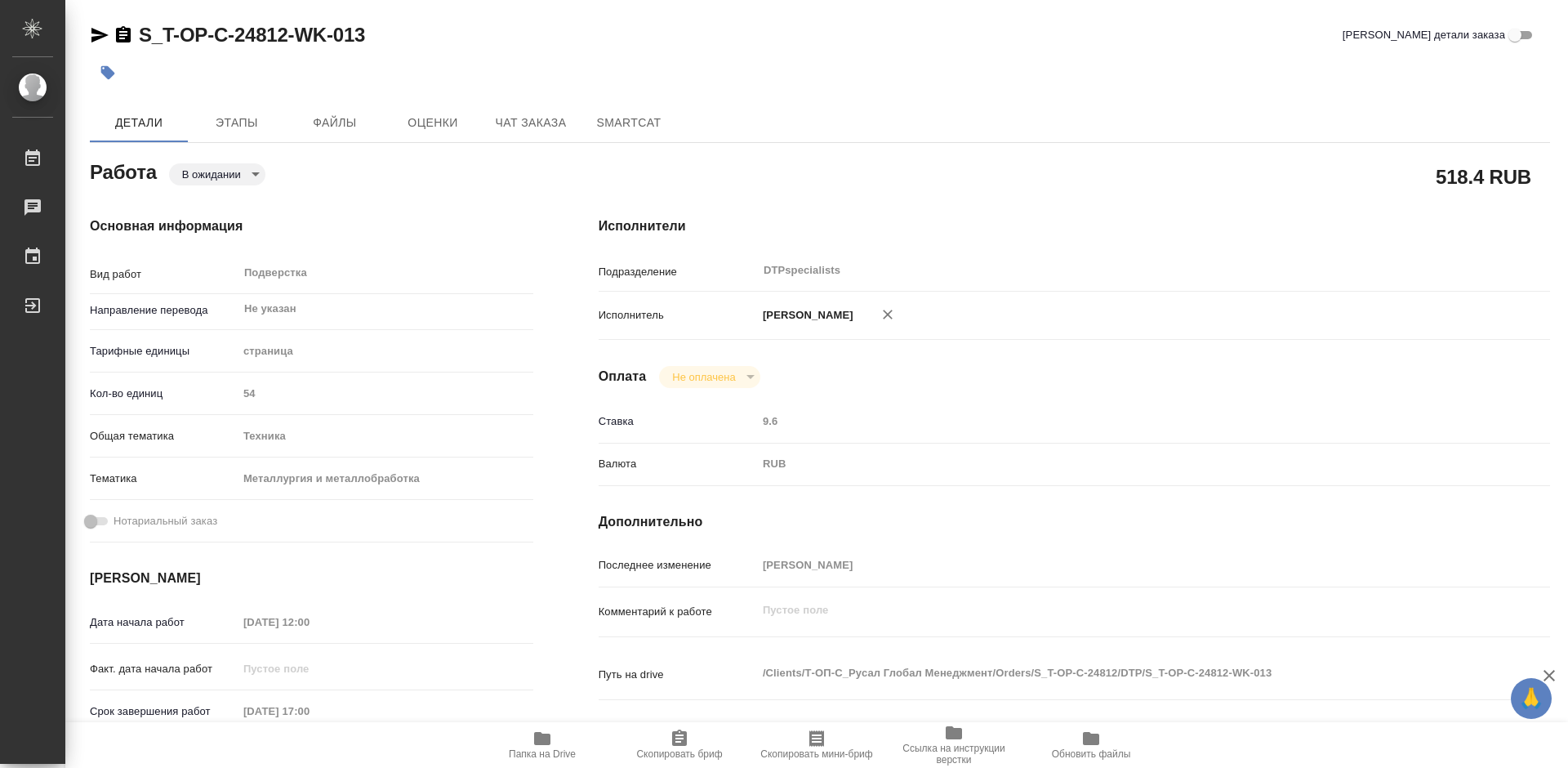
type textarea "x"
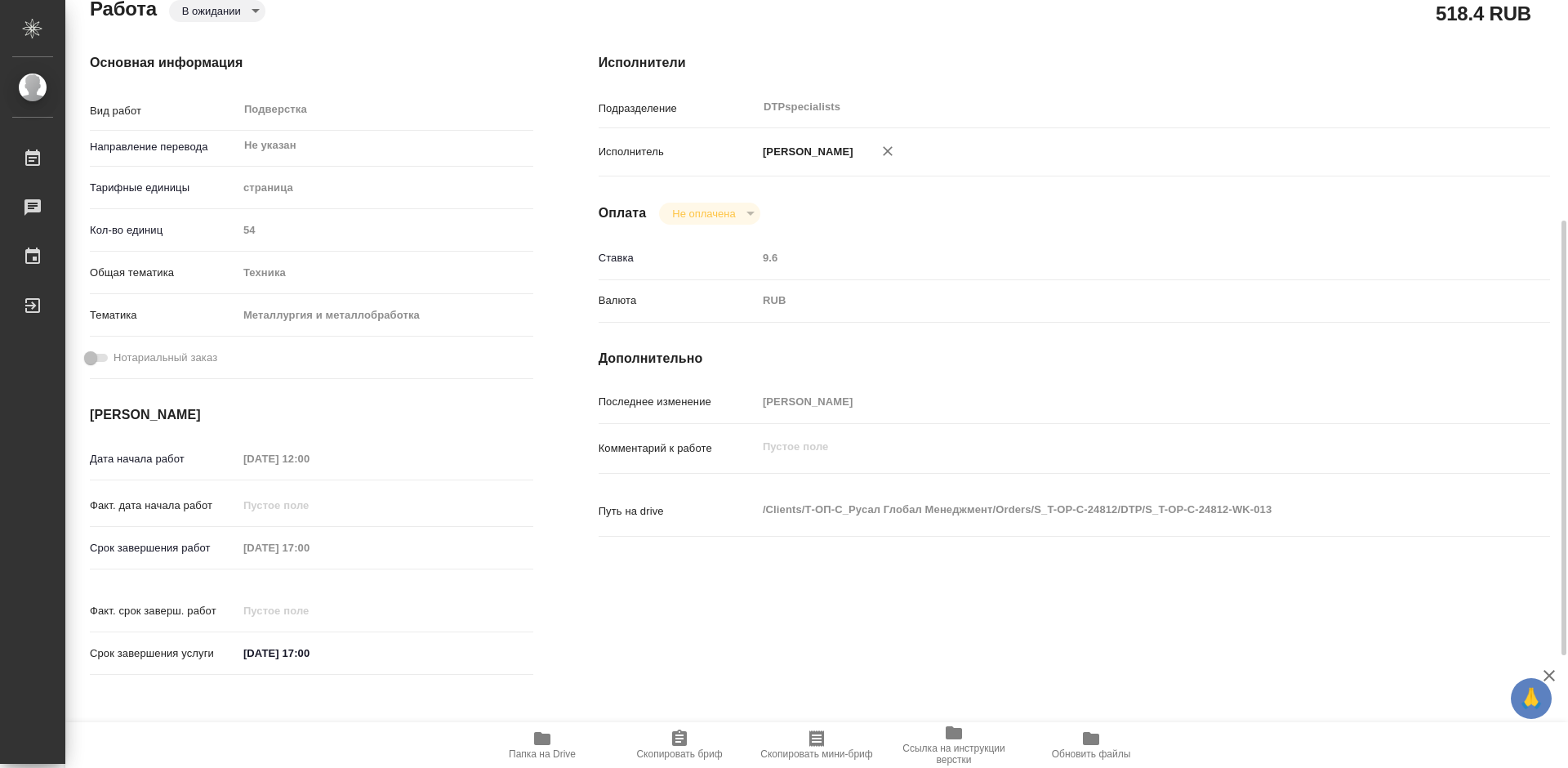
scroll to position [245, 0]
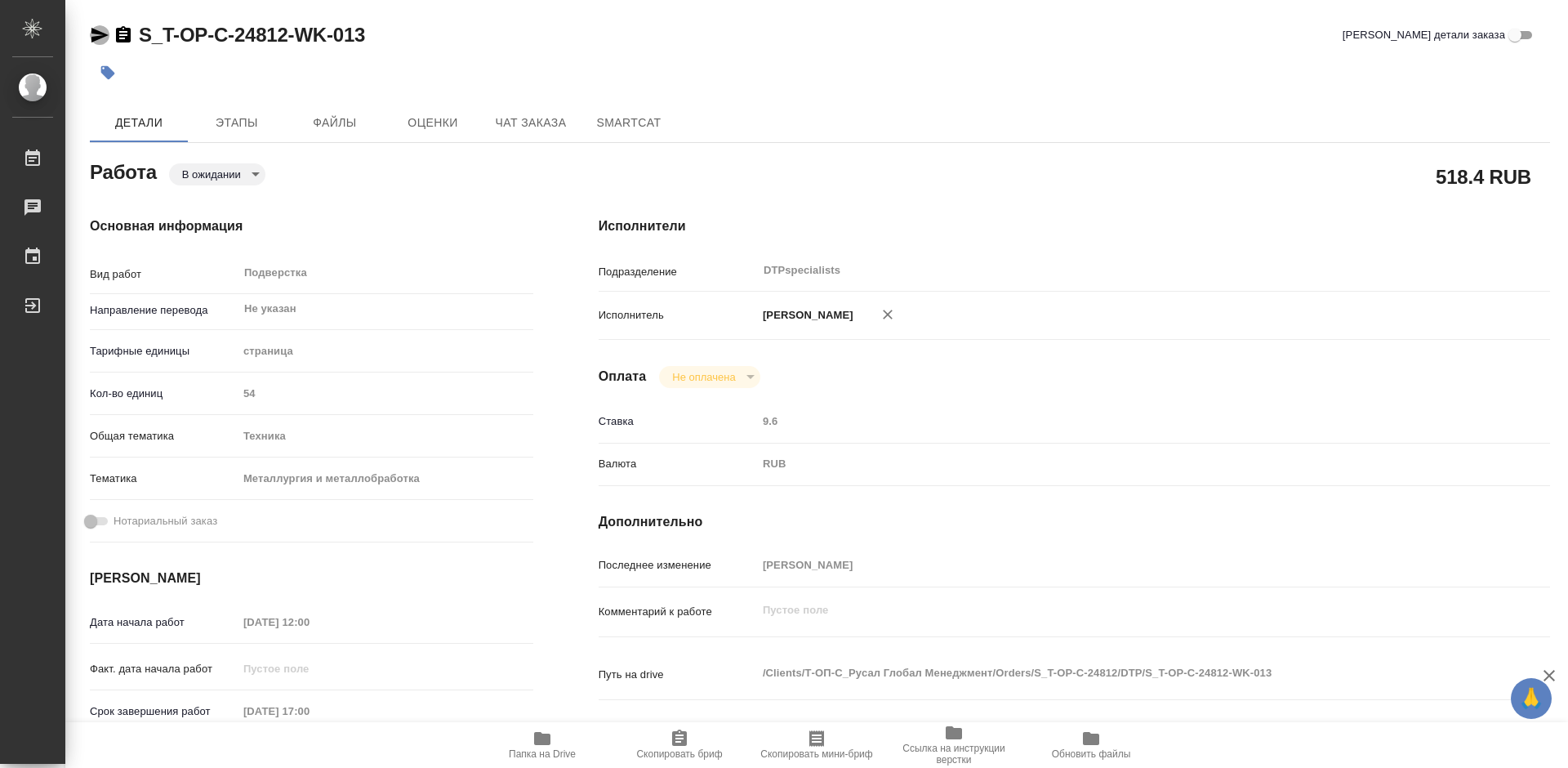
click at [99, 38] on icon "button" at bounding box center [100, 35] width 17 height 15
type textarea "x"
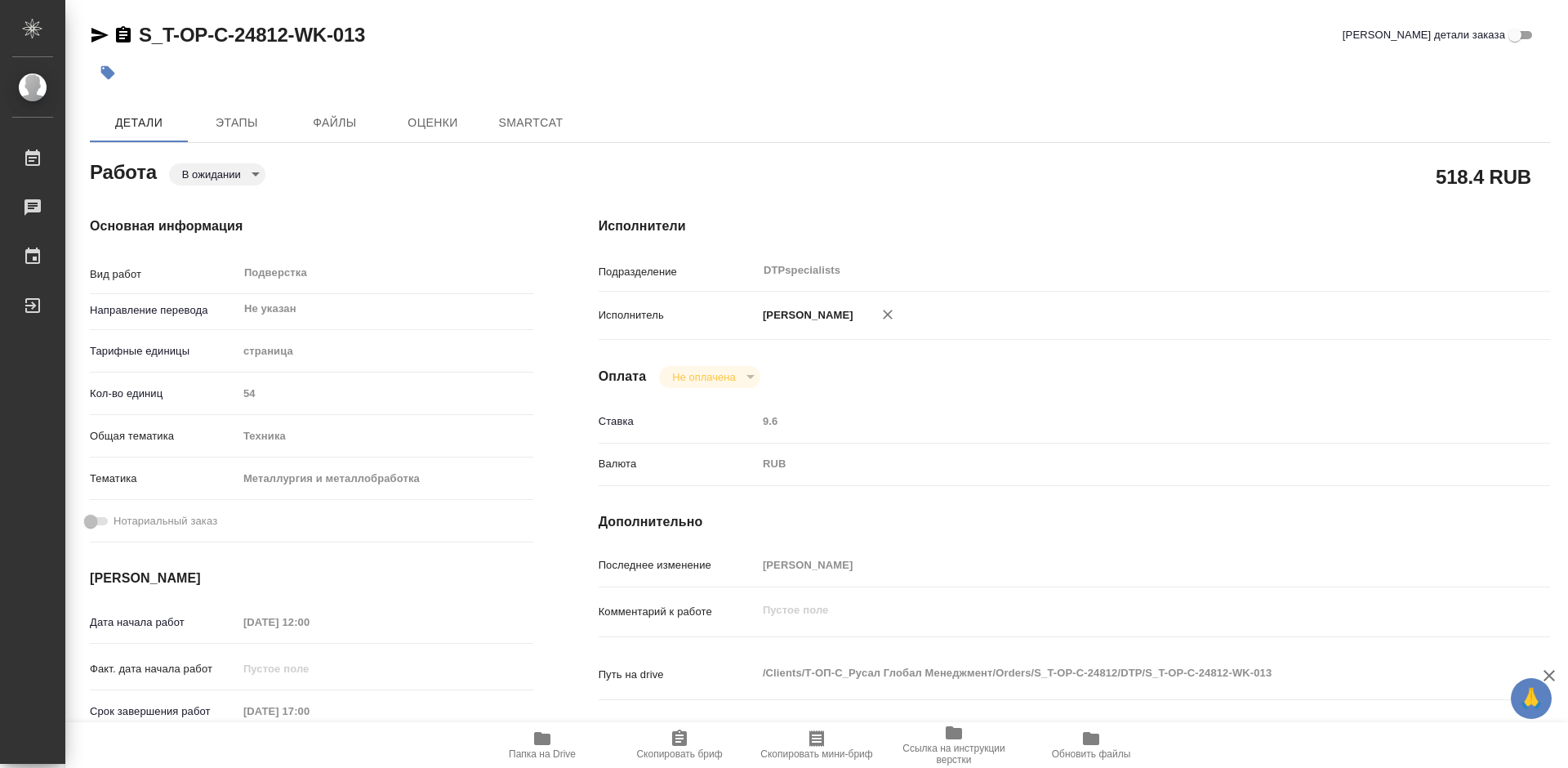
type textarea "x"
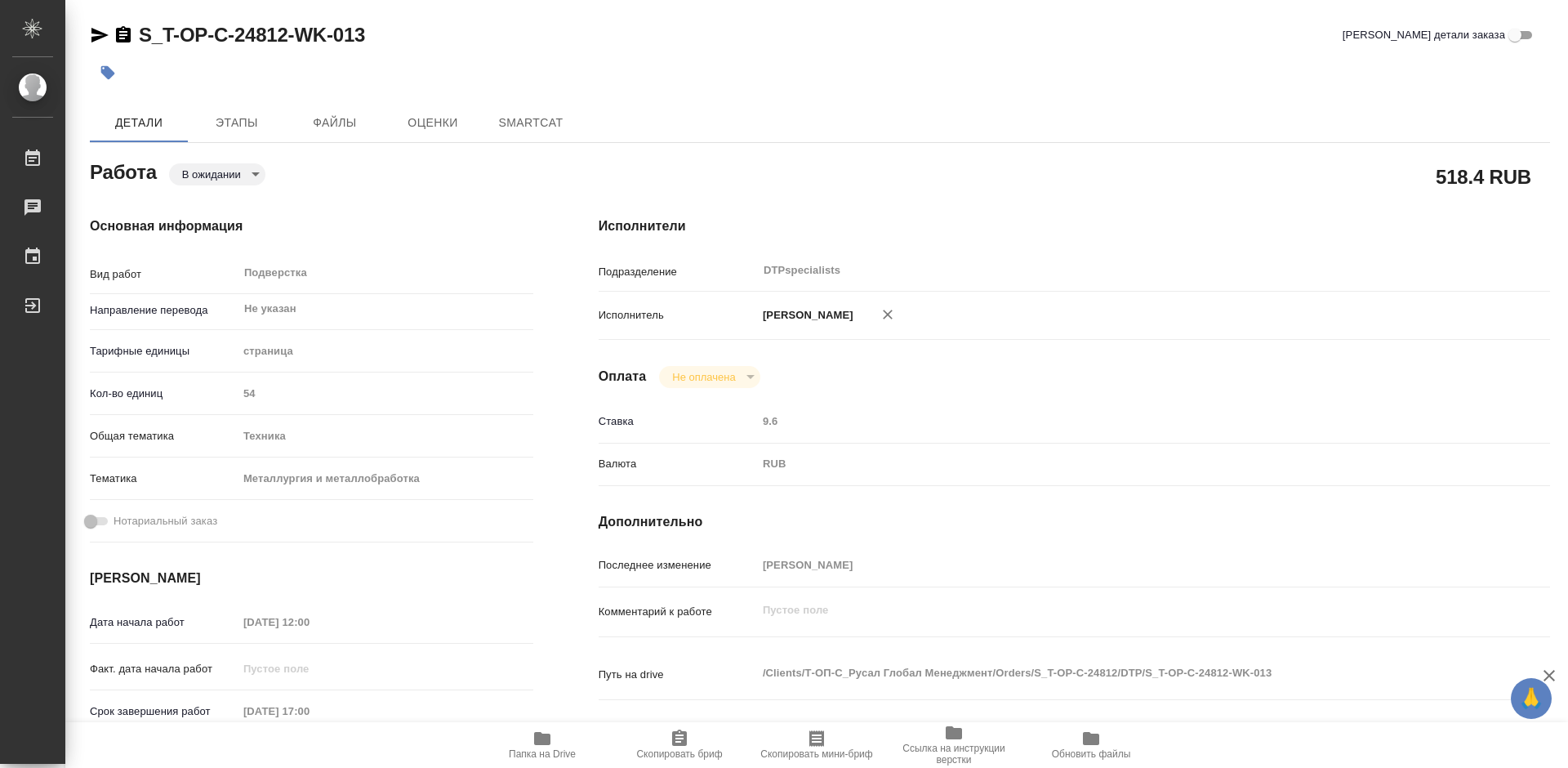
type textarea "x"
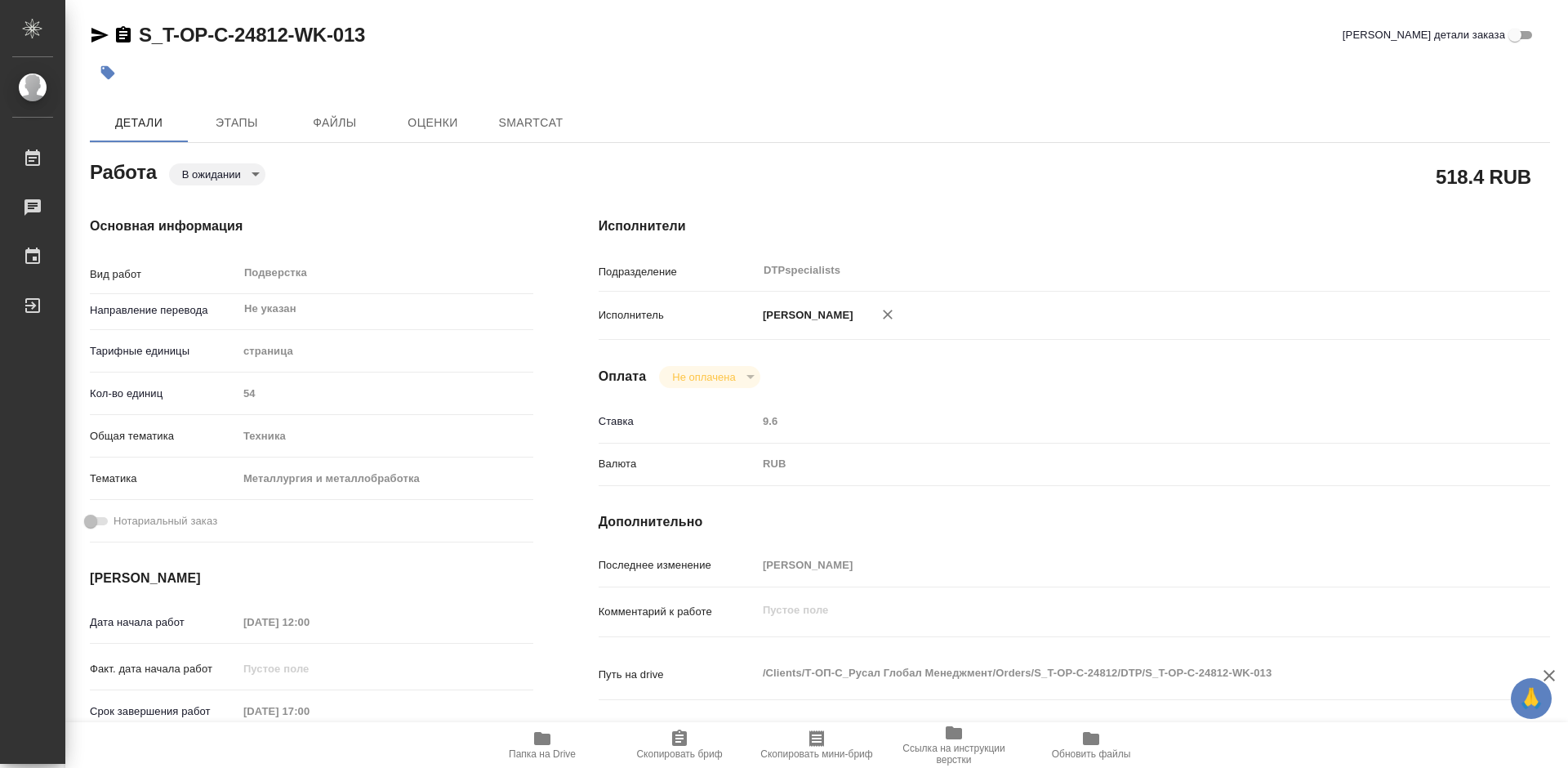
type textarea "x"
click at [97, 35] on icon "button" at bounding box center [100, 35] width 20 height 20
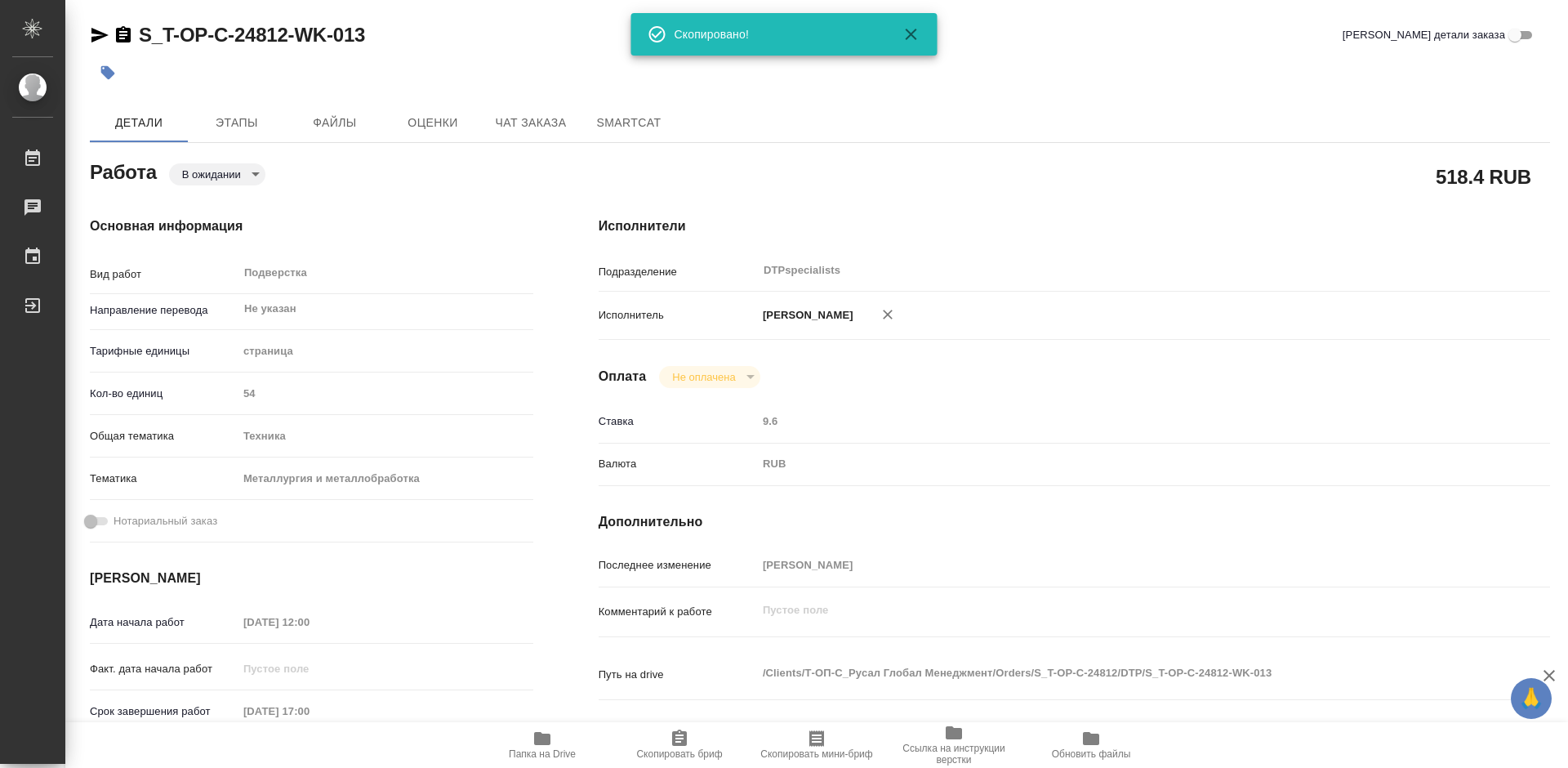
type textarea "x"
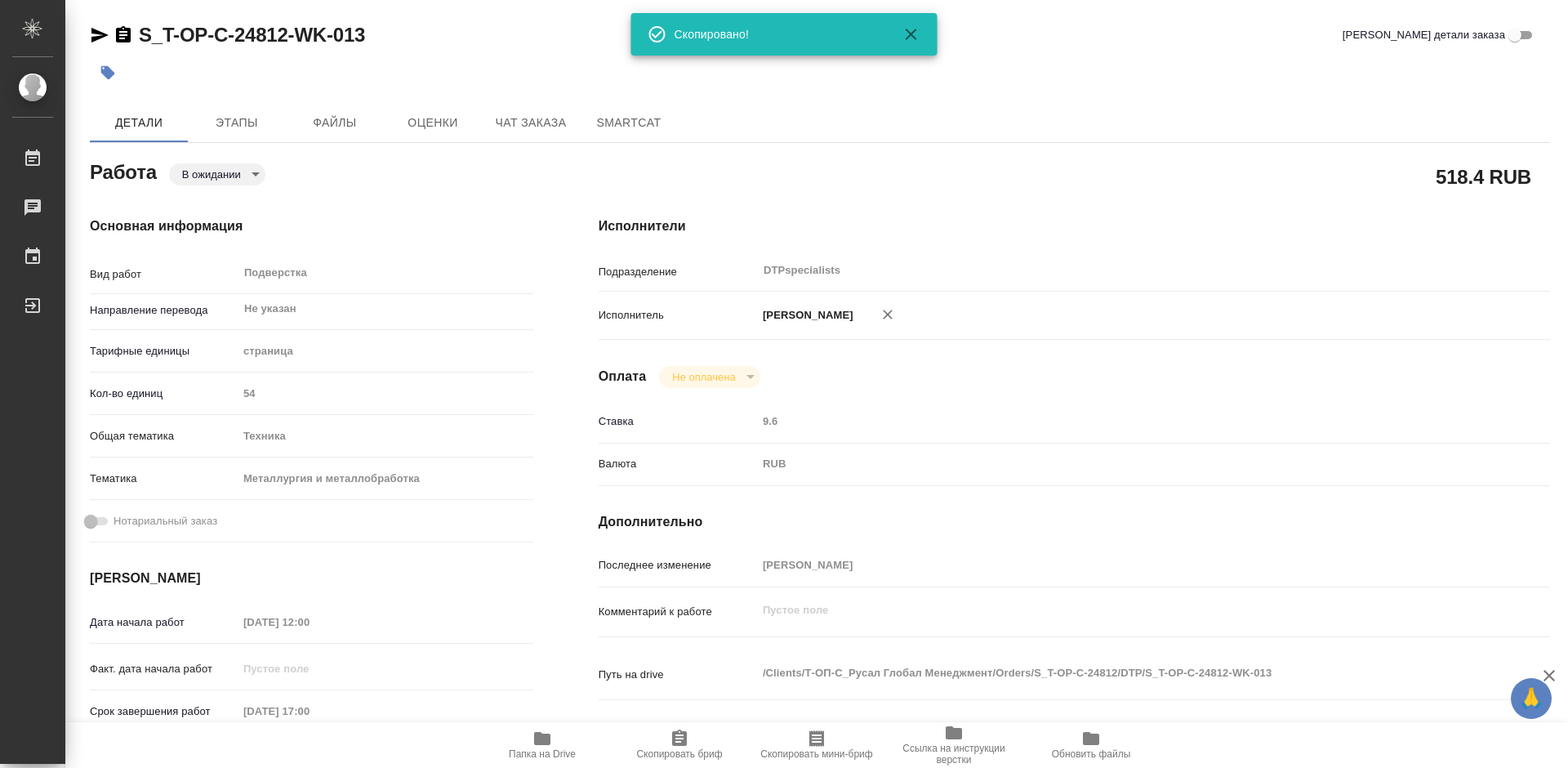
type textarea "x"
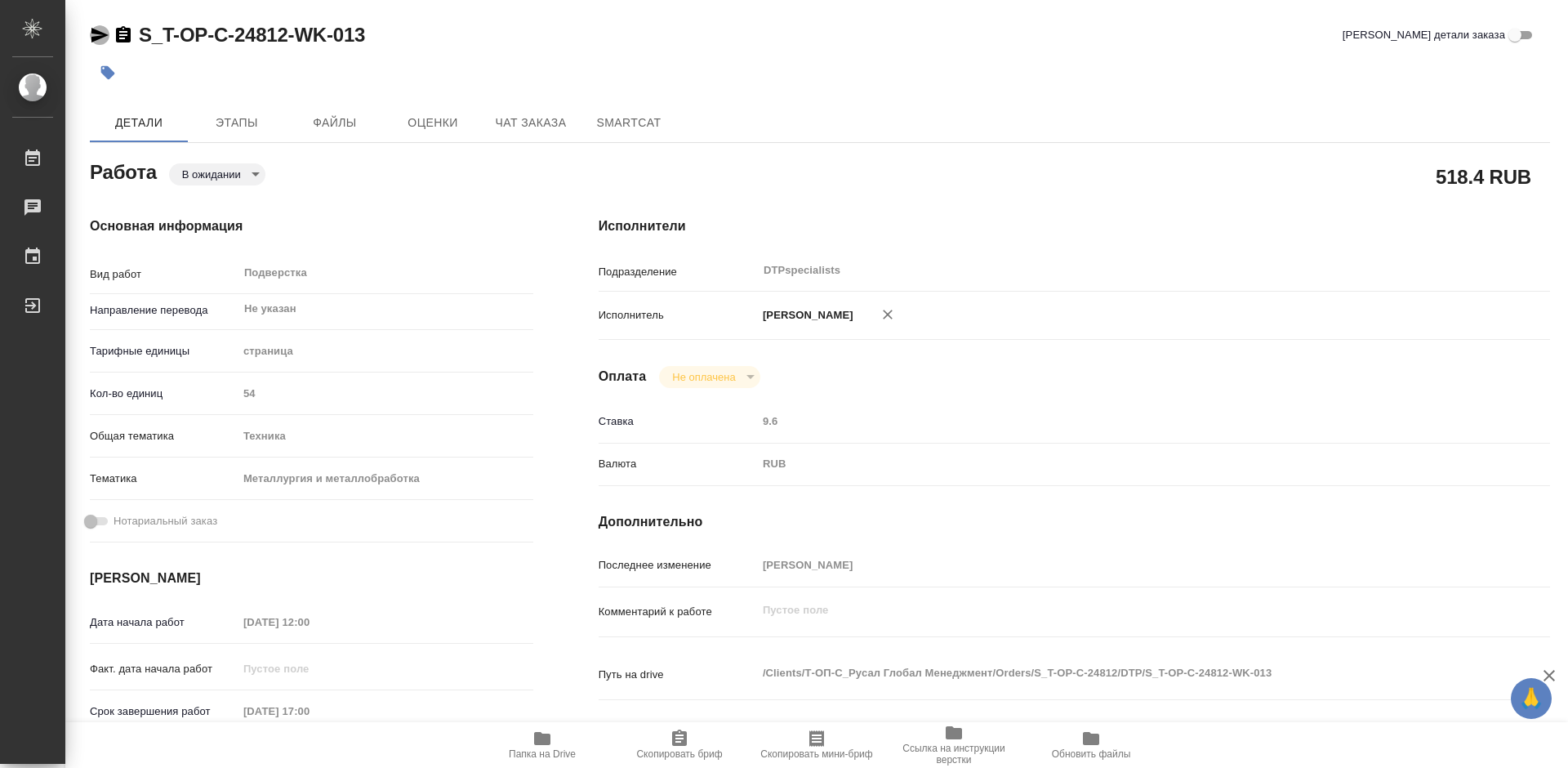
click at [93, 33] on icon "button" at bounding box center [100, 35] width 17 height 15
click at [101, 36] on icon "button" at bounding box center [100, 35] width 17 height 15
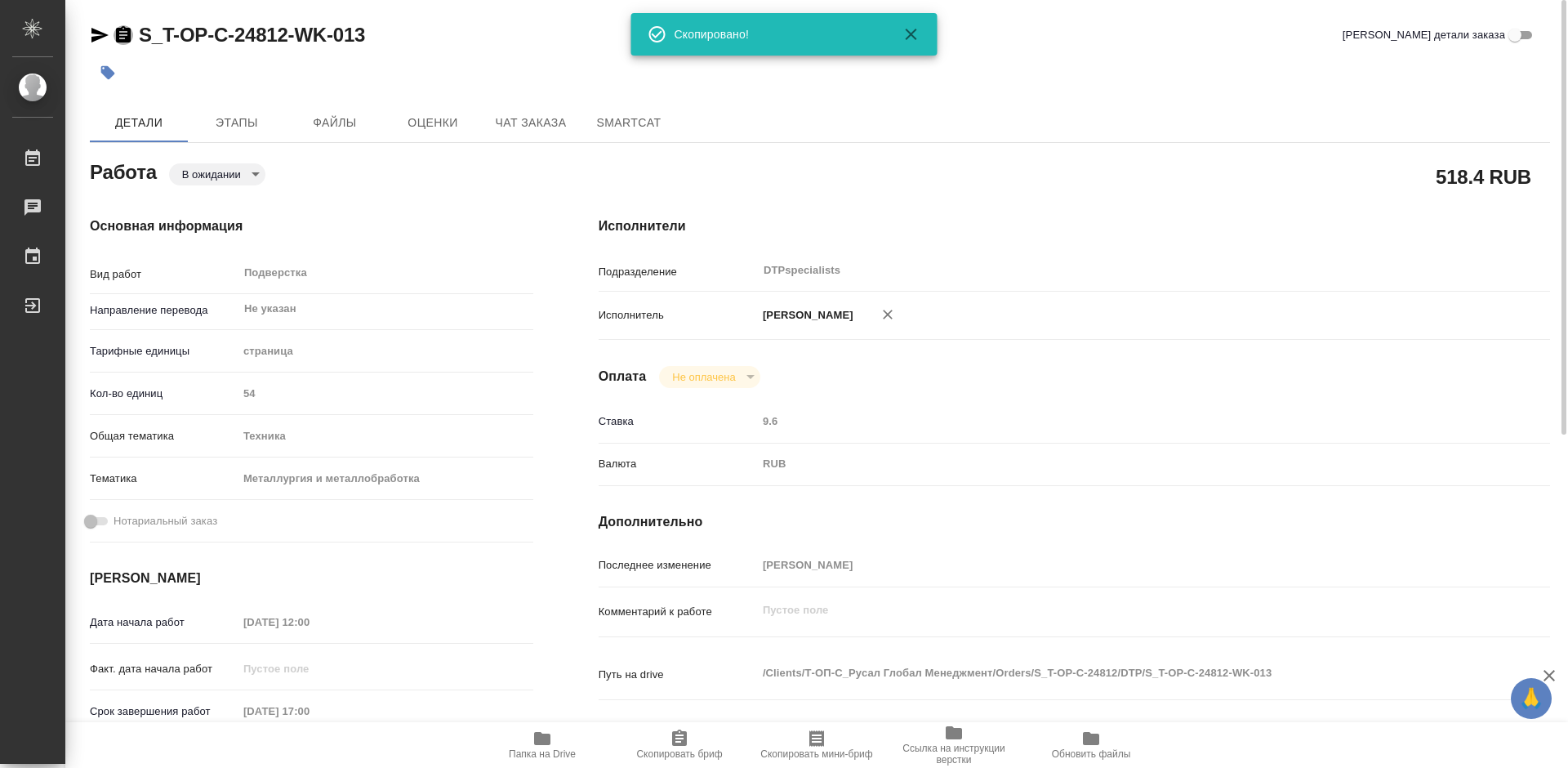
click at [121, 37] on icon "button" at bounding box center [123, 34] width 15 height 16
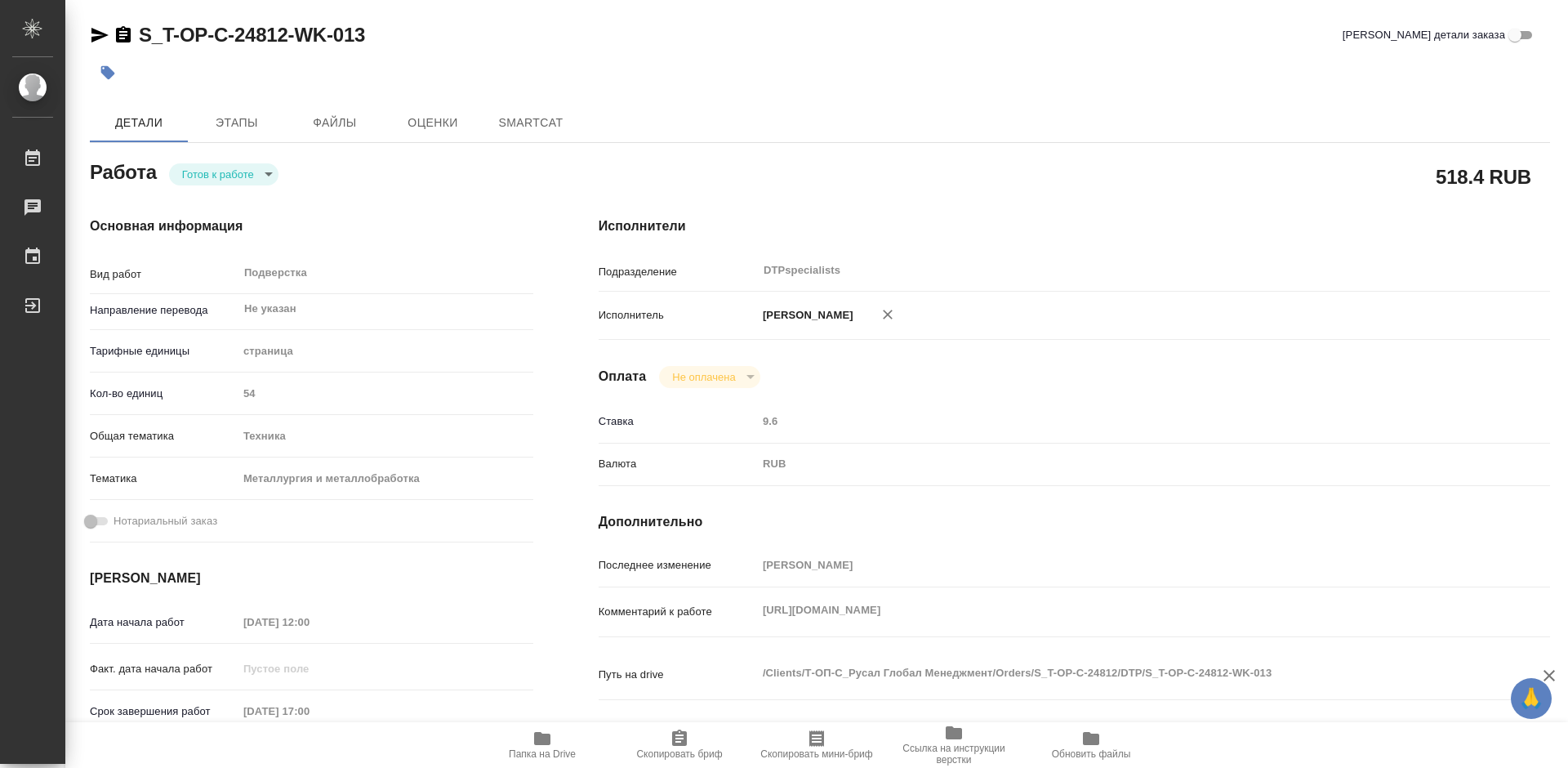
type textarea "x"
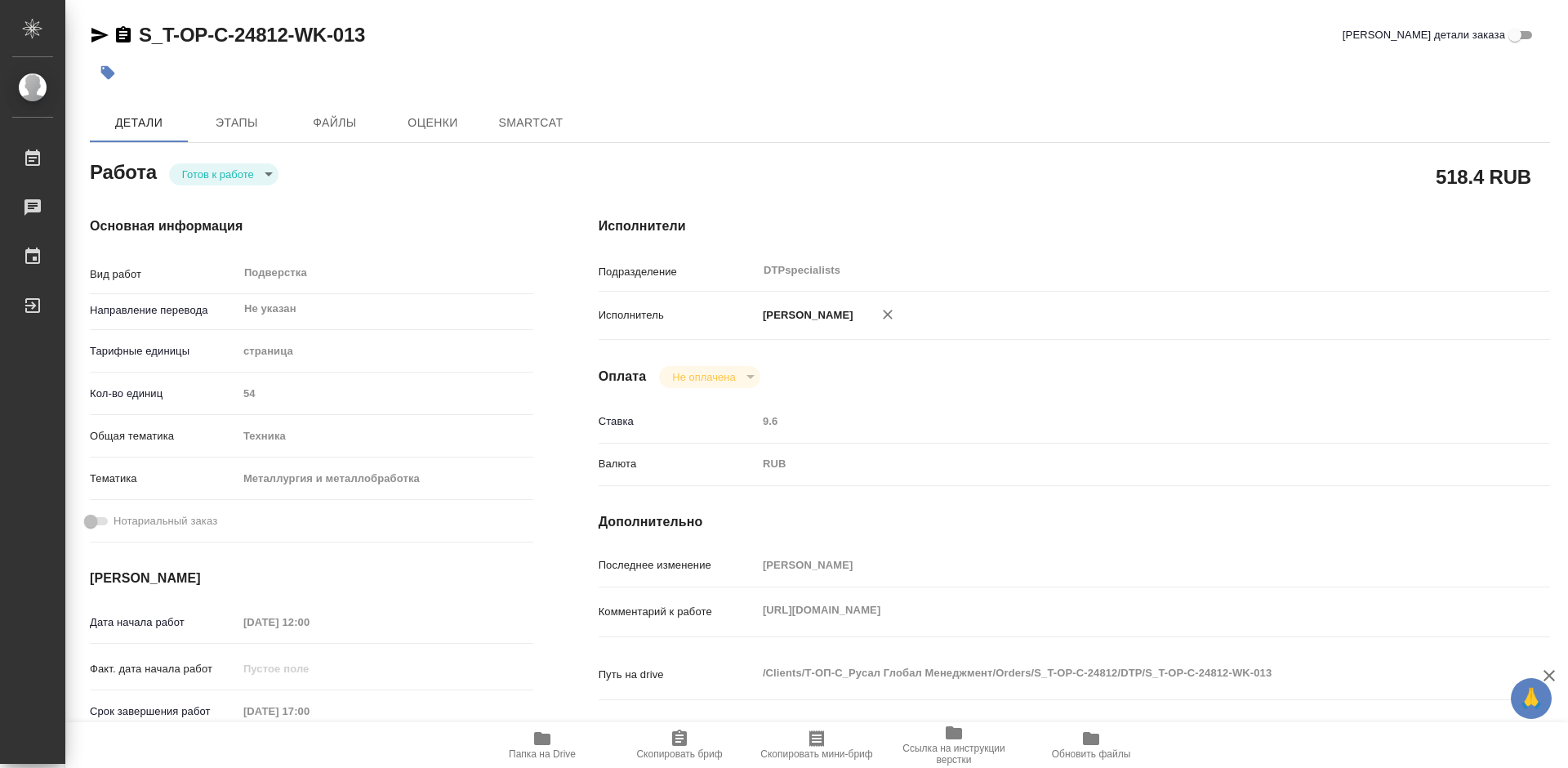
type textarea "x"
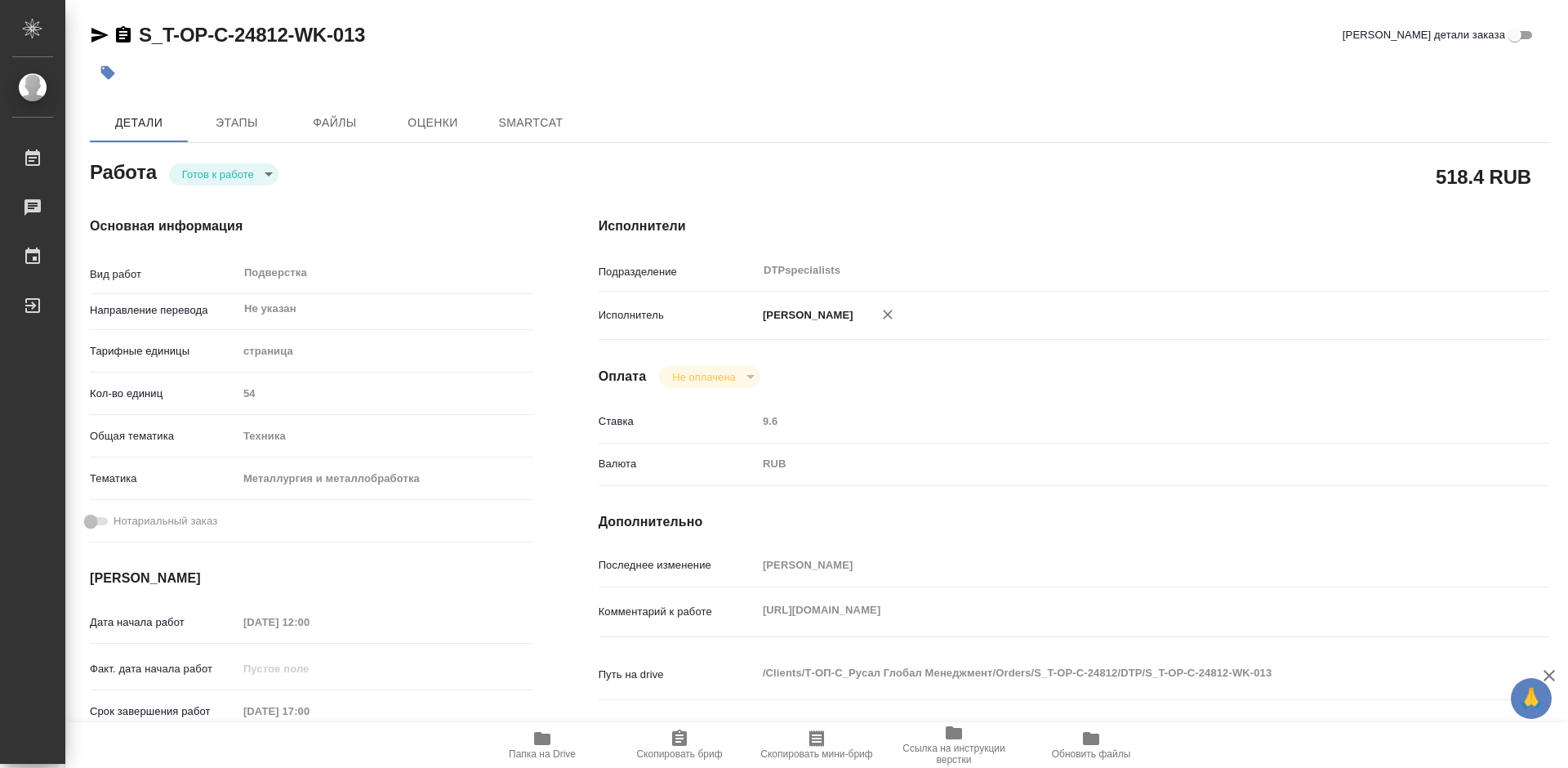
click at [230, 174] on body "🙏 .cls-1 fill:#fff; AWATERA Работы Чаты График Выйти S_T-OP-C-24812-WK-013 Крат…" at bounding box center [784, 384] width 1568 height 768
type textarea "x"
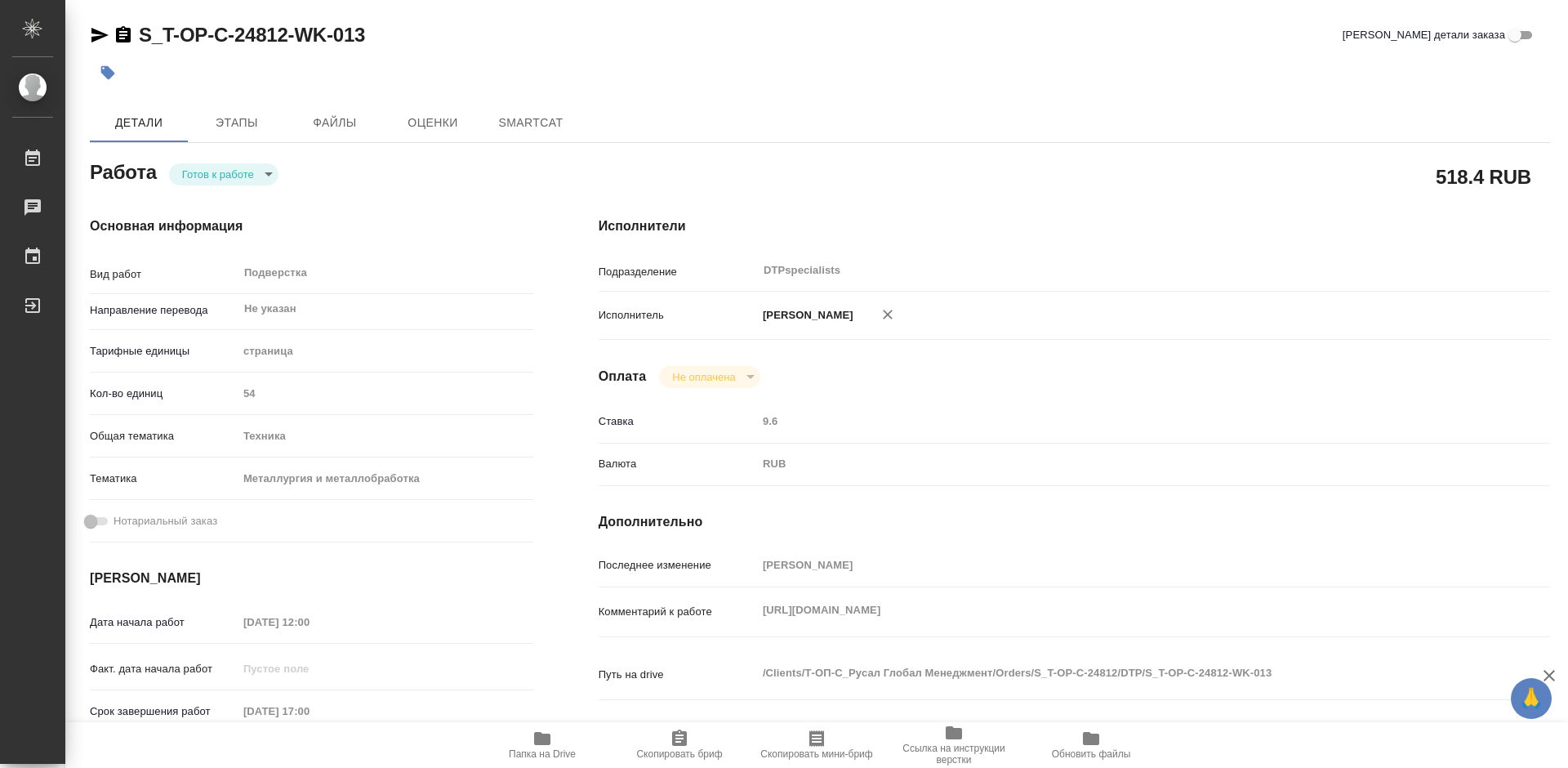
type textarea "x"
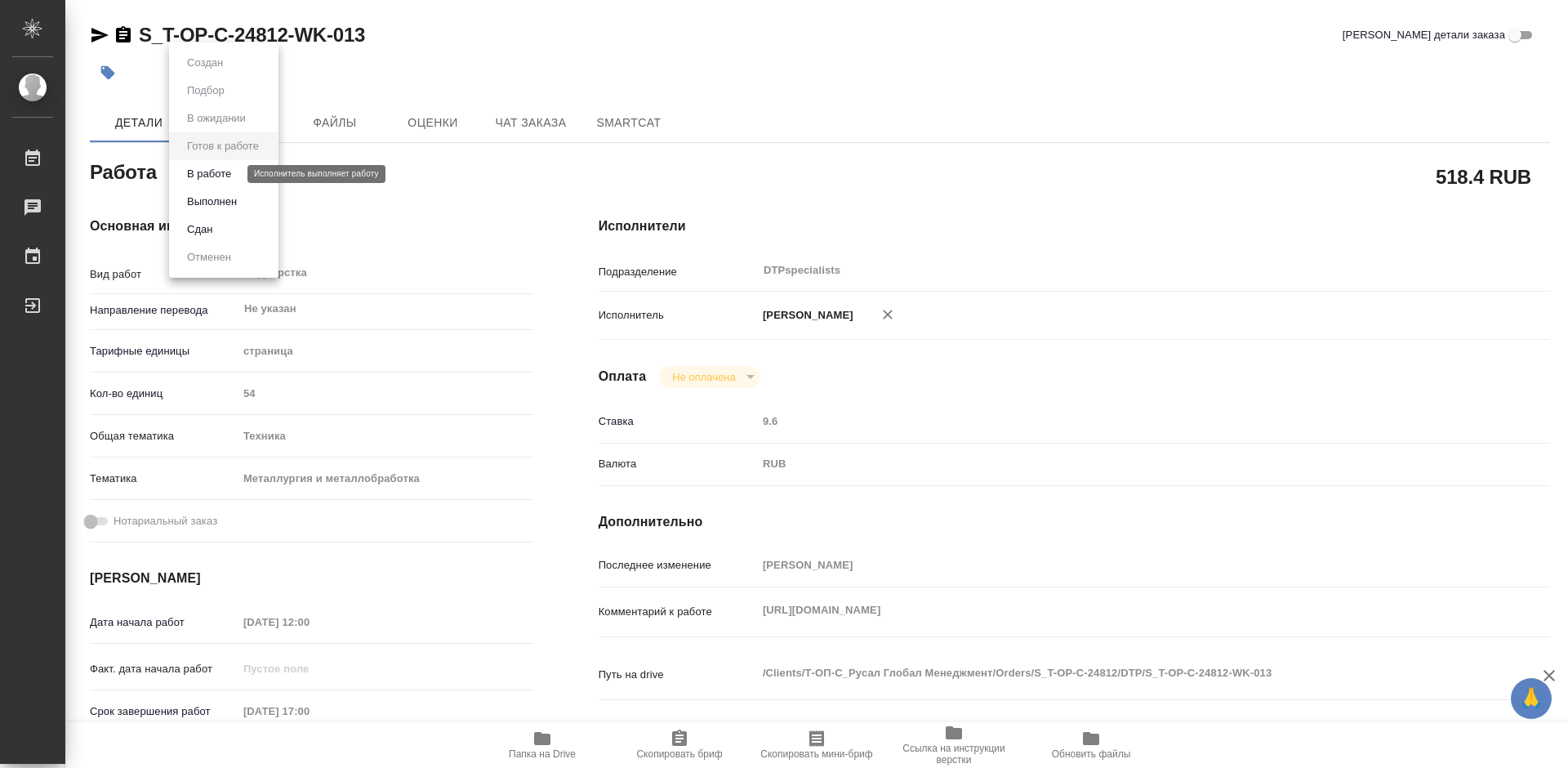
click at [222, 171] on button "В работе" at bounding box center [209, 174] width 54 height 18
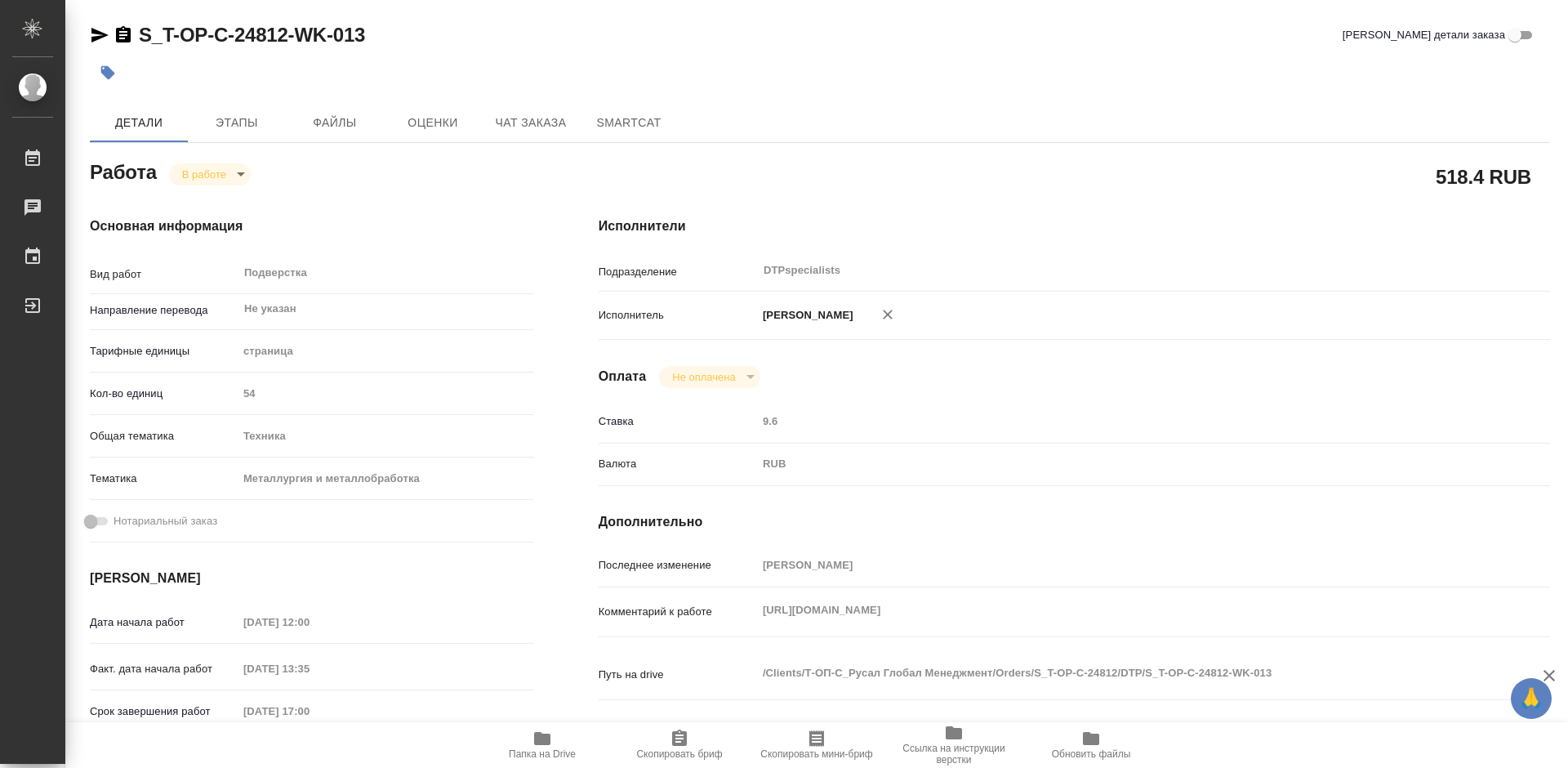
type textarea "x"
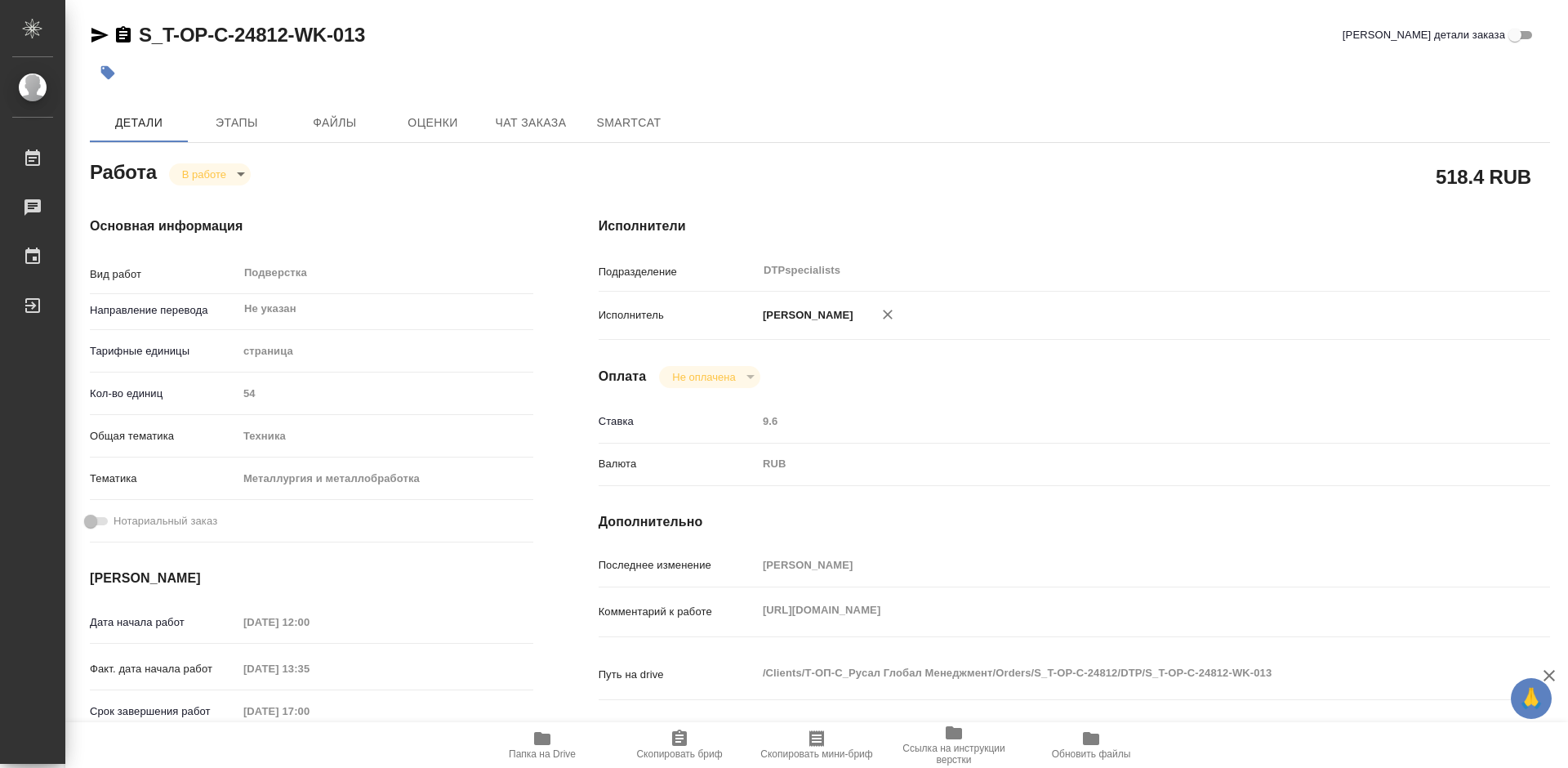
type textarea "x"
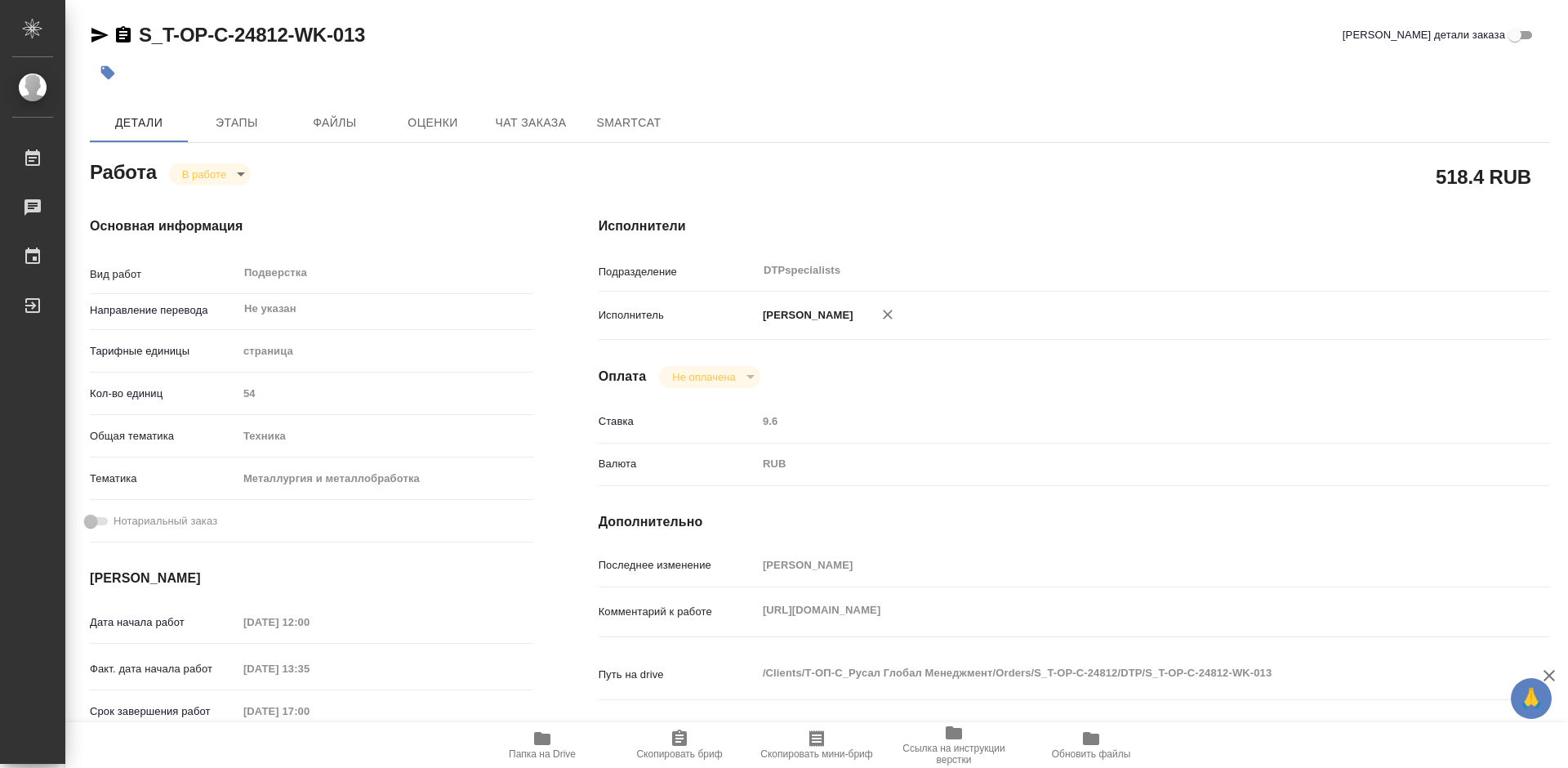
type textarea "x"
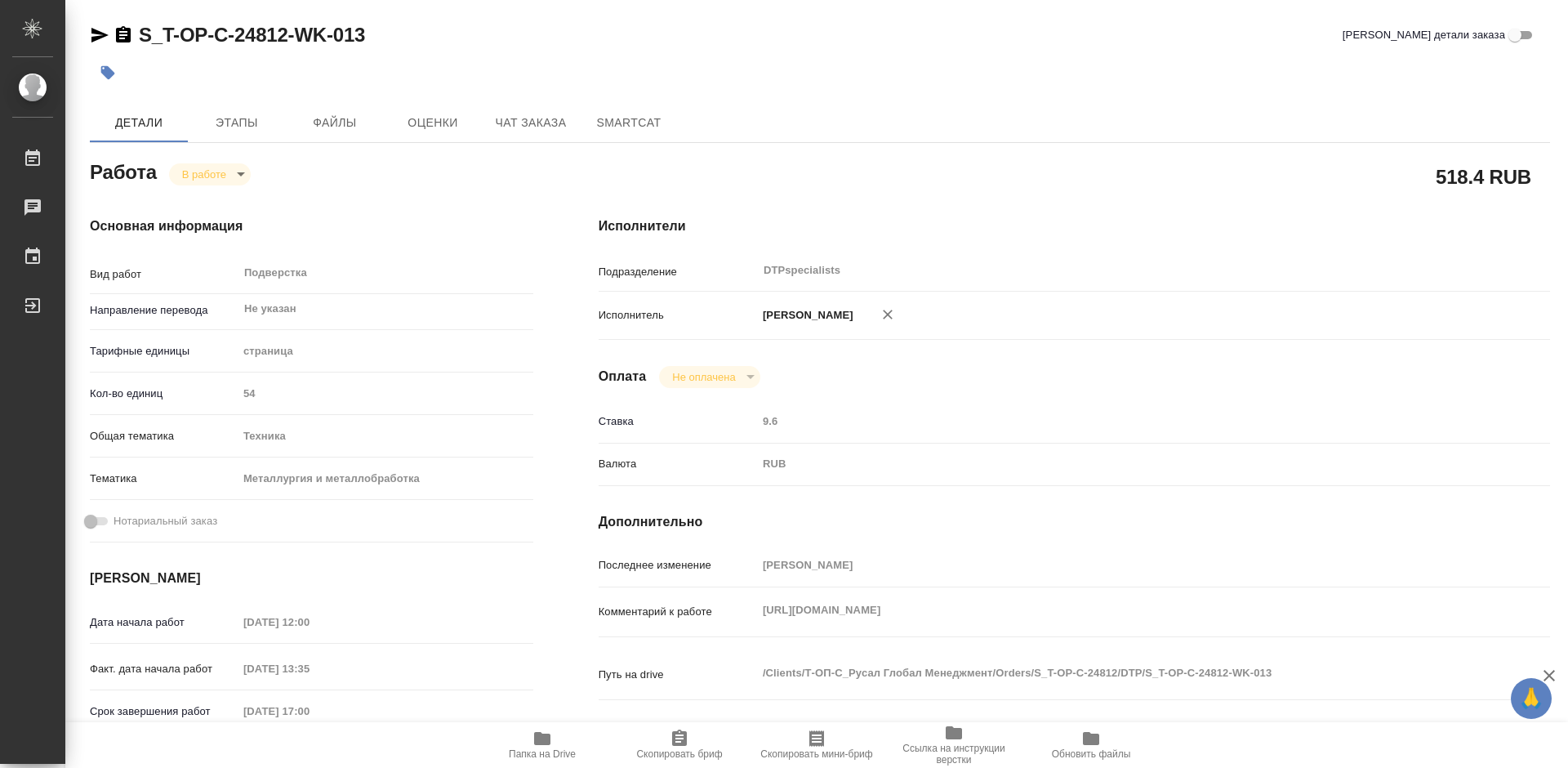
type textarea "x"
